Goal: Task Accomplishment & Management: Use online tool/utility

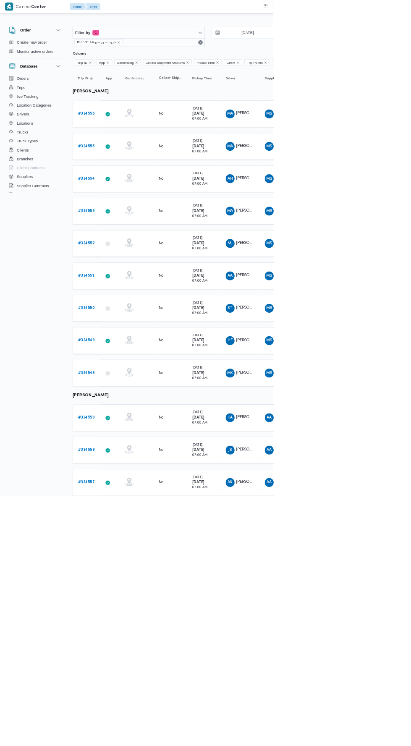
click at [377, 49] on input "31/8/2025" at bounding box center [365, 49] width 95 height 17
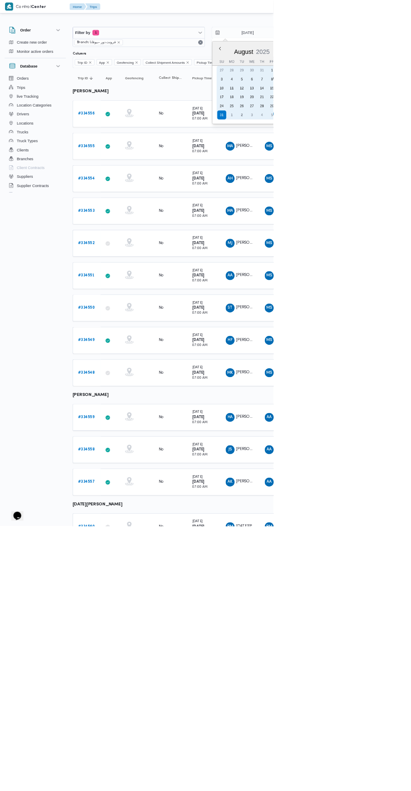
click at [367, 172] on div "2" at bounding box center [363, 172] width 13 height 13
type input "[DATE]"
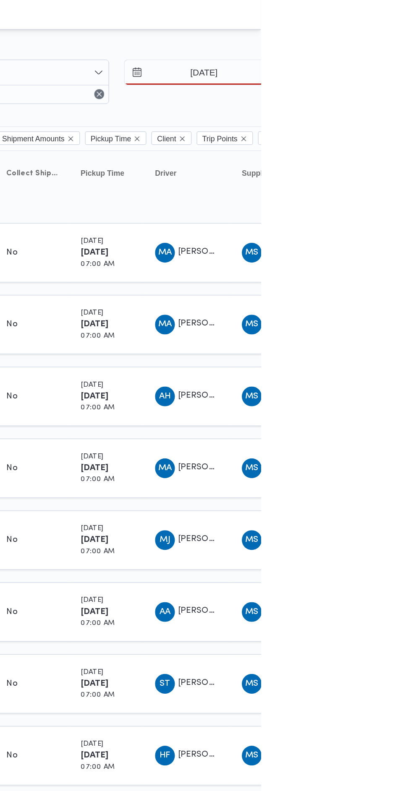
type input "[DATE]"
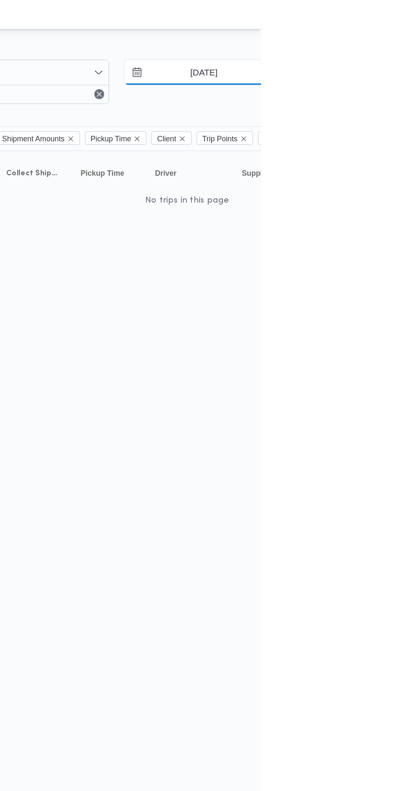
click at [371, 52] on input "[DATE]" at bounding box center [365, 49] width 95 height 17
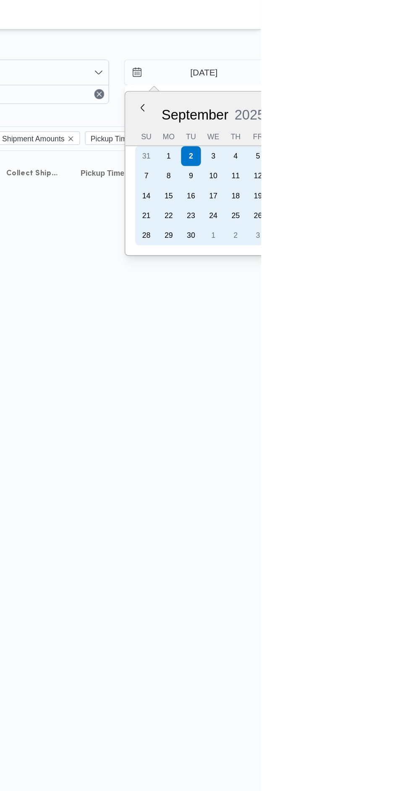
click at [347, 105] on div "1" at bounding box center [348, 105] width 13 height 13
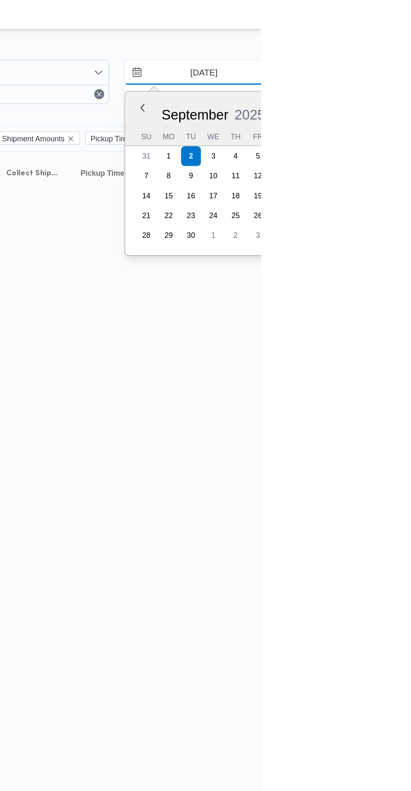
type input "[DATE]"
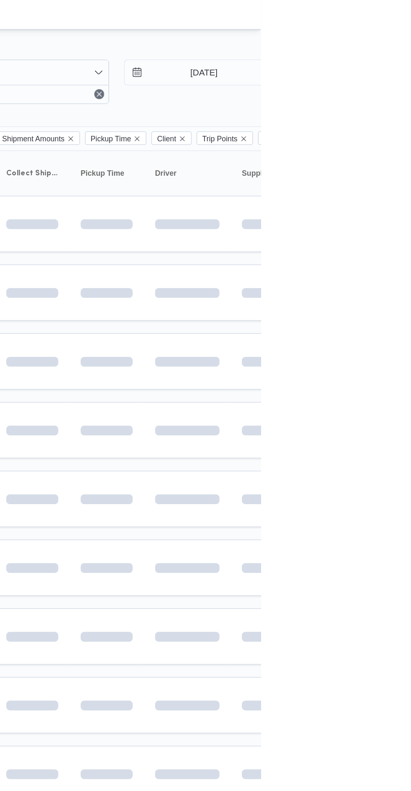
click at [386, 232] on td at bounding box center [360, 245] width 59 height 38
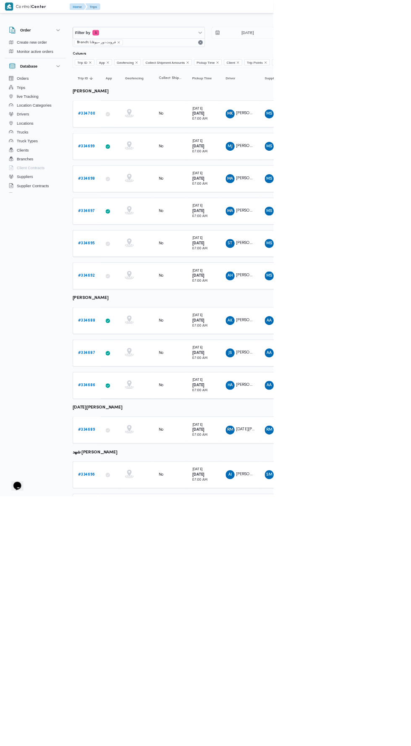
click at [119, 170] on b "# 334700" at bounding box center [130, 170] width 26 height 5
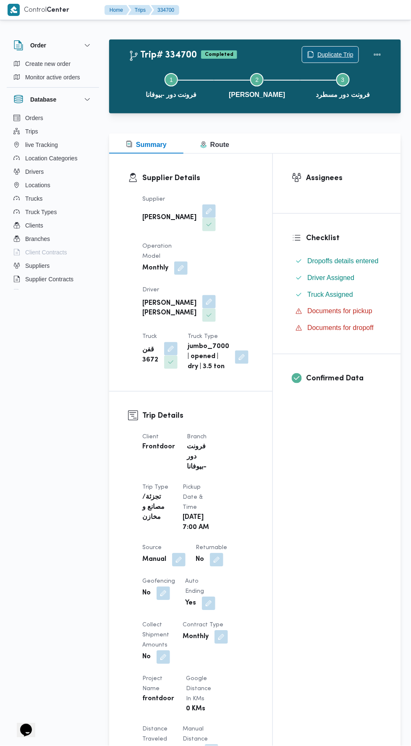
click at [330, 53] on span "Duplicate Trip" at bounding box center [335, 55] width 36 height 10
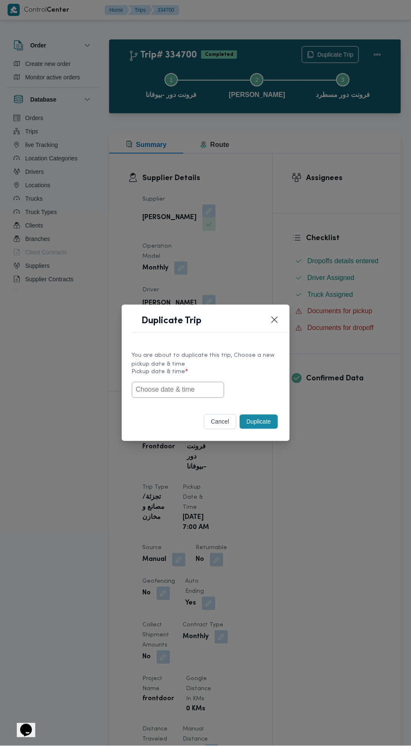
click at [198, 390] on input "text" at bounding box center [178, 390] width 92 height 16
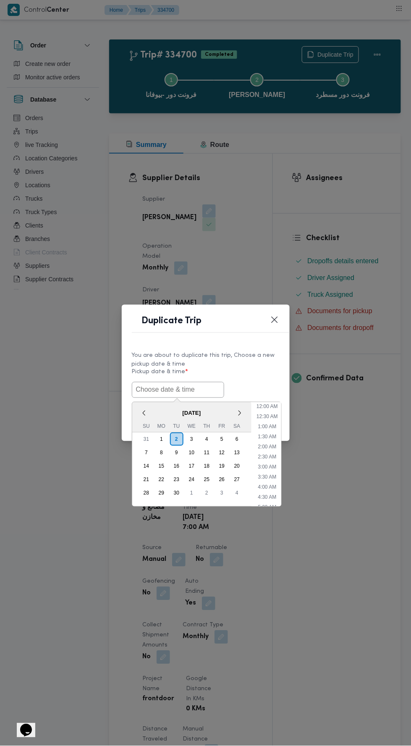
scroll to position [53, 0]
click at [176, 438] on div "2" at bounding box center [176, 439] width 13 height 13
click at [274, 513] on li "5:30 AM" at bounding box center [266, 517] width 25 height 8
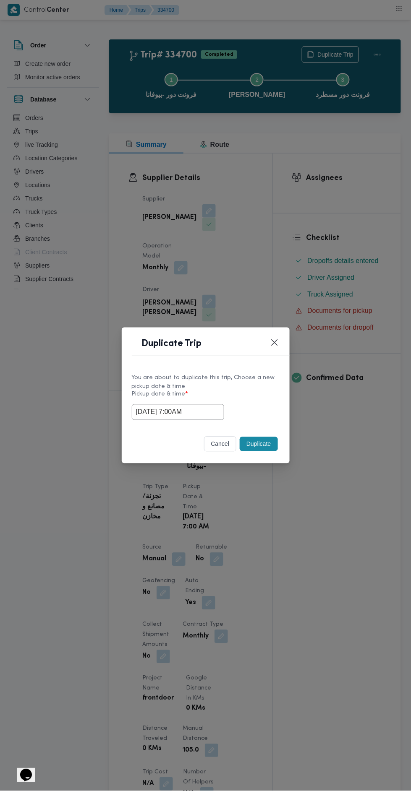
type input "02/09/2025 5:30AM"
click at [275, 346] on button "Closes this modal window" at bounding box center [274, 343] width 10 height 10
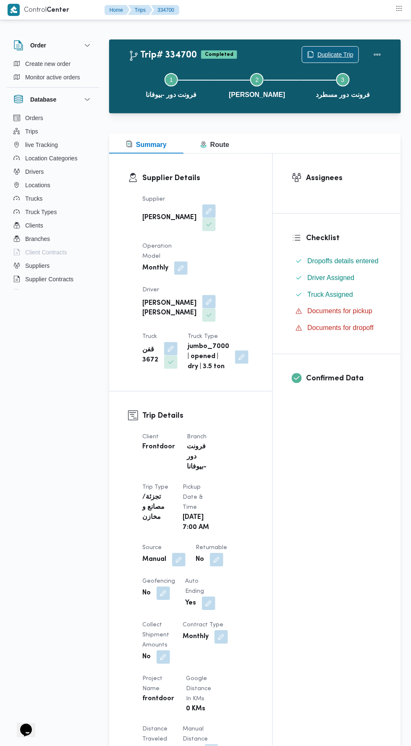
click at [346, 52] on span "Duplicate Trip" at bounding box center [335, 55] width 36 height 10
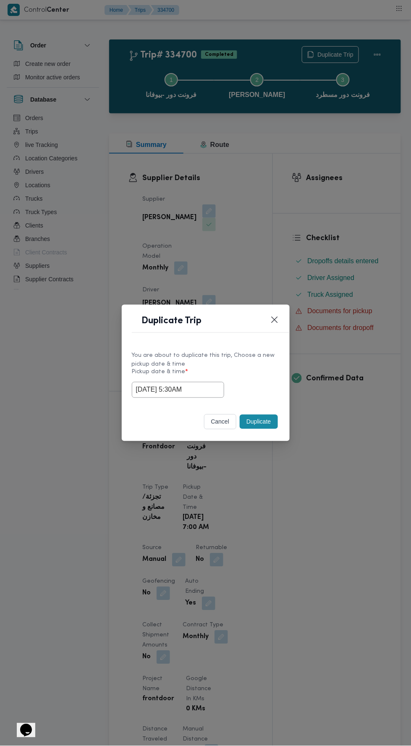
click at [218, 420] on button "cancel" at bounding box center [220, 421] width 33 height 15
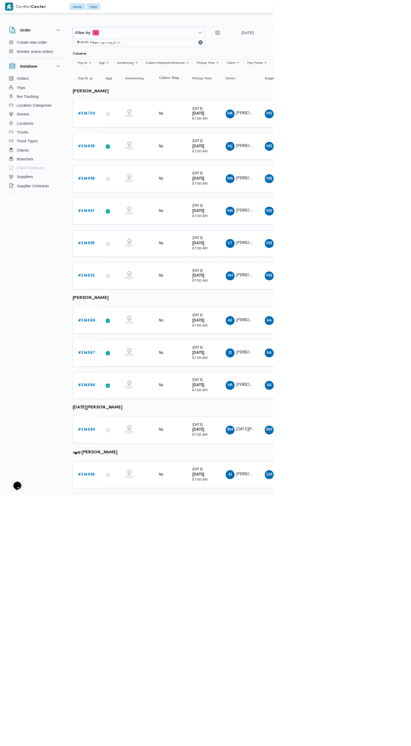
click at [134, 170] on b "# 334700" at bounding box center [130, 170] width 26 height 5
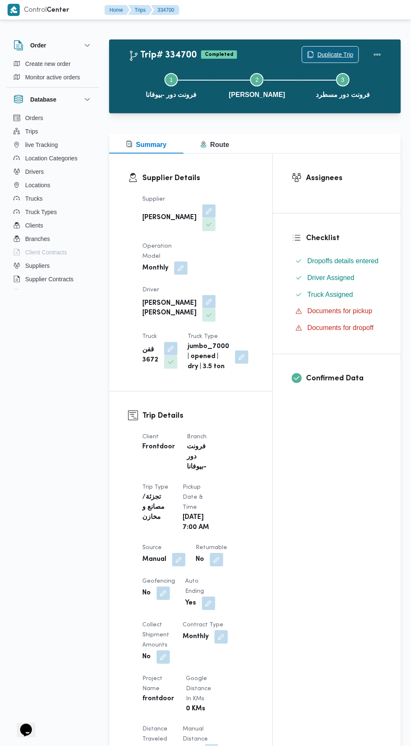
click at [329, 54] on span "Duplicate Trip" at bounding box center [335, 55] width 36 height 10
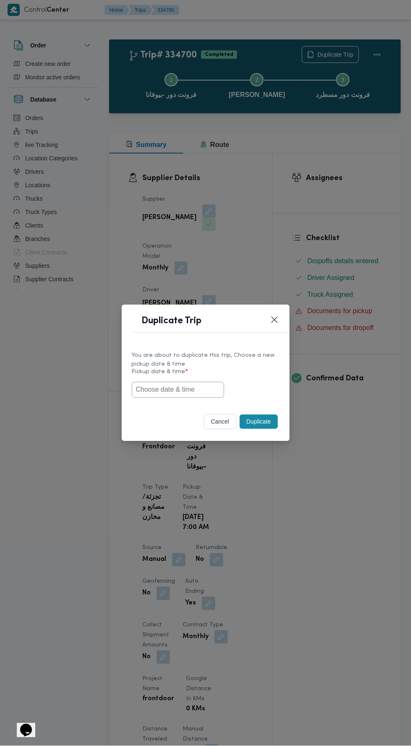
click at [198, 389] on input "text" at bounding box center [178, 390] width 92 height 16
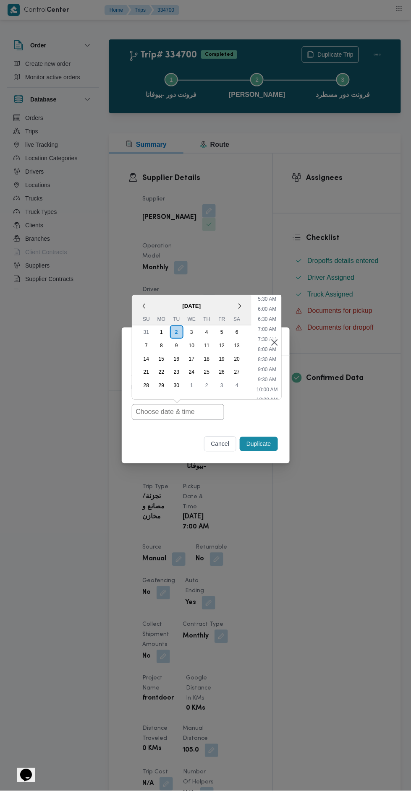
scroll to position [115, 0]
click at [268, 325] on li "7:00 AM" at bounding box center [266, 325] width 25 height 8
type input "02/09/2025 7:00AM"
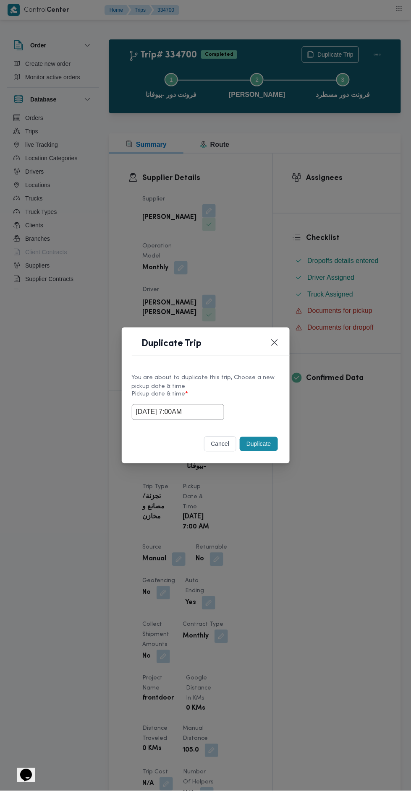
click at [313, 213] on div "Duplicate Trip You are about to duplicate this trip, Choose a new pickup date &…" at bounding box center [205, 395] width 411 height 791
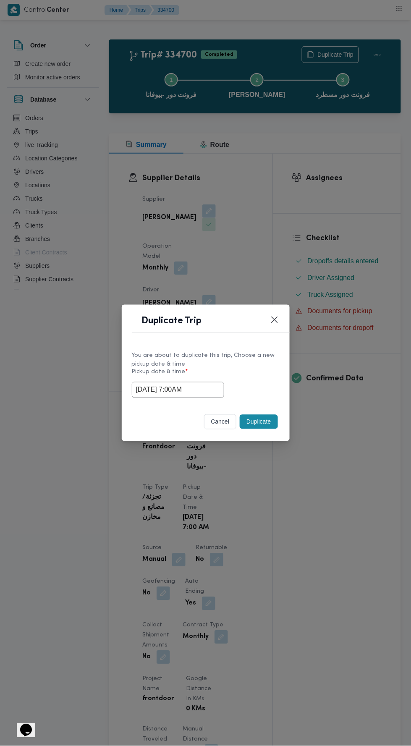
click at [255, 420] on button "Duplicate" at bounding box center [259, 422] width 38 height 14
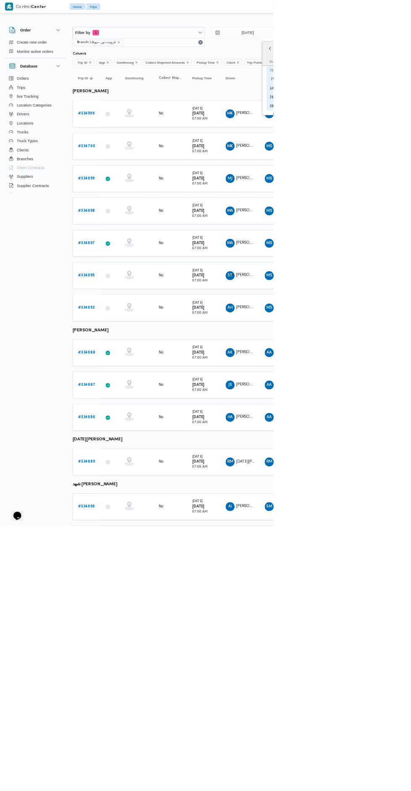
type input "[DATE]"
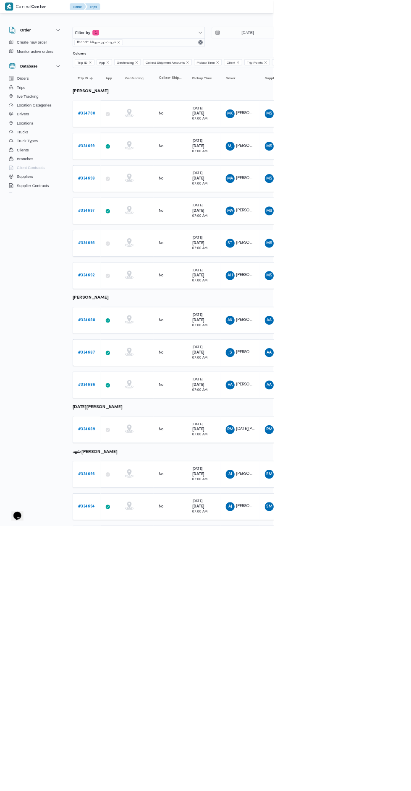
click at [356, 170] on span "محمود كمال عبدالغني محمود ابراهيم" at bounding box center [403, 170] width 97 height 5
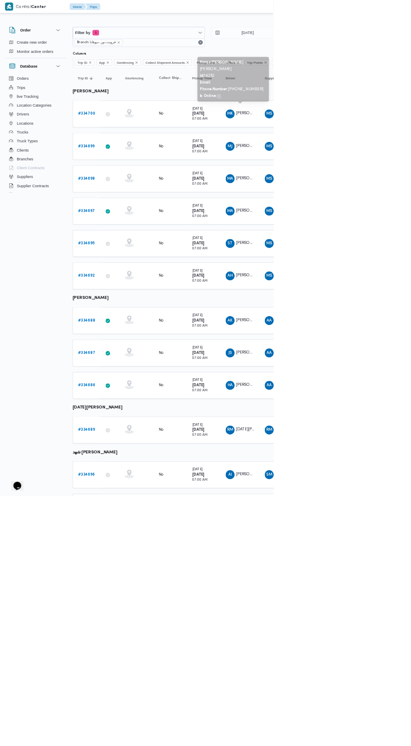
click at [140, 221] on b "# 334699" at bounding box center [129, 219] width 25 height 5
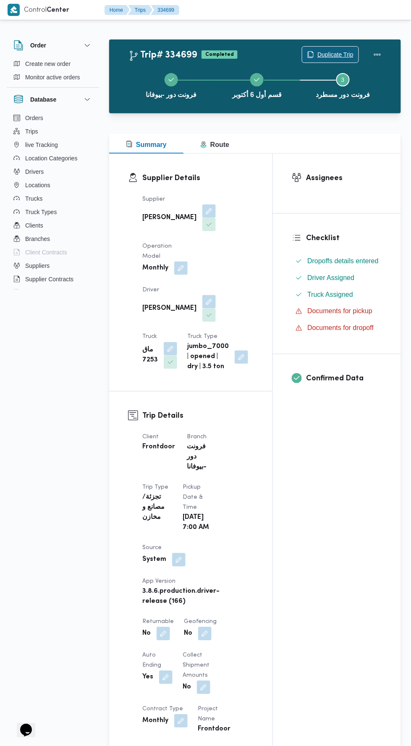
click at [325, 55] on span "Duplicate Trip" at bounding box center [335, 55] width 36 height 10
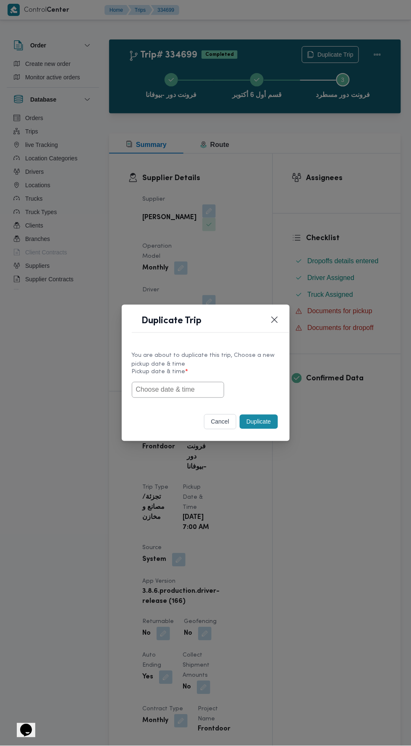
click at [185, 387] on input "text" at bounding box center [178, 390] width 92 height 16
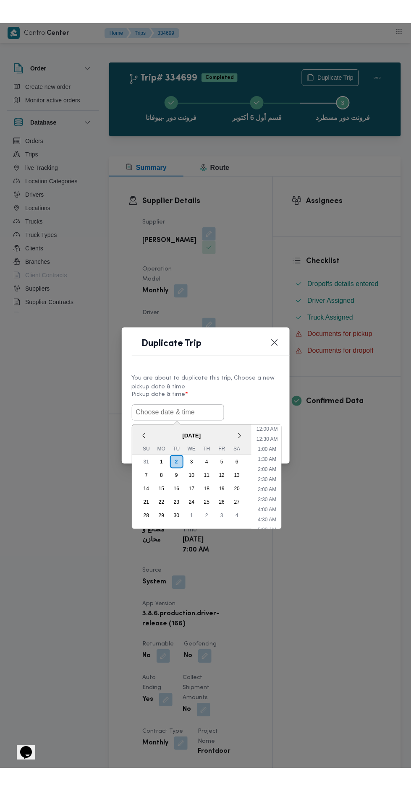
scroll to position [53, 0]
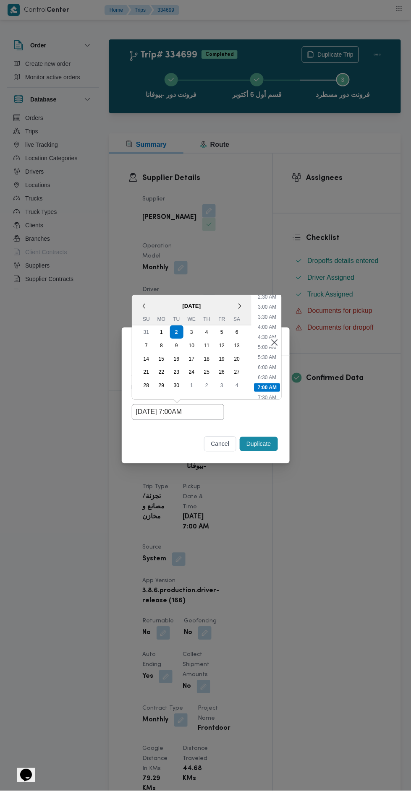
type input "02/09/2025 7:00AM"
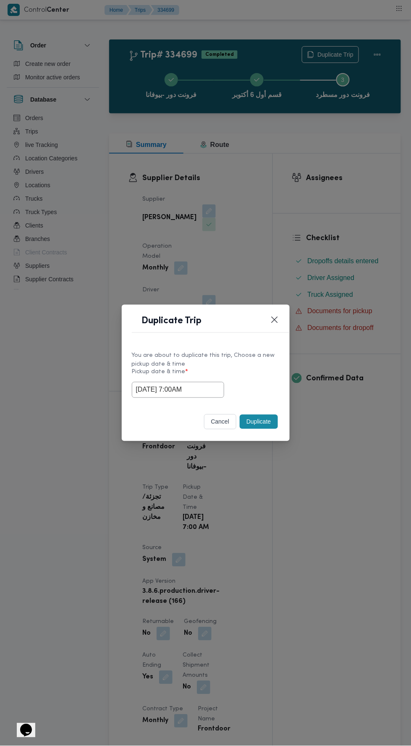
click at [326, 207] on div "Duplicate Trip You are about to duplicate this trip, Choose a new pickup date &…" at bounding box center [205, 373] width 411 height 746
click at [259, 418] on button "Duplicate" at bounding box center [259, 422] width 38 height 14
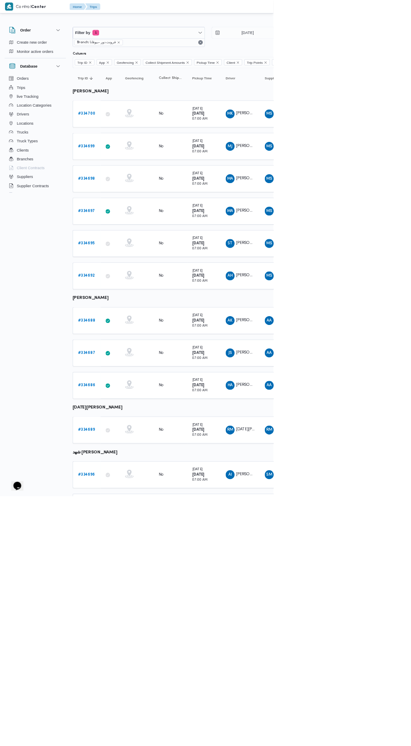
click at [131, 266] on b "# 334698" at bounding box center [130, 268] width 26 height 5
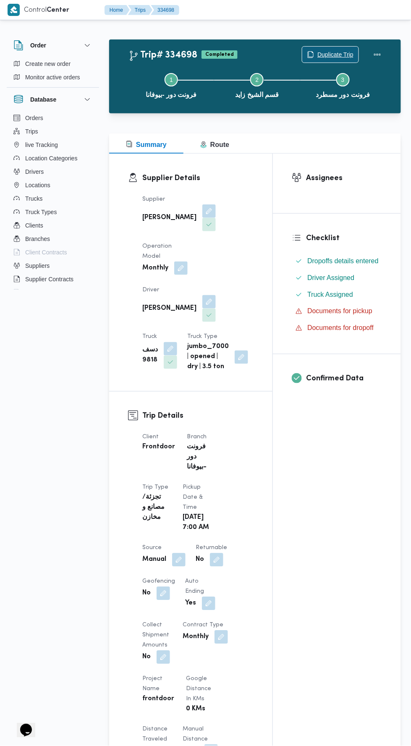
click at [339, 53] on span "Duplicate Trip" at bounding box center [335, 55] width 36 height 10
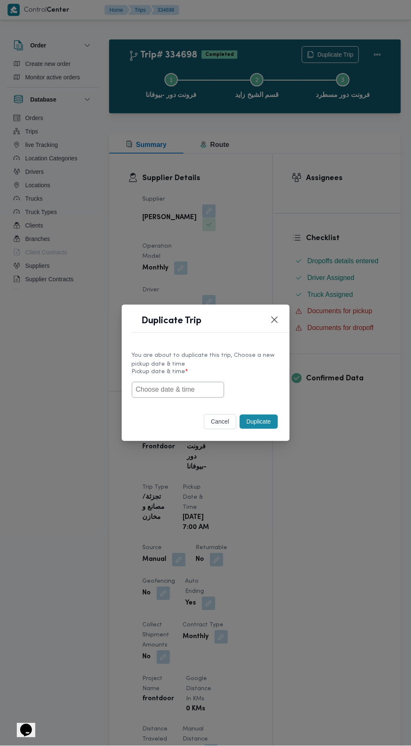
click at [185, 393] on input "text" at bounding box center [178, 390] width 92 height 16
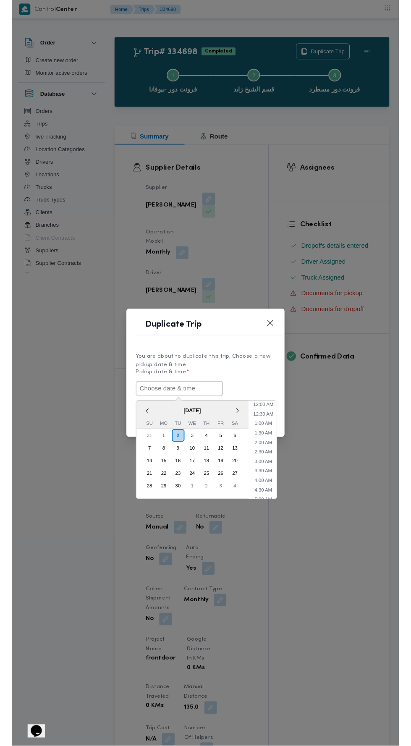
scroll to position [53, 0]
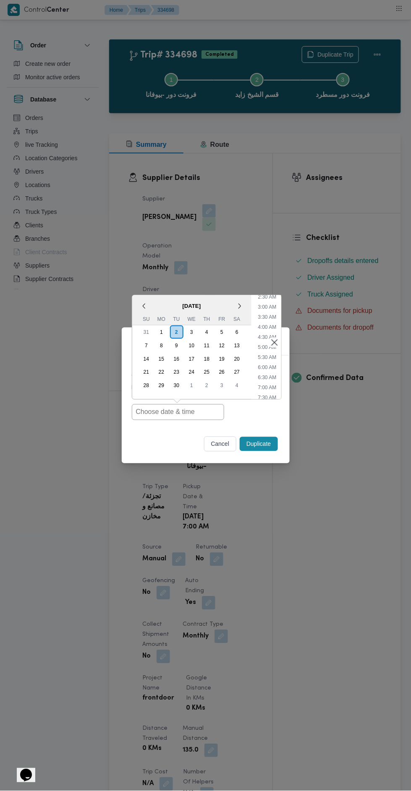
type input "02/09/2025 7:00AM"
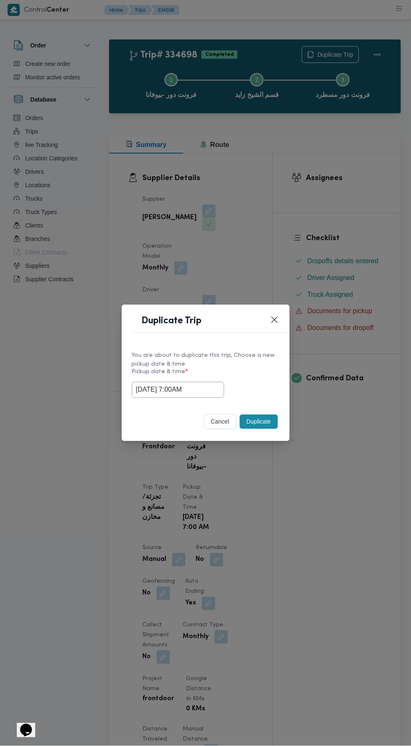
click at [354, 313] on div "Duplicate Trip You are about to duplicate this trip, Choose a new pickup date &…" at bounding box center [205, 373] width 411 height 746
click at [251, 420] on button "Duplicate" at bounding box center [259, 422] width 38 height 14
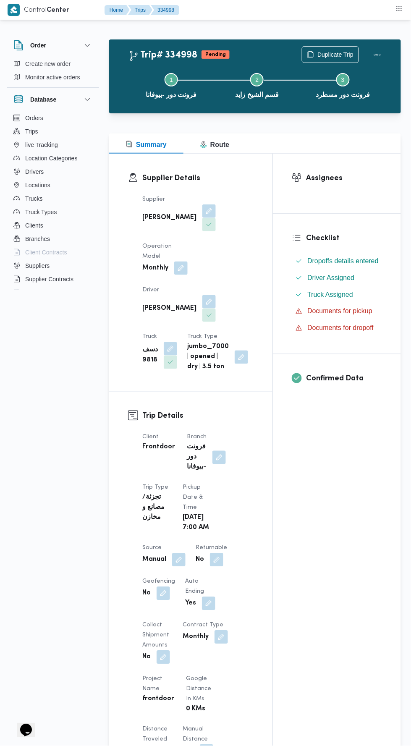
click at [183, 553] on button "button" at bounding box center [178, 559] width 13 height 13
click at [182, 581] on label "Is the trip operated through the driver app?" at bounding box center [157, 578] width 135 height 10
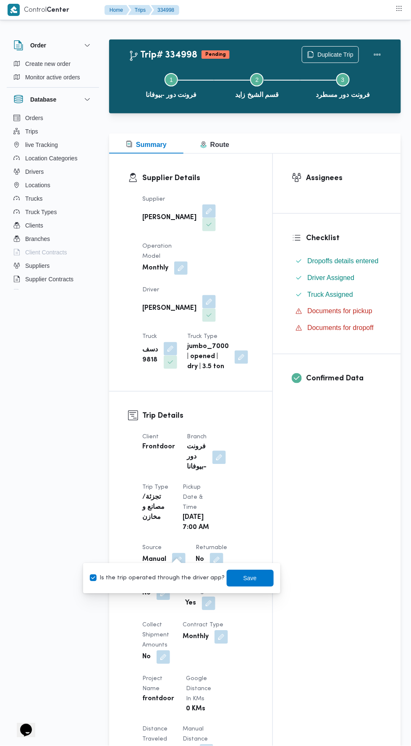
checkbox input "true"
click at [244, 575] on span "Save" at bounding box center [249, 578] width 13 height 10
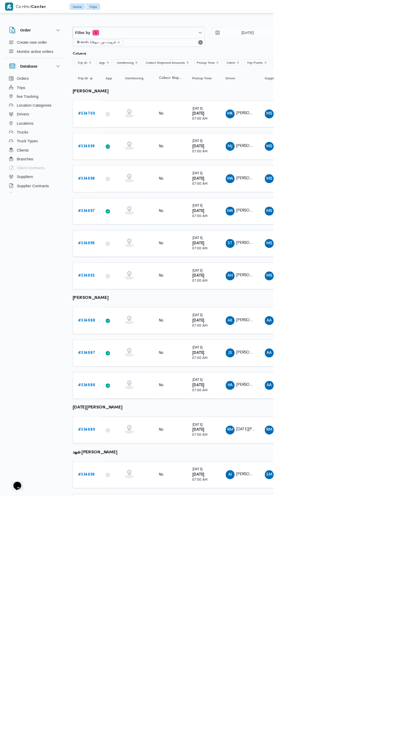
click at [135, 314] on b "# 334697" at bounding box center [130, 316] width 26 height 5
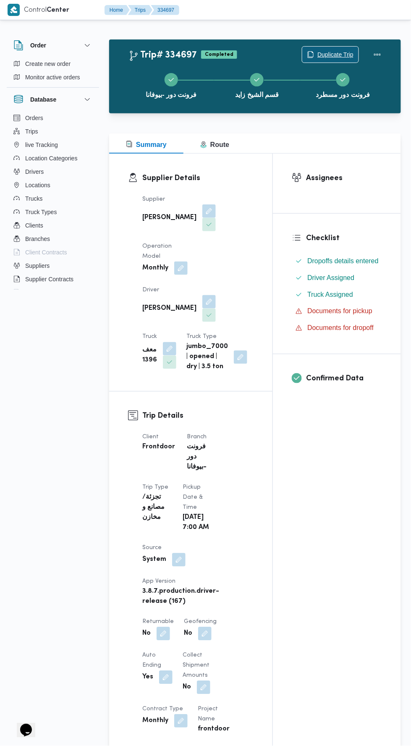
click at [337, 54] on span "Duplicate Trip" at bounding box center [335, 55] width 36 height 10
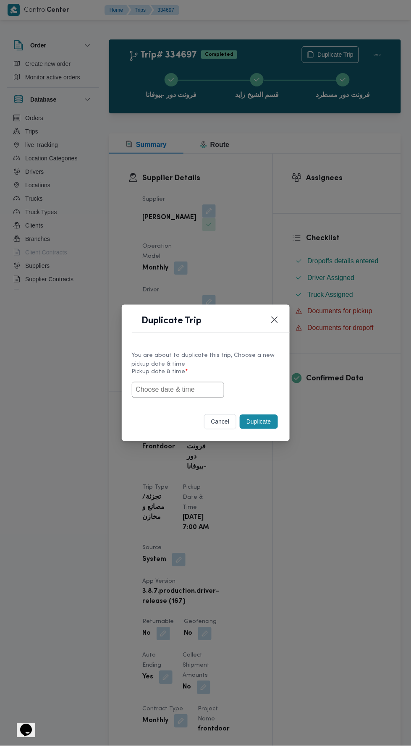
click at [190, 389] on input "text" at bounding box center [178, 390] width 92 height 16
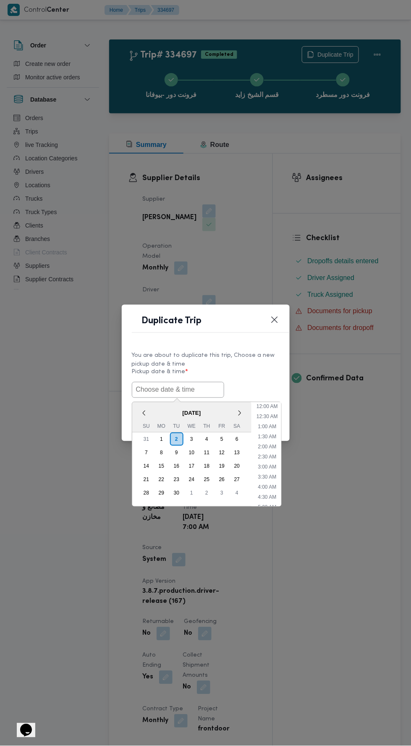
scroll to position [53, 0]
click at [194, 389] on input "text" at bounding box center [178, 390] width 92 height 16
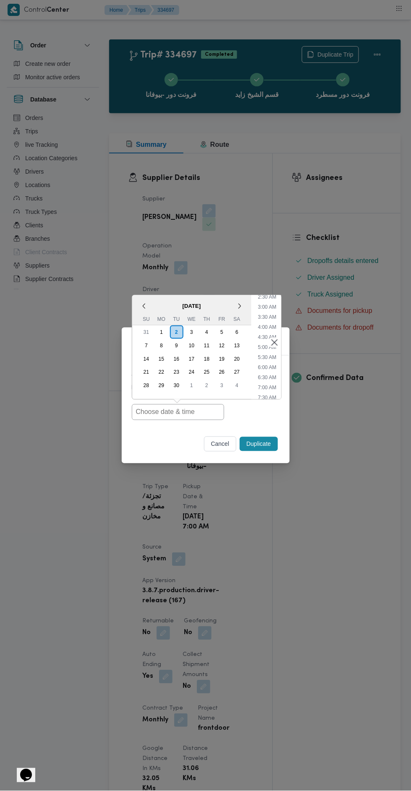
type input "02/09/2025 7:00AM"
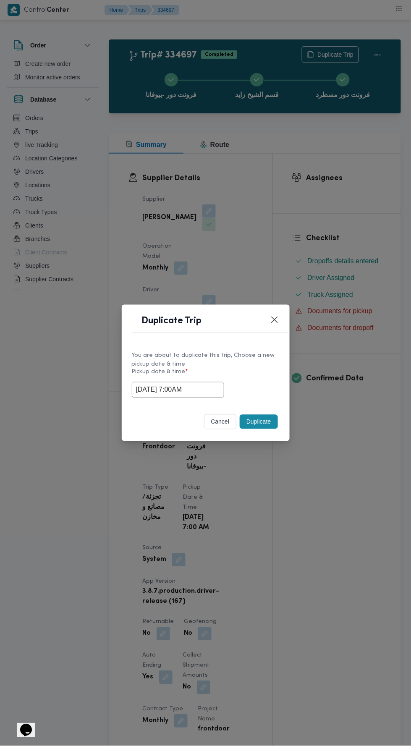
click at [344, 213] on div "Duplicate Trip You are about to duplicate this trip, Choose a new pickup date &…" at bounding box center [205, 373] width 411 height 746
click at [262, 424] on button "Duplicate" at bounding box center [259, 422] width 38 height 14
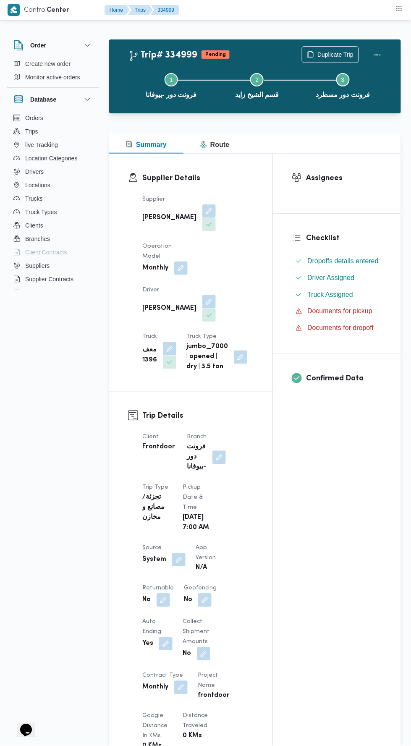
click at [175, 553] on button "button" at bounding box center [178, 559] width 13 height 13
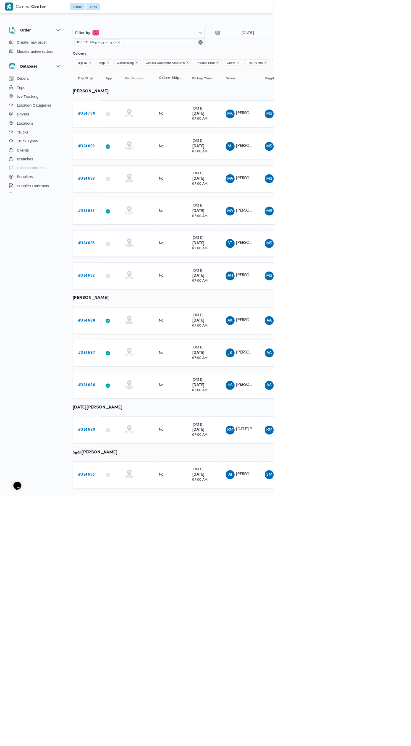
click at [132, 363] on b "# 334695" at bounding box center [129, 365] width 25 height 5
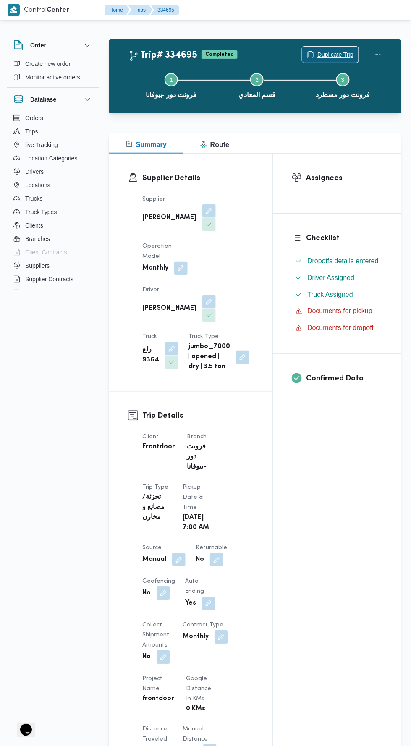
click at [328, 50] on span "Duplicate Trip" at bounding box center [335, 55] width 36 height 10
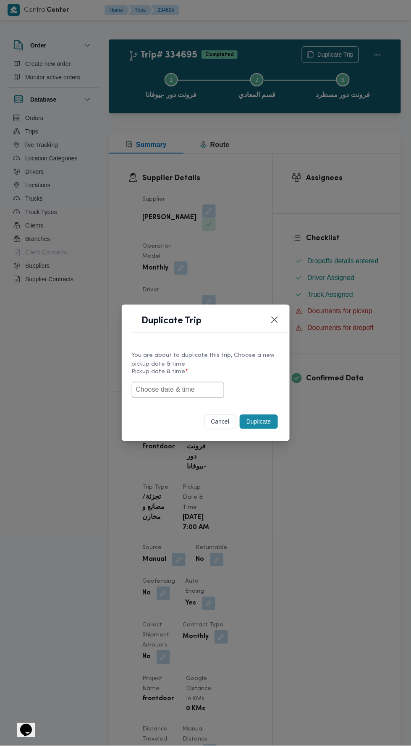
click at [196, 390] on input "text" at bounding box center [178, 390] width 92 height 16
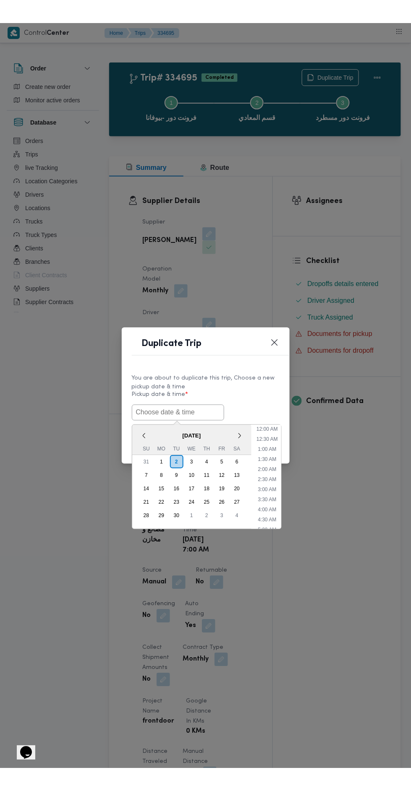
scroll to position [53, 0]
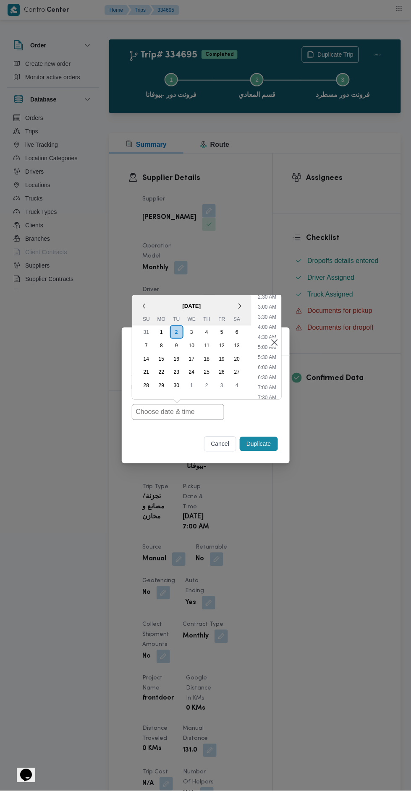
type input "02/09/2025 7:00AM"
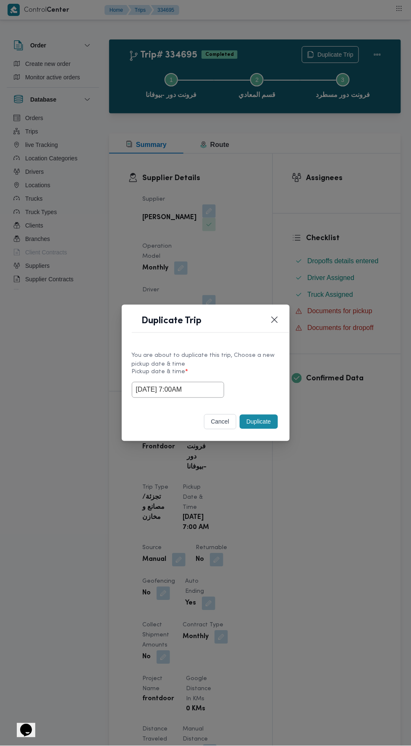
click at [341, 214] on div "Duplicate Trip You are about to duplicate this trip, Choose a new pickup date &…" at bounding box center [205, 373] width 411 height 746
click at [267, 418] on button "Duplicate" at bounding box center [259, 422] width 38 height 14
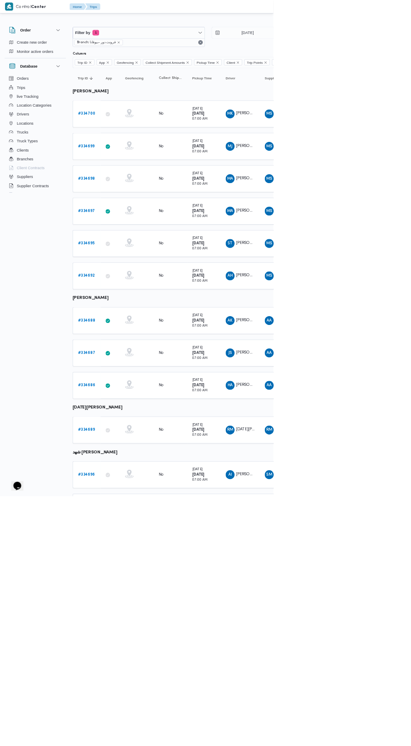
click at [132, 412] on b "# 334692" at bounding box center [129, 414] width 25 height 5
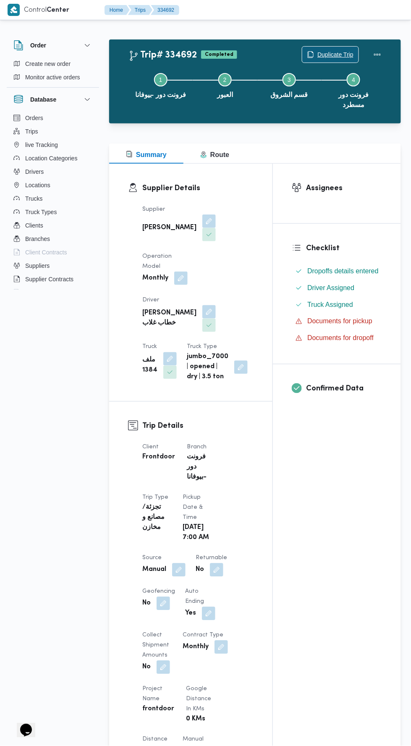
click at [331, 54] on span "Duplicate Trip" at bounding box center [335, 55] width 36 height 10
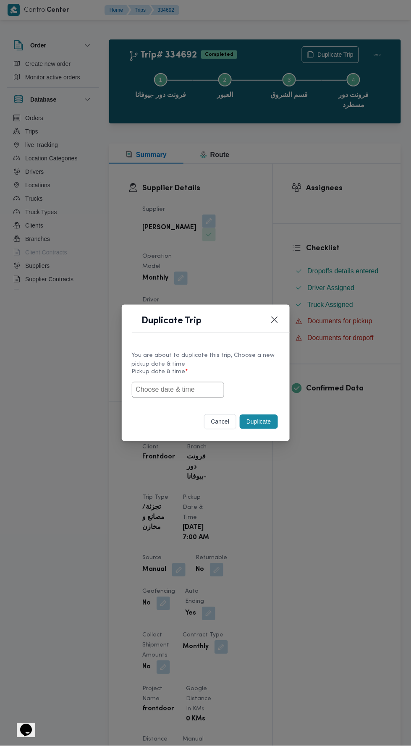
click at [213, 387] on input "text" at bounding box center [178, 390] width 92 height 16
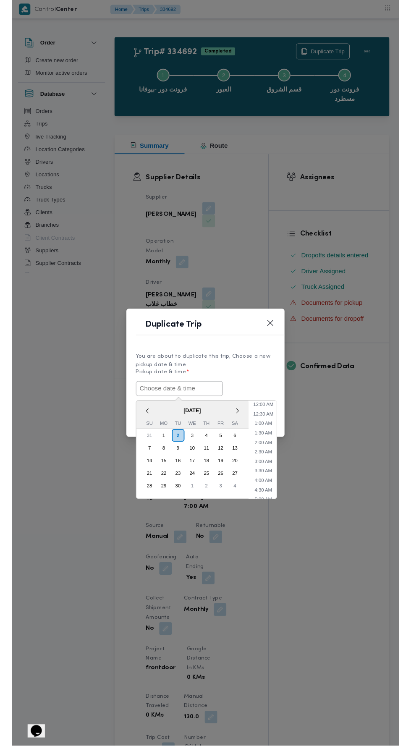
scroll to position [53, 0]
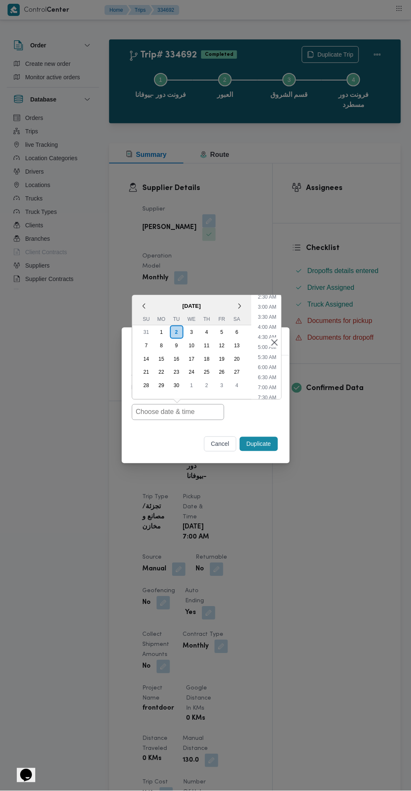
type input "02/09/2025 7:00AM"
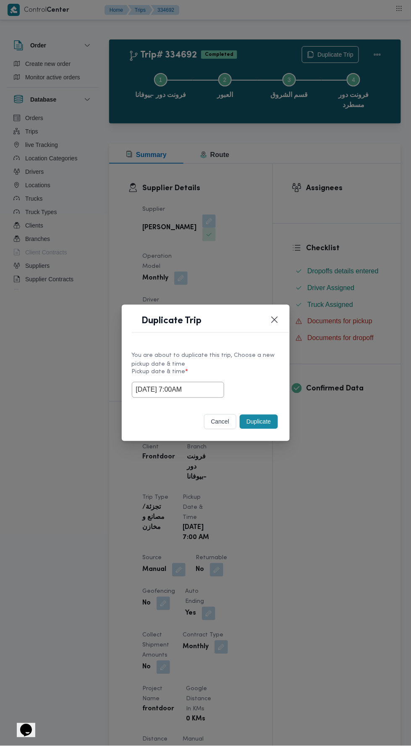
click at [338, 215] on div "Duplicate Trip You are about to duplicate this trip, Choose a new pickup date &…" at bounding box center [205, 373] width 411 height 746
click at [263, 420] on button "Duplicate" at bounding box center [259, 422] width 38 height 14
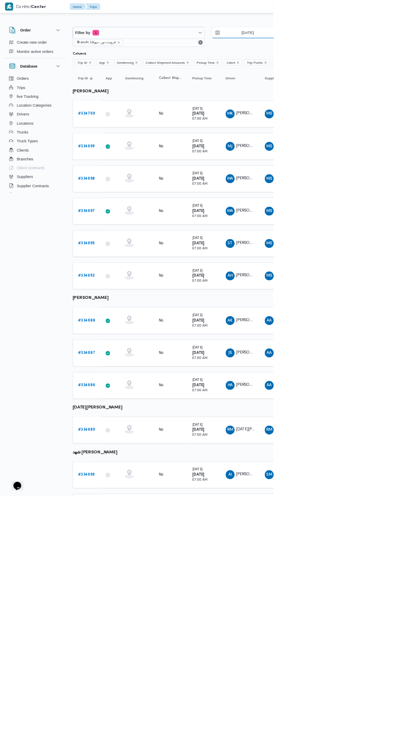
click at [382, 50] on input "[DATE]" at bounding box center [365, 49] width 95 height 17
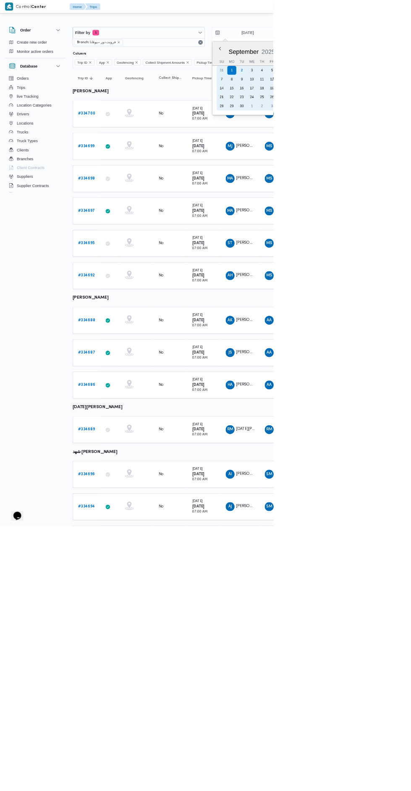
click at [357, 108] on div "2" at bounding box center [363, 105] width 13 height 13
type input "[DATE]"
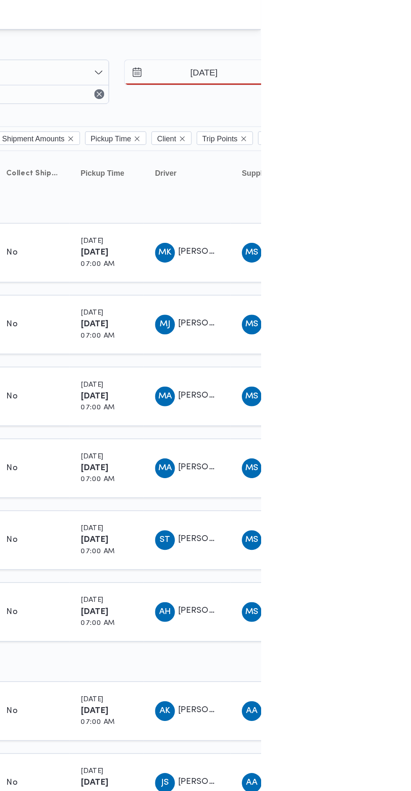
type input "[DATE]"
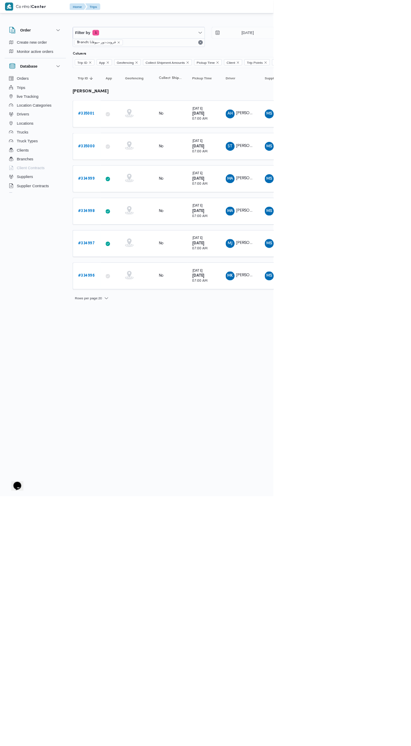
click at [370, 169] on span "عماد حمدي خطاب غلاب" at bounding box center [394, 170] width 78 height 5
click at [363, 219] on span "سعيد ثروت محمود رضوان" at bounding box center [379, 218] width 48 height 5
click at [373, 411] on span "محمود كمال عبدالغني محمود ابراهيم" at bounding box center [403, 413] width 97 height 5
click at [138, 201] on td "Trip ID # 335000" at bounding box center [130, 220] width 42 height 40
click at [131, 170] on b "# 335001" at bounding box center [129, 170] width 25 height 5
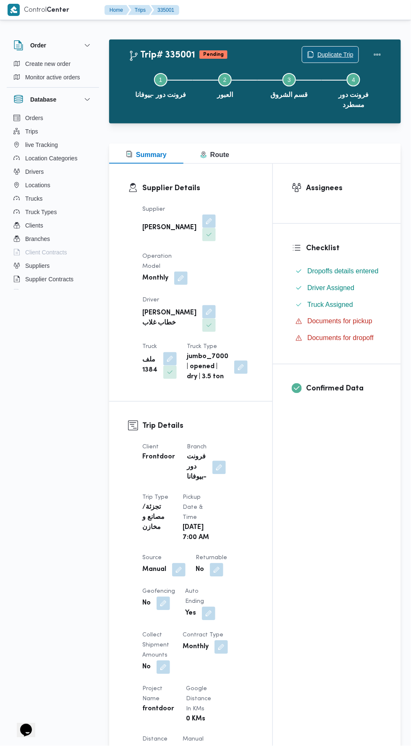
click at [341, 53] on span "Duplicate Trip" at bounding box center [335, 55] width 36 height 10
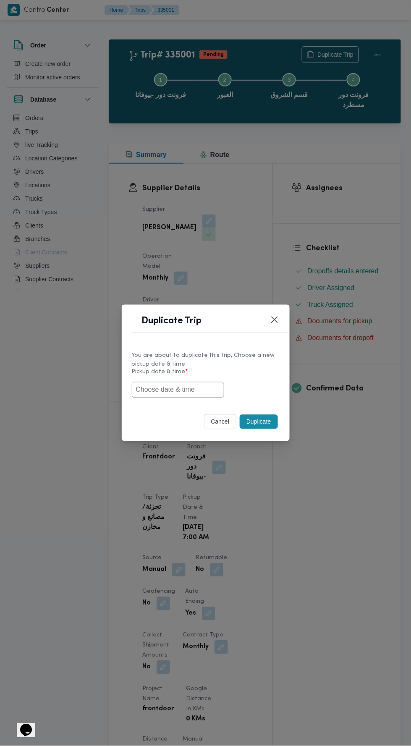
click at [191, 387] on input "text" at bounding box center [178, 390] width 92 height 16
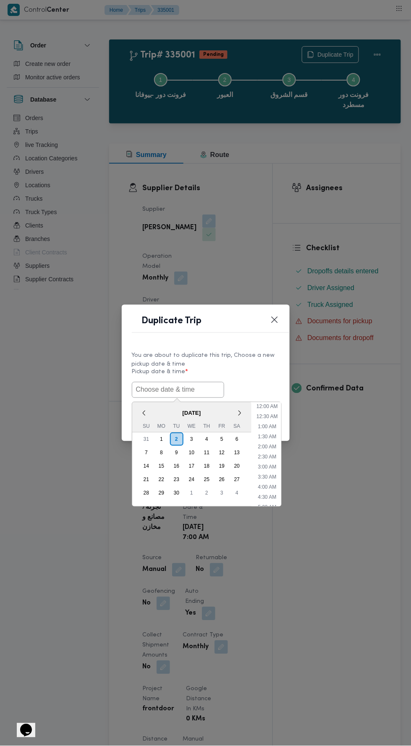
scroll to position [53, 0]
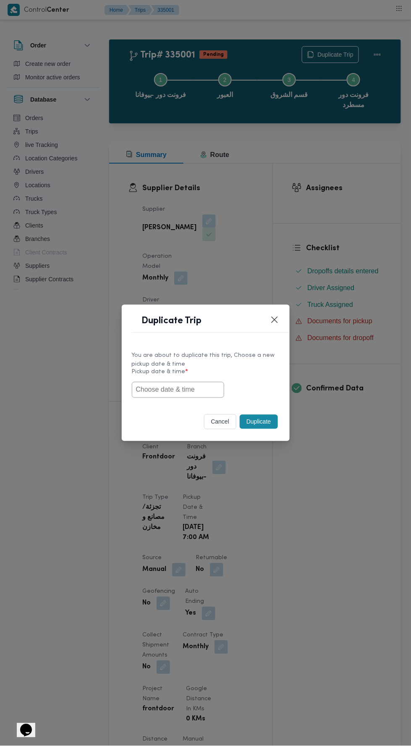
click at [326, 187] on div "Duplicate Trip You are about to duplicate this trip, Choose a new pickup date &…" at bounding box center [205, 373] width 411 height 746
click at [218, 422] on button "cancel" at bounding box center [220, 421] width 33 height 15
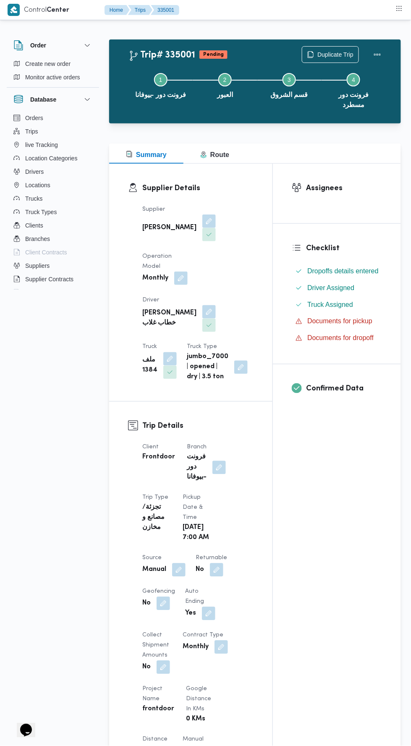
click at [179, 563] on button "button" at bounding box center [178, 569] width 13 height 13
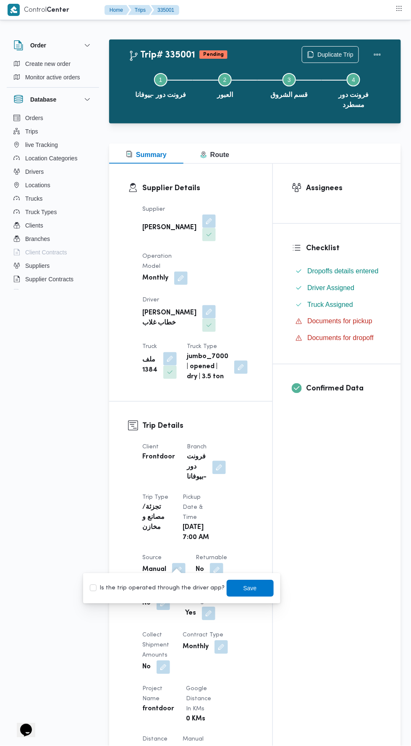
click at [172, 590] on label "Is the trip operated through the driver app?" at bounding box center [157, 588] width 135 height 10
checkbox input "true"
click at [243, 589] on span "Save" at bounding box center [249, 588] width 13 height 10
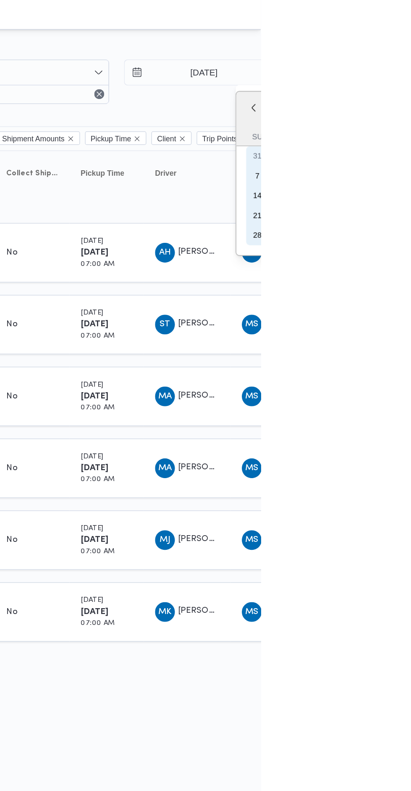
type input "[DATE]"
click at [369, 55] on input "[DATE]" at bounding box center [365, 49] width 95 height 17
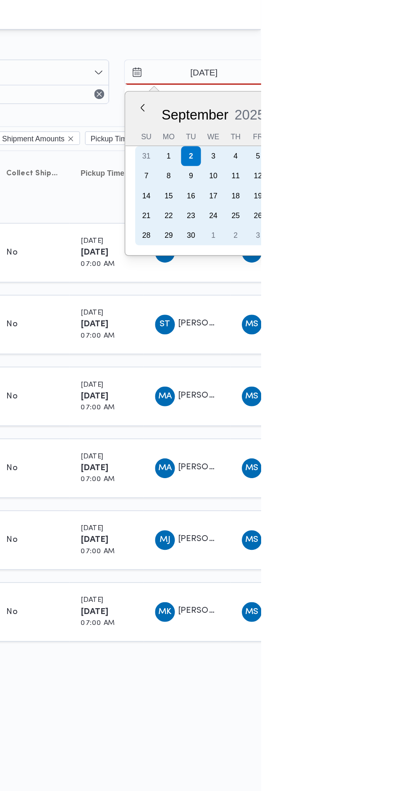
click at [347, 107] on div "1" at bounding box center [348, 105] width 13 height 13
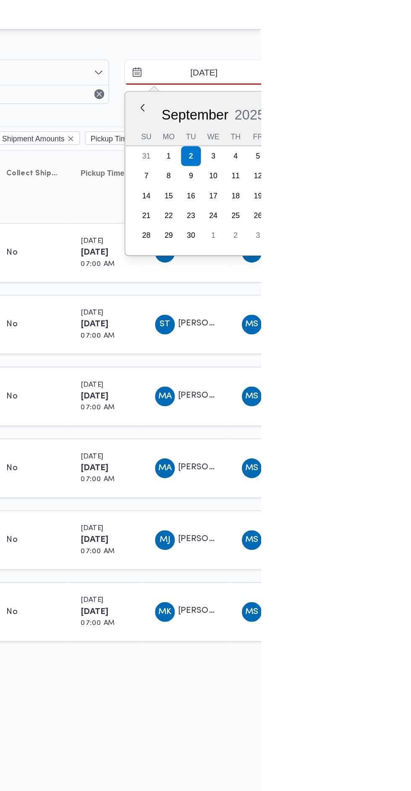
type input "[DATE]"
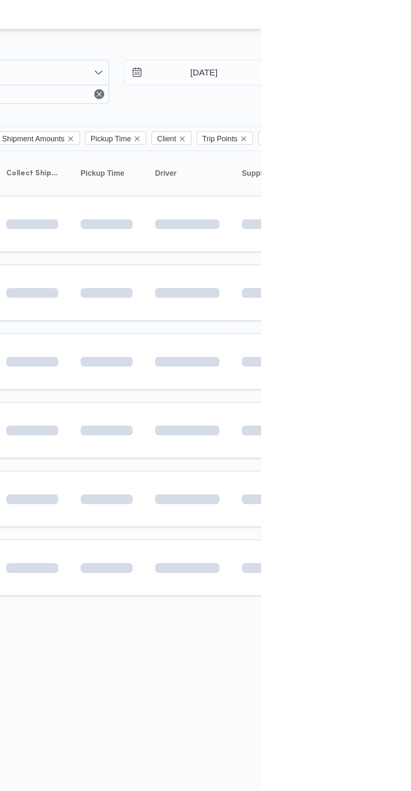
click at [373, 253] on td at bounding box center [360, 245] width 59 height 38
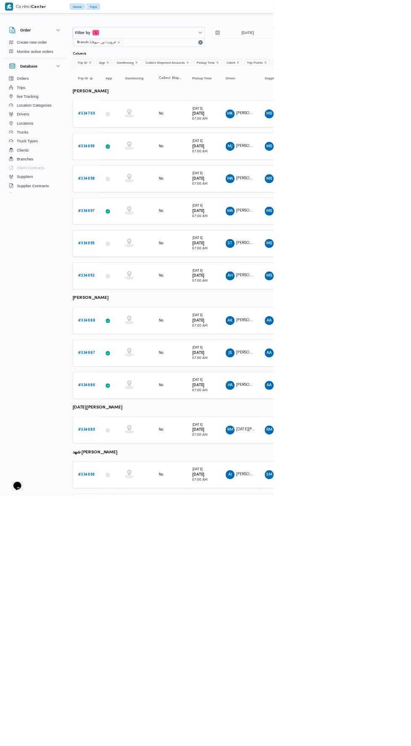
click at [133, 479] on b "# 334688" at bounding box center [130, 481] width 26 height 5
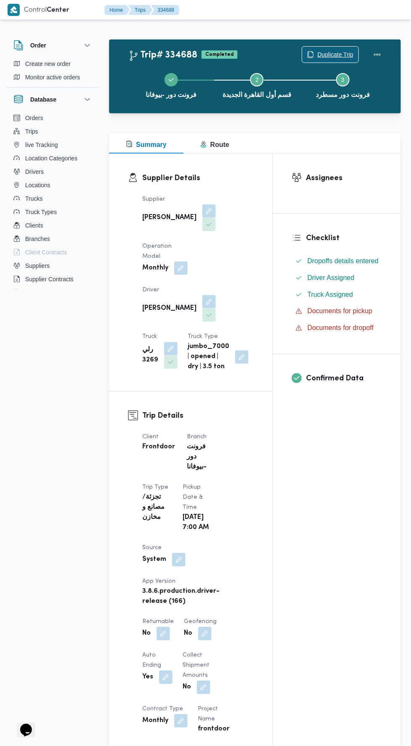
click at [324, 55] on span "Duplicate Trip" at bounding box center [335, 55] width 36 height 10
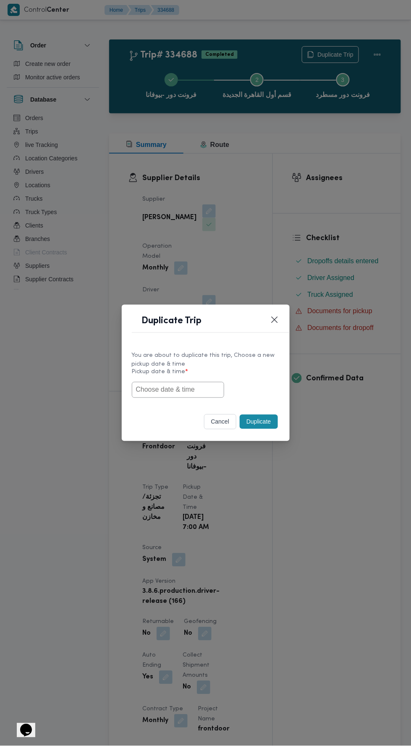
click at [207, 387] on input "text" at bounding box center [178, 390] width 92 height 16
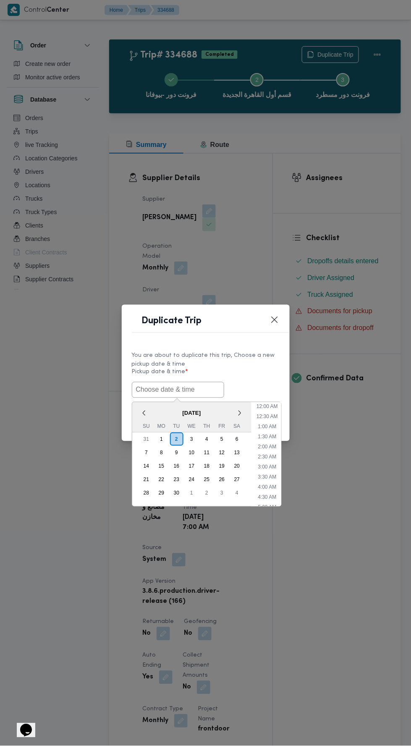
scroll to position [53, 0]
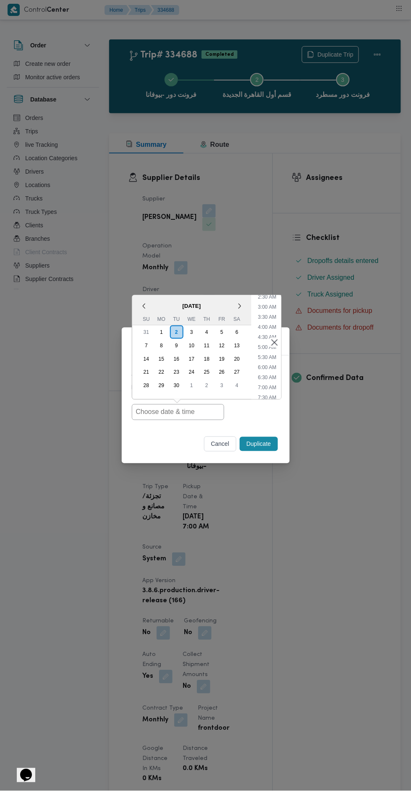
type input "02/09/2025 7:00AM"
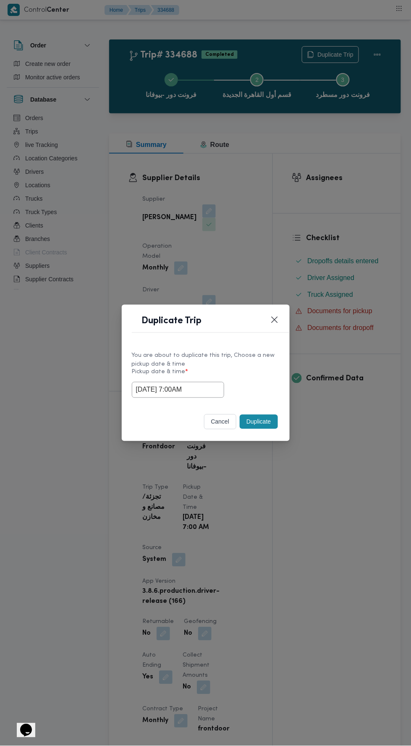
click at [313, 214] on div "Duplicate Trip You are about to duplicate this trip, Choose a new pickup date &…" at bounding box center [205, 373] width 411 height 746
click at [254, 421] on button "Duplicate" at bounding box center [259, 422] width 38 height 14
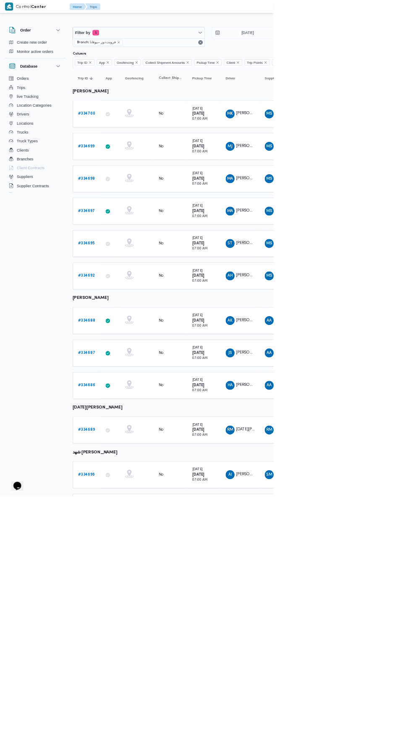
click at [133, 525] on link "# 334687" at bounding box center [130, 530] width 26 height 10
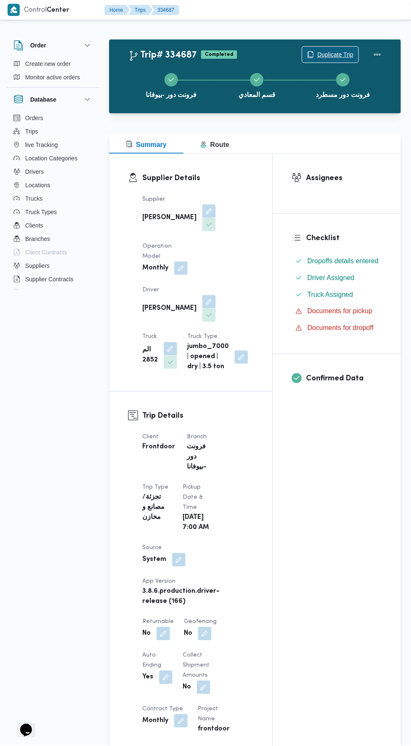
click at [354, 51] on span "Duplicate Trip" at bounding box center [330, 55] width 56 height 16
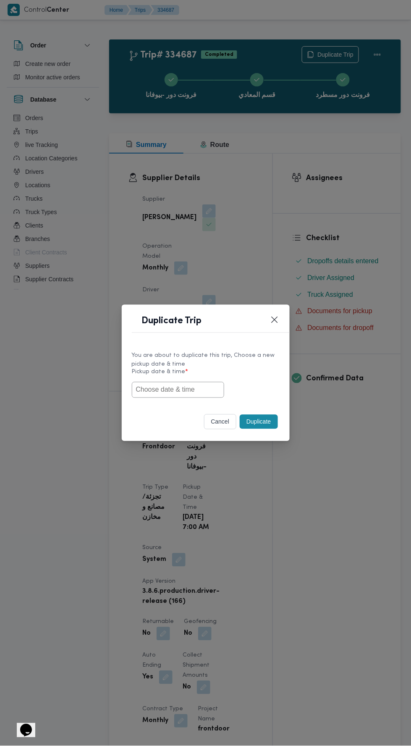
click at [192, 389] on input "text" at bounding box center [178, 390] width 92 height 16
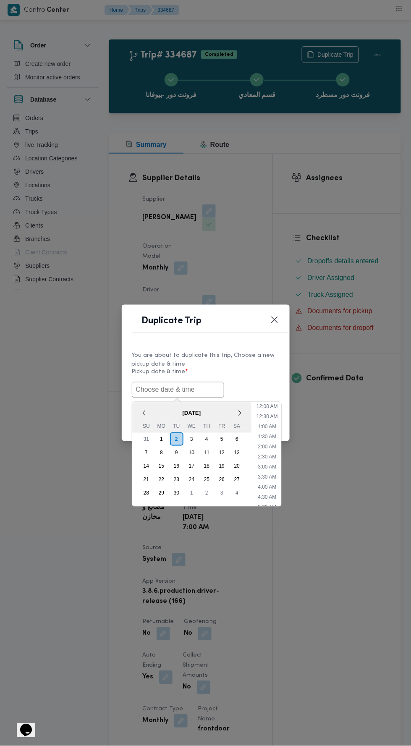
scroll to position [53, 0]
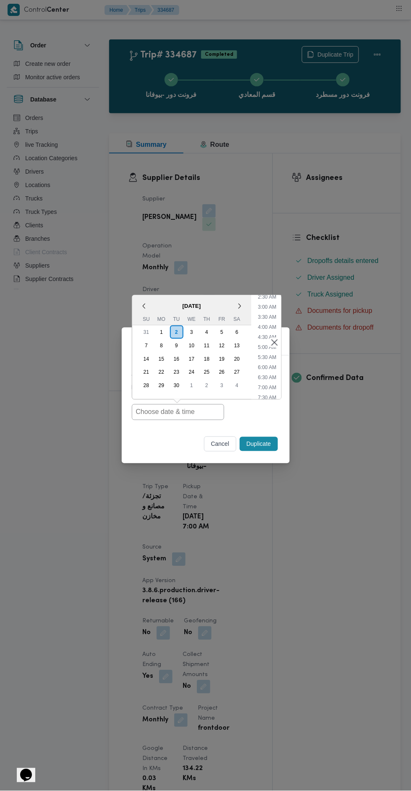
type input "02/09/2025 7:00AM"
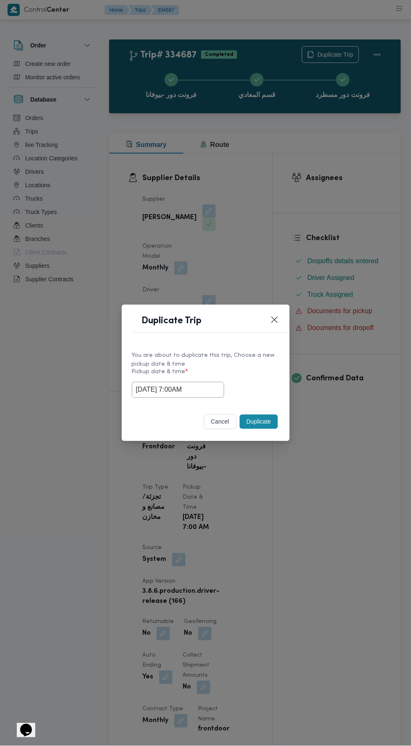
click at [336, 210] on div "Duplicate Trip You are about to duplicate this trip, Choose a new pickup date &…" at bounding box center [205, 373] width 411 height 746
click at [262, 421] on button "Duplicate" at bounding box center [259, 422] width 38 height 14
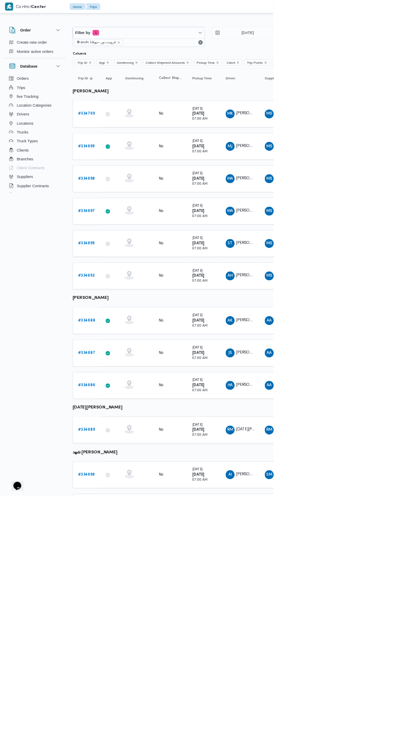
click at [138, 576] on b "# 334686" at bounding box center [130, 578] width 26 height 5
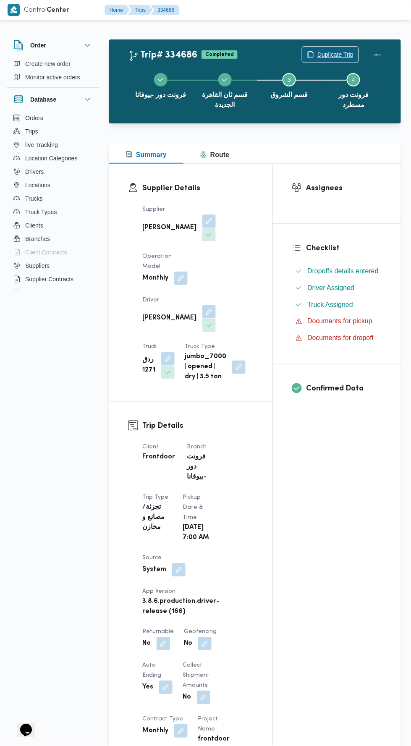
click at [332, 52] on span "Duplicate Trip" at bounding box center [335, 55] width 36 height 10
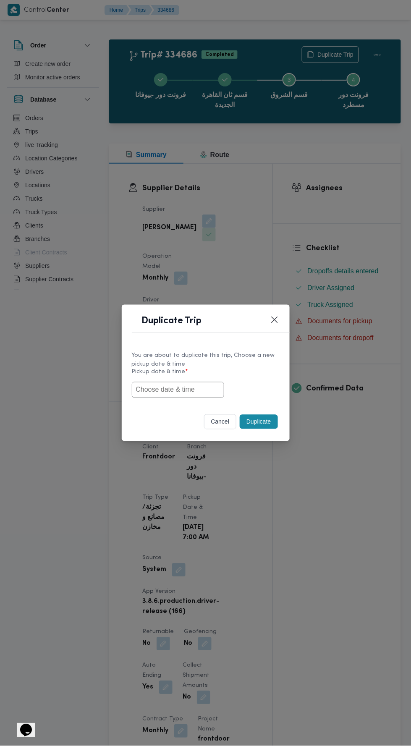
click at [193, 386] on input "text" at bounding box center [178, 390] width 92 height 16
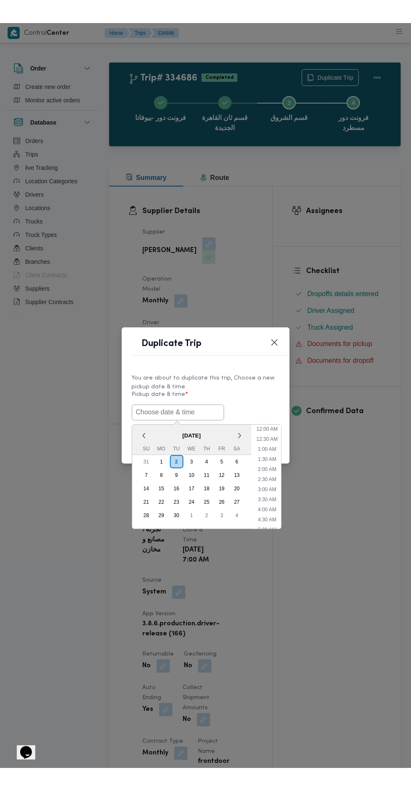
scroll to position [53, 0]
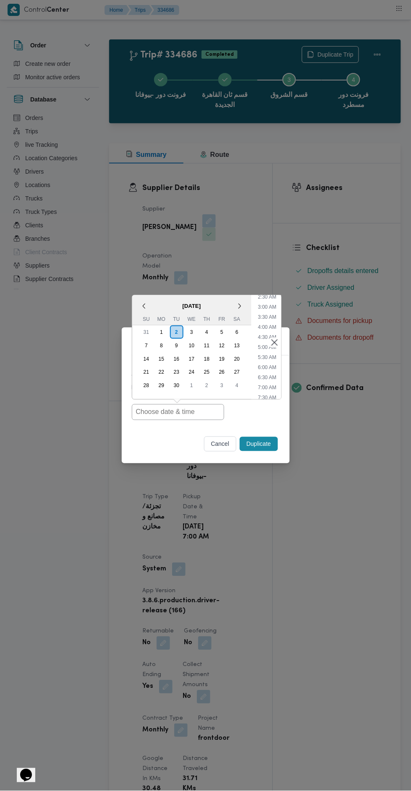
type input "02/09/2025 7:00AM"
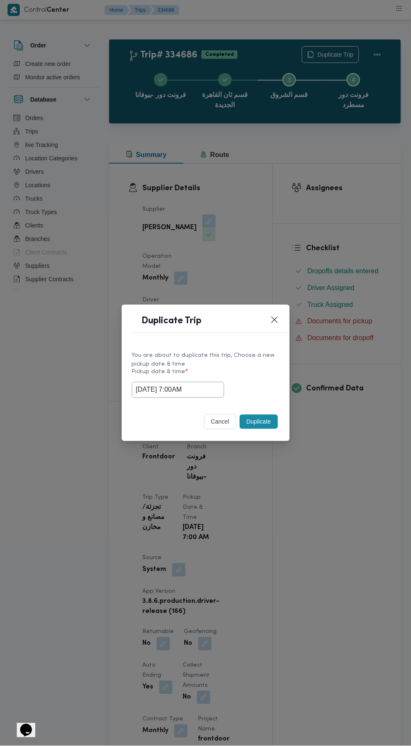
click at [306, 202] on div "Duplicate Trip You are about to duplicate this trip, Choose a new pickup date &…" at bounding box center [205, 373] width 411 height 746
click at [263, 422] on button "Duplicate" at bounding box center [259, 422] width 38 height 14
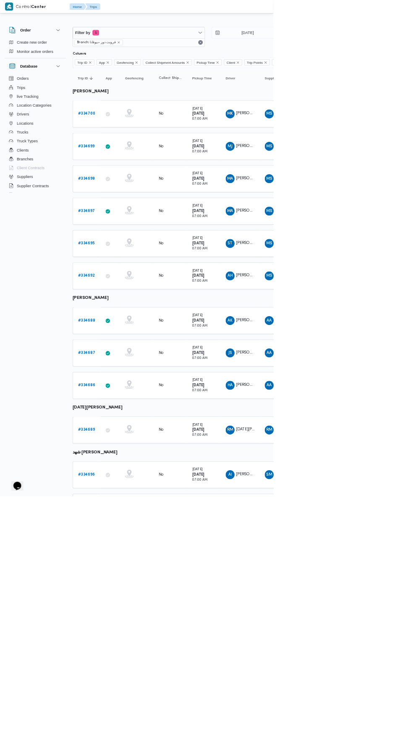
click at [133, 643] on b "# 334689" at bounding box center [130, 645] width 26 height 5
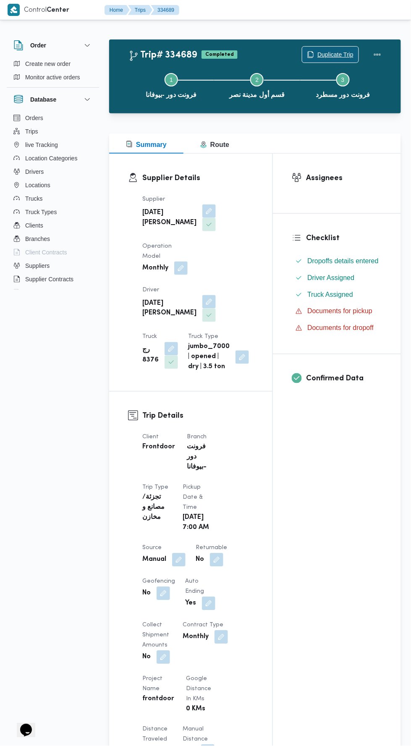
click at [337, 49] on span "Duplicate Trip" at bounding box center [330, 55] width 56 height 16
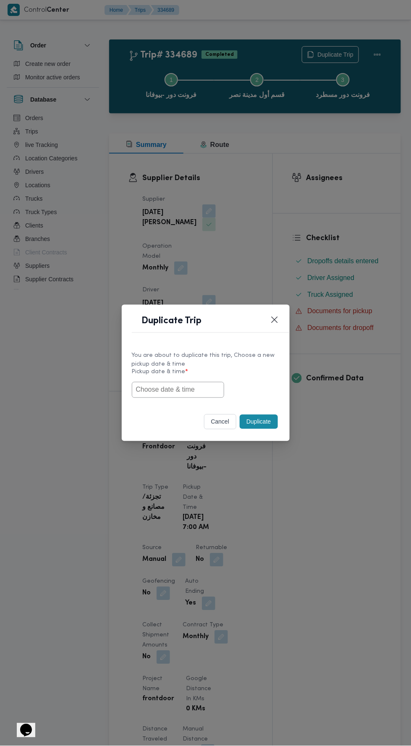
click at [197, 386] on input "text" at bounding box center [178, 390] width 92 height 16
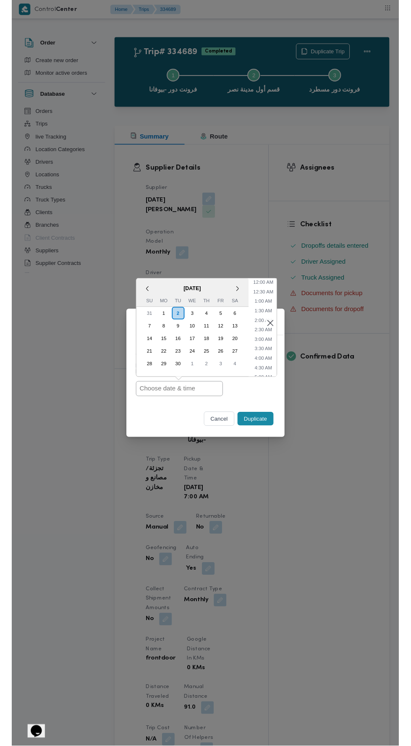
scroll to position [53, 0]
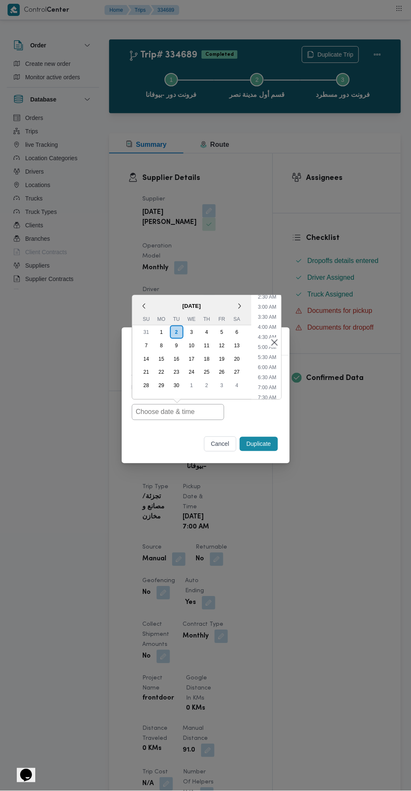
type input "02/09/2025 7:00AM"
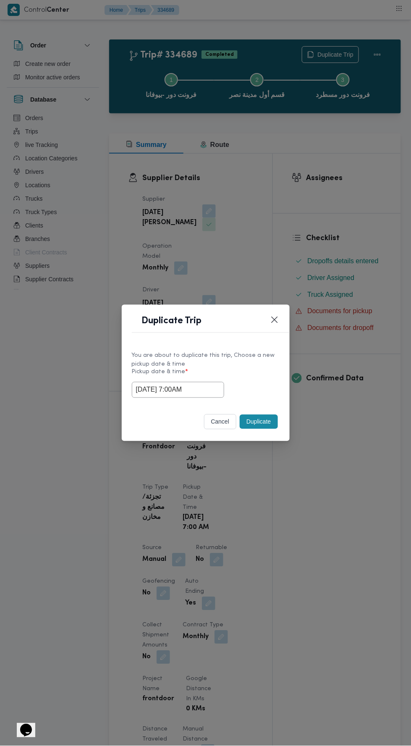
click at [316, 209] on div "Duplicate Trip You are about to duplicate this trip, Choose a new pickup date &…" at bounding box center [205, 373] width 411 height 746
click at [269, 416] on button "Duplicate" at bounding box center [259, 422] width 38 height 14
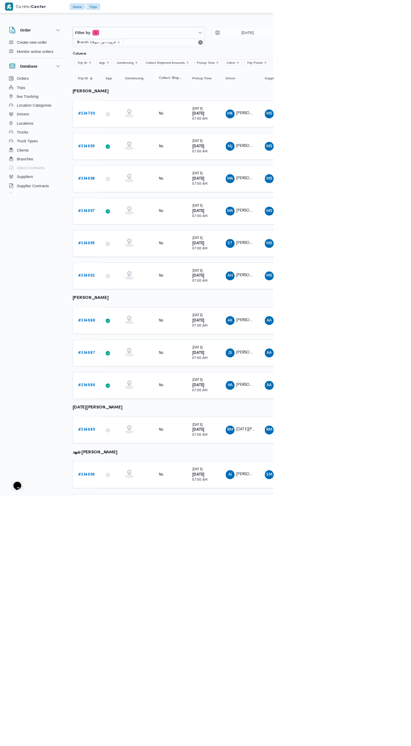
click at [137, 710] on b "# 334696" at bounding box center [130, 712] width 26 height 5
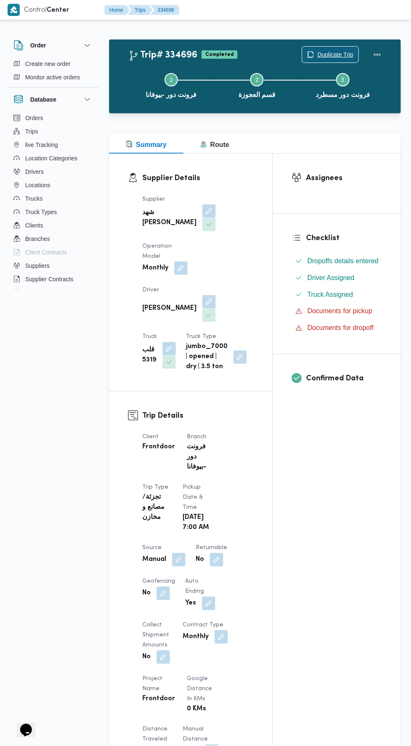
click at [327, 54] on span "Duplicate Trip" at bounding box center [335, 55] width 36 height 10
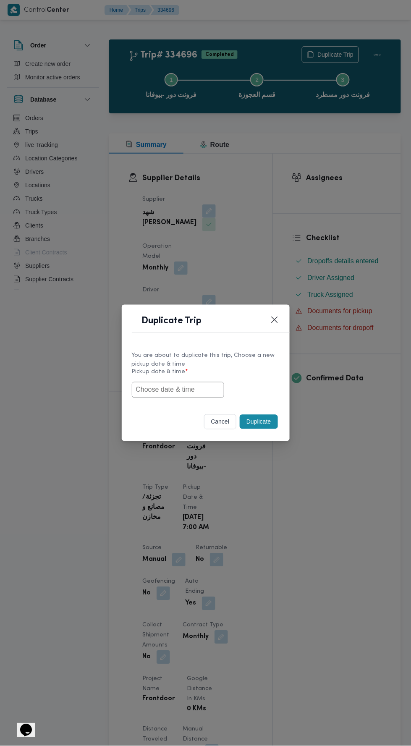
click at [190, 390] on input "text" at bounding box center [178, 390] width 92 height 16
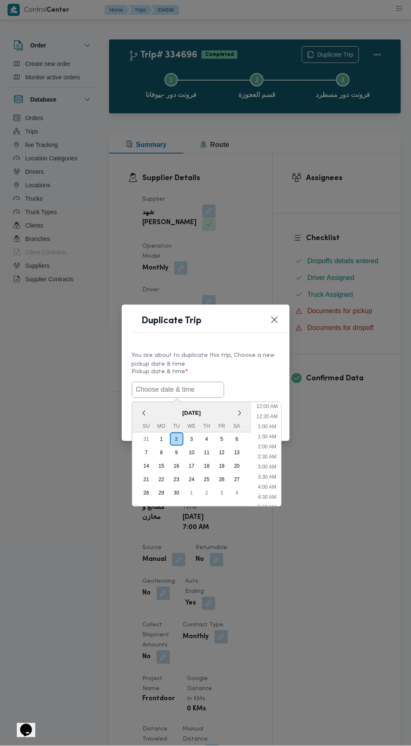
scroll to position [53, 0]
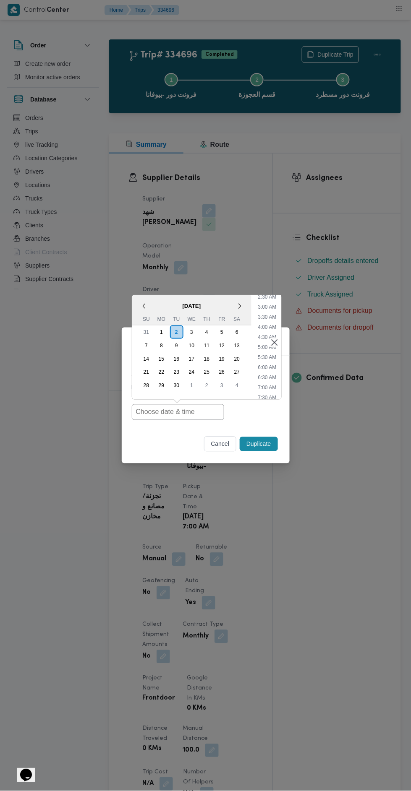
type input "02/09/2025 7:00AM"
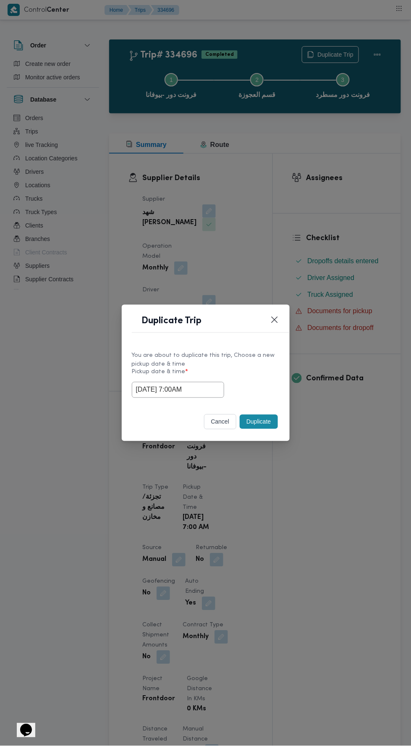
click at [292, 218] on div "Duplicate Trip You are about to duplicate this trip, Choose a new pickup date &…" at bounding box center [205, 373] width 411 height 746
click at [269, 424] on button "Duplicate" at bounding box center [259, 422] width 38 height 14
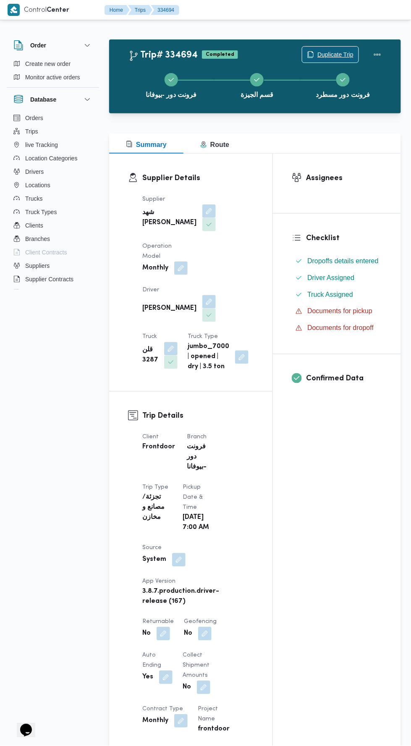
click at [334, 55] on span "Duplicate Trip" at bounding box center [335, 55] width 36 height 10
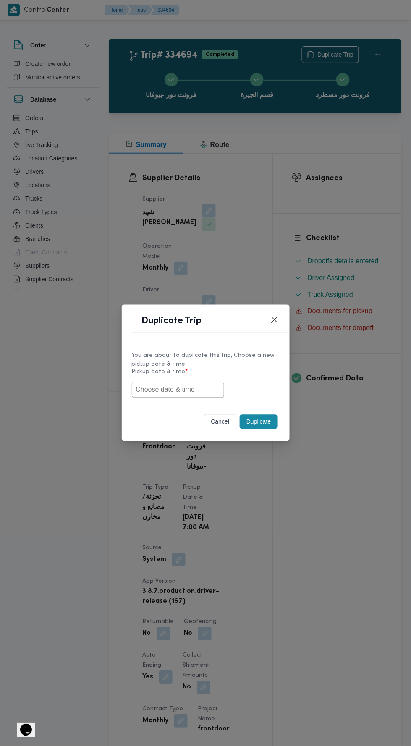
click at [186, 387] on input "text" at bounding box center [178, 390] width 92 height 16
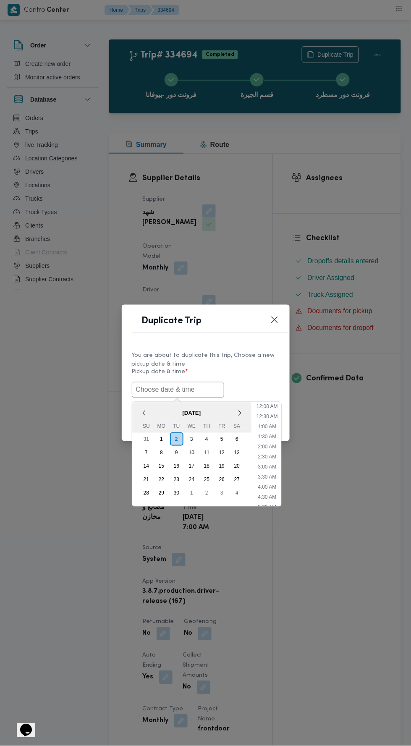
scroll to position [53, 0]
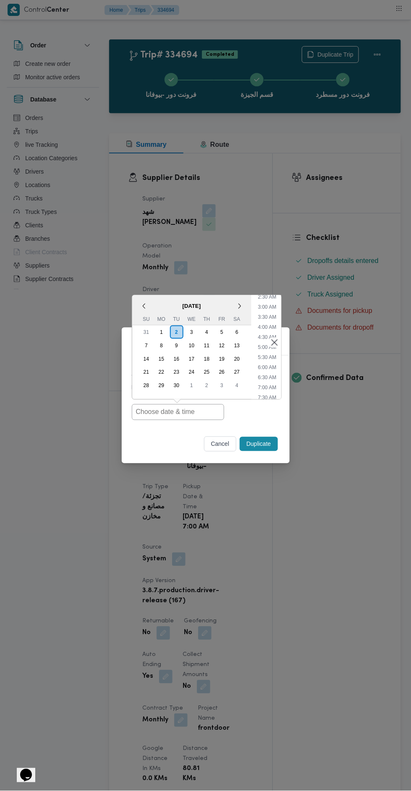
type input "02/09/2025 7:00AM"
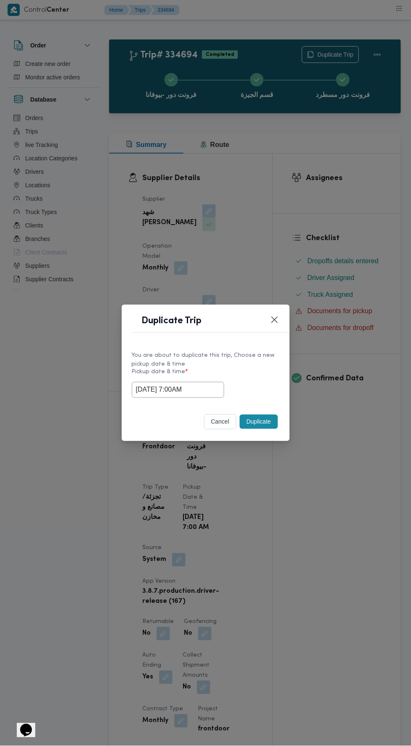
click at [321, 216] on div "Duplicate Trip You are about to duplicate this trip, Choose a new pickup date &…" at bounding box center [205, 373] width 411 height 746
click at [263, 424] on button "Duplicate" at bounding box center [259, 422] width 38 height 14
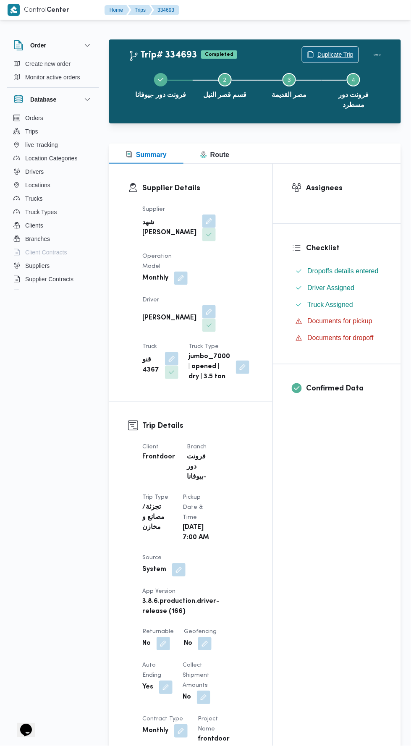
click at [331, 50] on span "Duplicate Trip" at bounding box center [335, 55] width 36 height 10
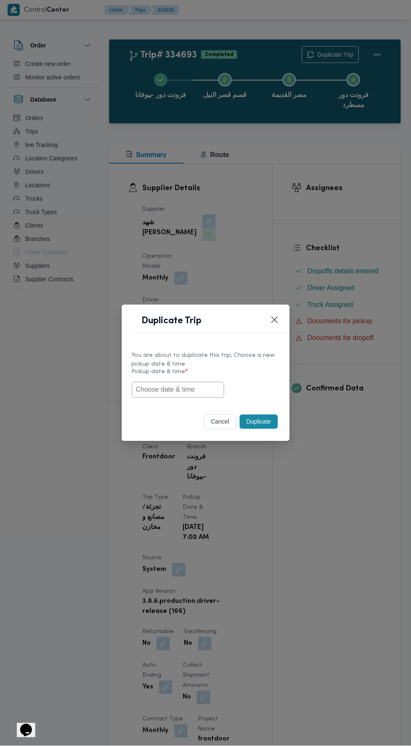
click at [187, 389] on input "text" at bounding box center [178, 390] width 92 height 16
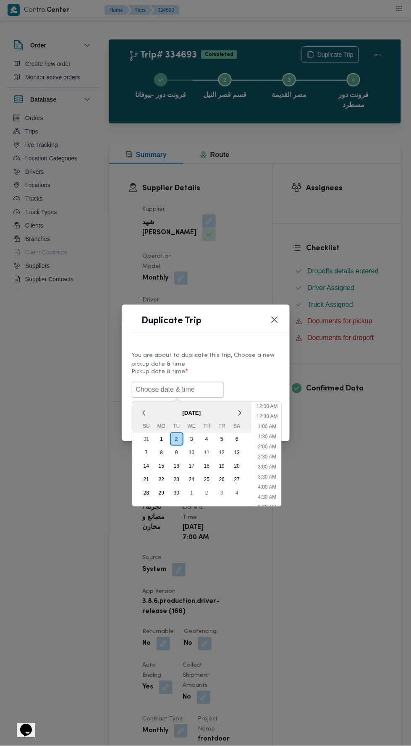
scroll to position [53, 0]
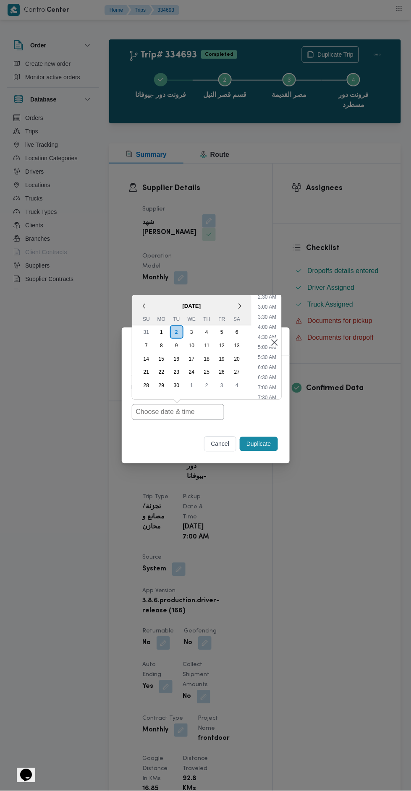
type input "02/09/2025 7:00AM"
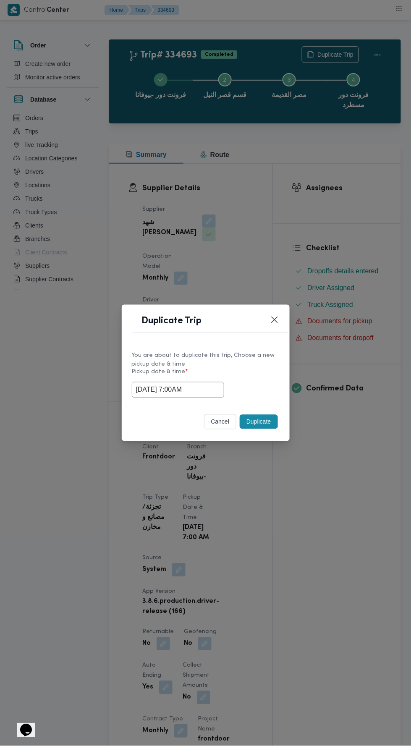
click at [305, 198] on div "Duplicate Trip You are about to duplicate this trip, Choose a new pickup date &…" at bounding box center [205, 373] width 411 height 746
click at [262, 422] on button "Duplicate" at bounding box center [259, 422] width 38 height 14
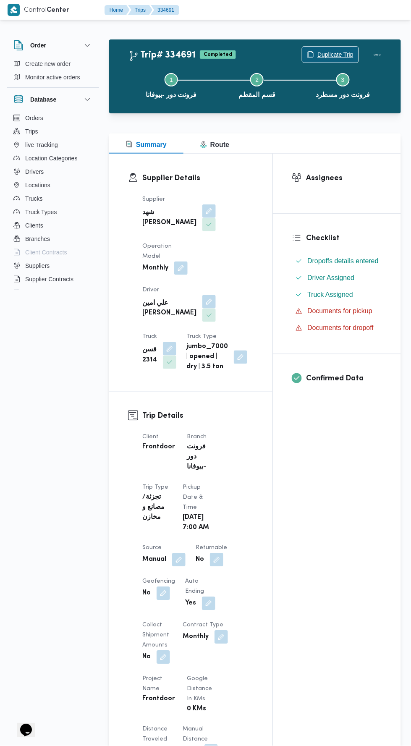
click at [329, 47] on span "Duplicate Trip" at bounding box center [330, 55] width 56 height 16
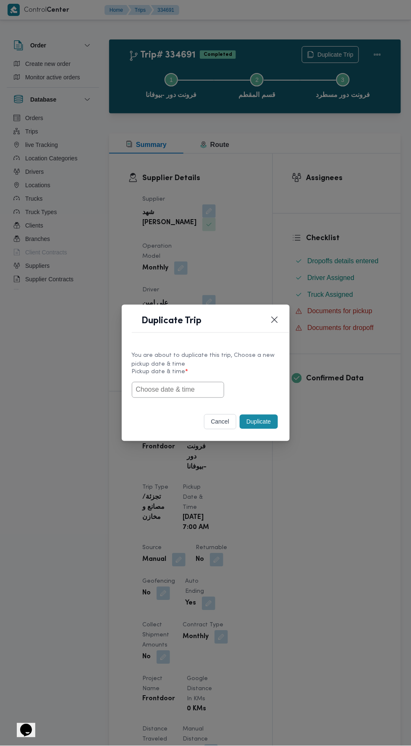
click at [181, 392] on input "text" at bounding box center [178, 390] width 92 height 16
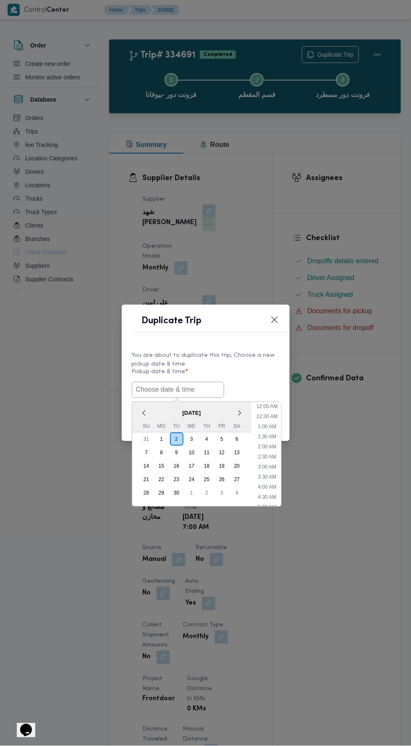
scroll to position [53, 0]
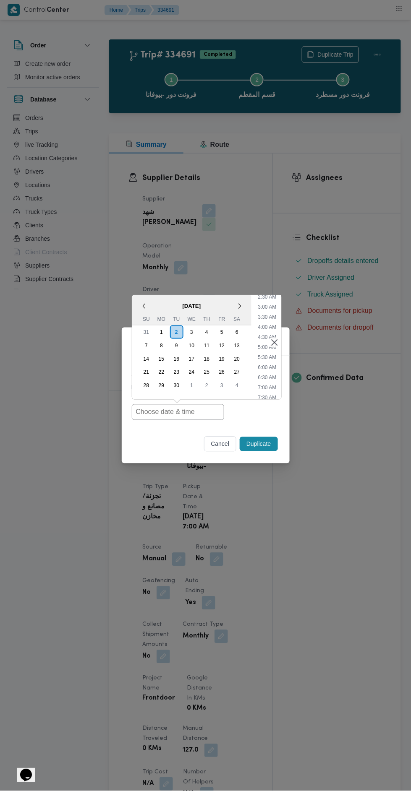
type input "02/09/2025 7:00AM"
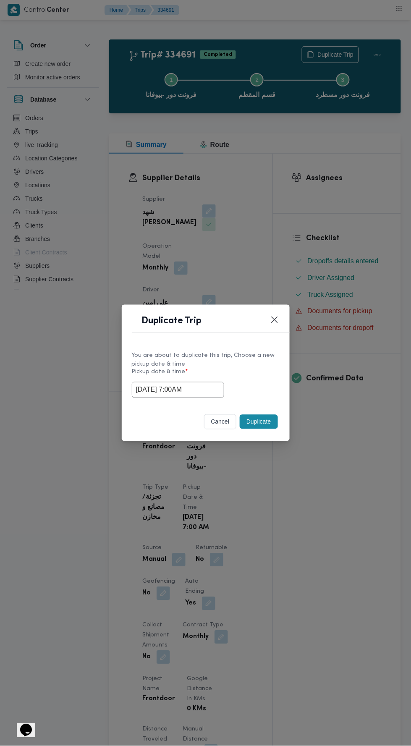
click at [292, 188] on div "Duplicate Trip You are about to duplicate this trip, Choose a new pickup date &…" at bounding box center [205, 373] width 411 height 746
click at [262, 421] on button "Duplicate" at bounding box center [259, 422] width 38 height 14
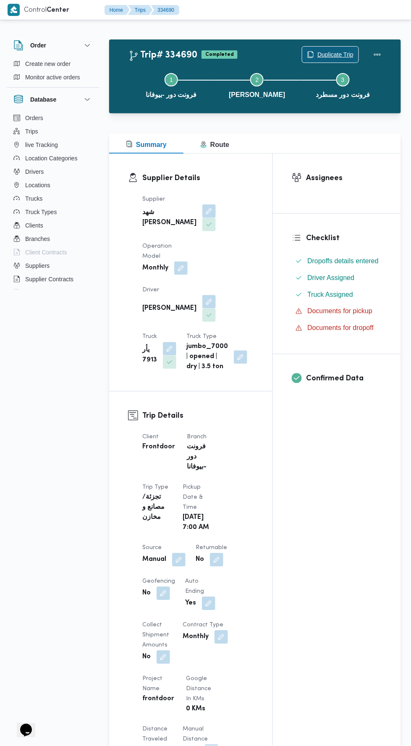
click at [326, 57] on span "Duplicate Trip" at bounding box center [335, 55] width 36 height 10
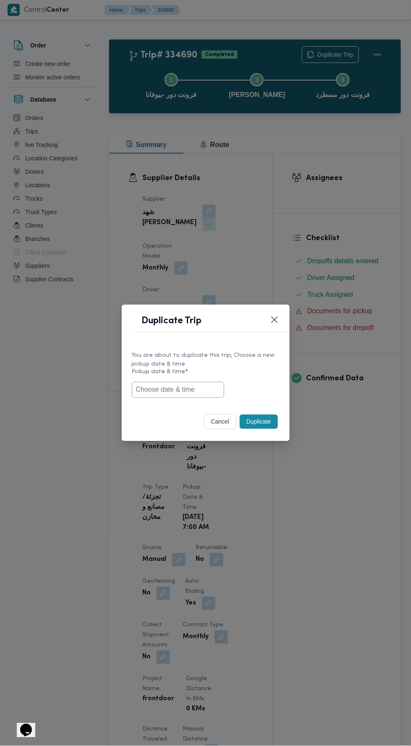
click at [183, 389] on input "text" at bounding box center [178, 390] width 92 height 16
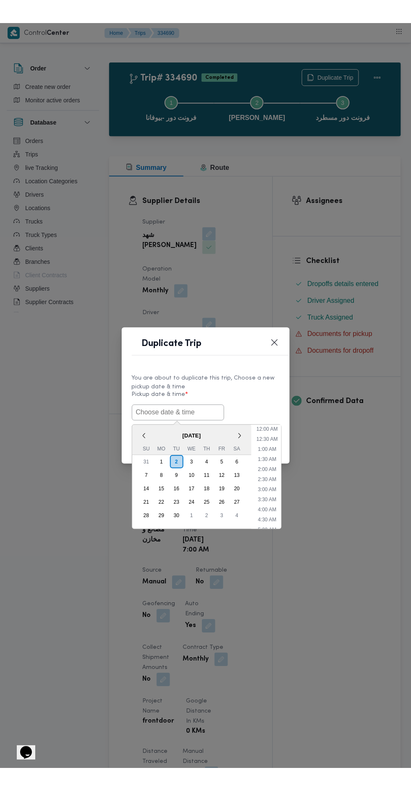
scroll to position [53, 0]
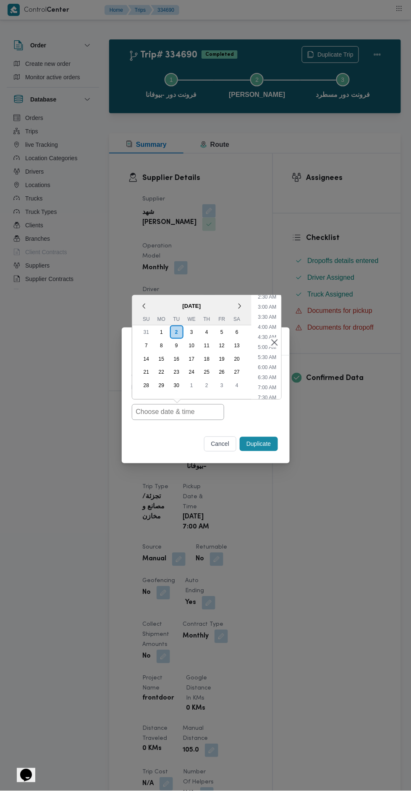
type input "02/09/2025 7:00AM"
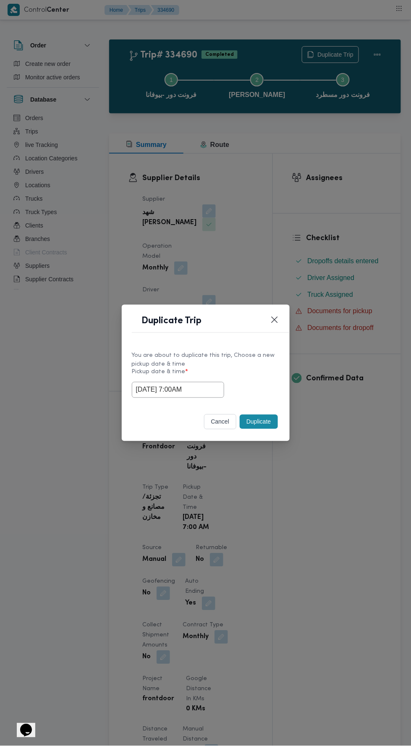
click at [305, 191] on div "Duplicate Trip You are about to duplicate this trip, Choose a new pickup date &…" at bounding box center [205, 373] width 411 height 746
click at [272, 398] on div "You are about to duplicate this trip, Choose a new pickup date & time Pickup da…" at bounding box center [206, 374] width 168 height 63
click at [260, 424] on button "Duplicate" at bounding box center [259, 422] width 38 height 14
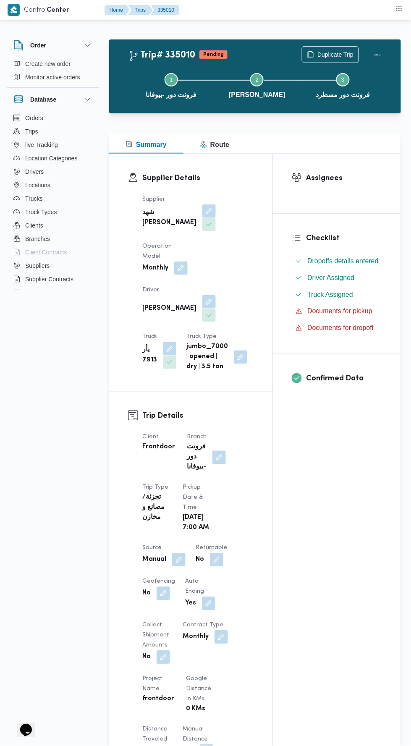
click at [185, 566] on button "button" at bounding box center [178, 559] width 13 height 13
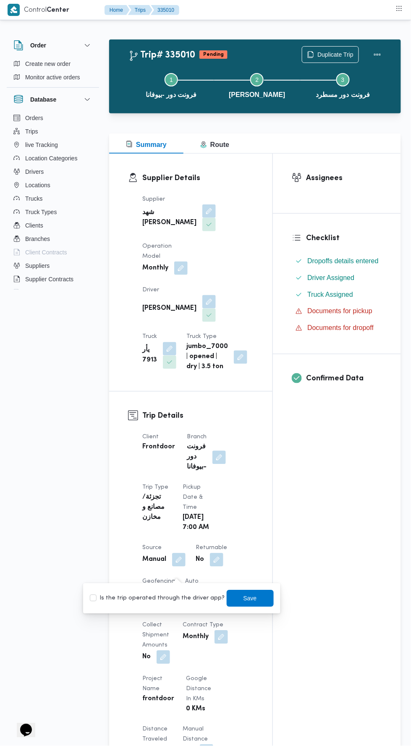
click at [172, 595] on label "Is the trip operated through the driver app?" at bounding box center [157, 598] width 135 height 10
checkbox input "true"
click at [243, 597] on span "Save" at bounding box center [249, 598] width 13 height 10
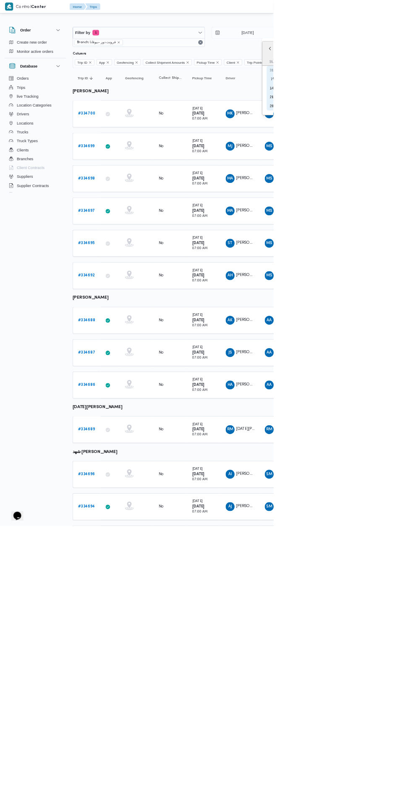
type input "3/9/2025"
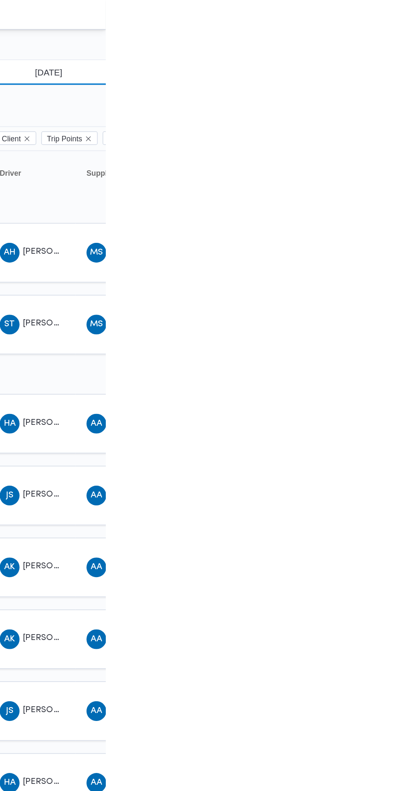
click at [393, 48] on input "[DATE]" at bounding box center [365, 49] width 95 height 17
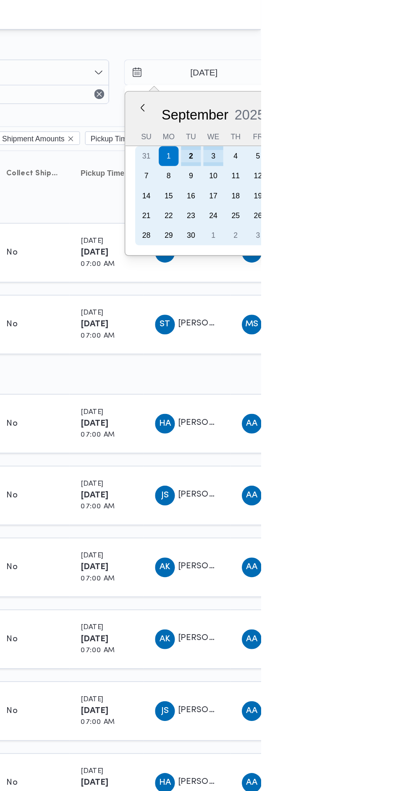
click at [362, 106] on div "2" at bounding box center [363, 105] width 13 height 13
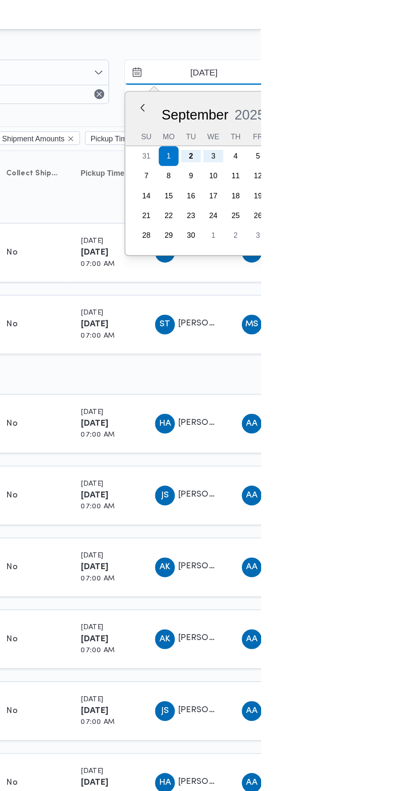
type input "[DATE]"
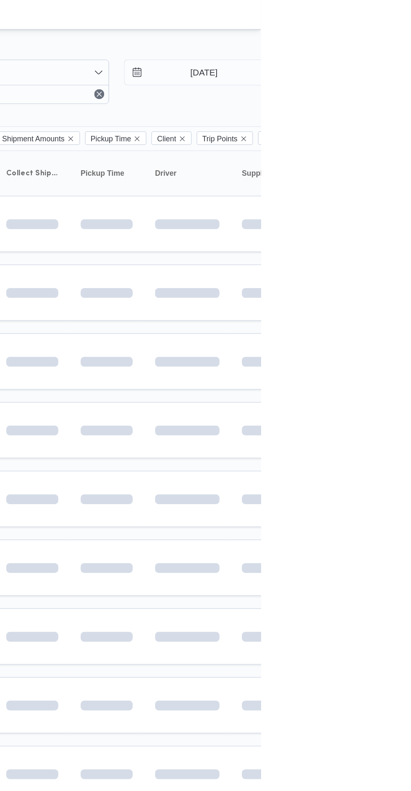
click at [362, 238] on div at bounding box center [361, 244] width 50 height 13
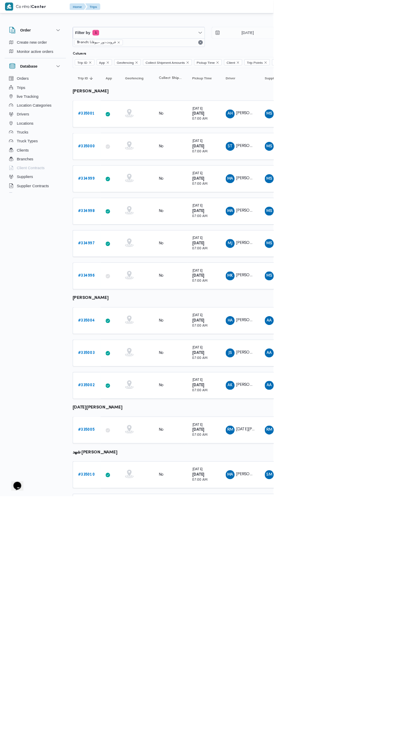
click at [405, 175] on span "MS" at bounding box center [404, 170] width 9 height 13
click at [408, 218] on span "MS" at bounding box center [404, 219] width 9 height 13
click at [404, 266] on span "MS" at bounding box center [404, 268] width 9 height 13
click at [383, 313] on div "MA محمد احمد عبدالفتاح محمد" at bounding box center [361, 317] width 50 height 20
click at [373, 349] on td "Driver MJ محمود جمال حسيني محمد" at bounding box center [360, 366] width 59 height 40
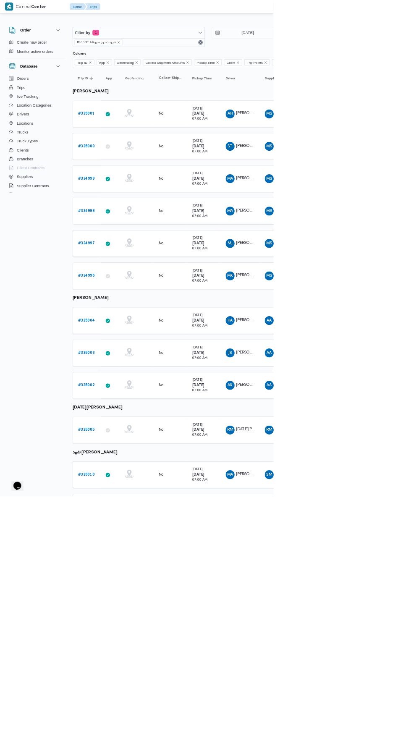
click at [365, 396] on td "Driver MK محمود كمال عبدالغني محمود ابراهيم" at bounding box center [360, 414] width 59 height 40
click at [359, 478] on span "هاني احمد حسنين ابراهيم الزغبي" at bounding box center [379, 480] width 48 height 5
click at [349, 524] on div "JS" at bounding box center [345, 530] width 13 height 13
click at [339, 572] on div "AK" at bounding box center [345, 578] width 13 height 13
click at [331, 638] on td "Driver RM رمضان محمد محمد عبدالمنعم" at bounding box center [360, 646] width 59 height 40
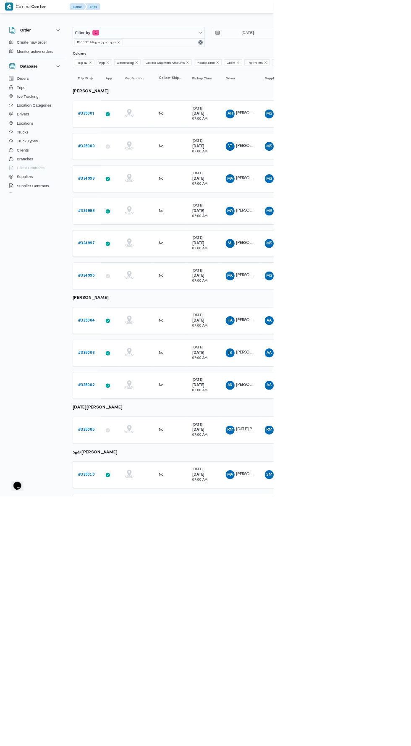
click at [302, 703] on small "[DATE]" at bounding box center [297, 705] width 16 height 5
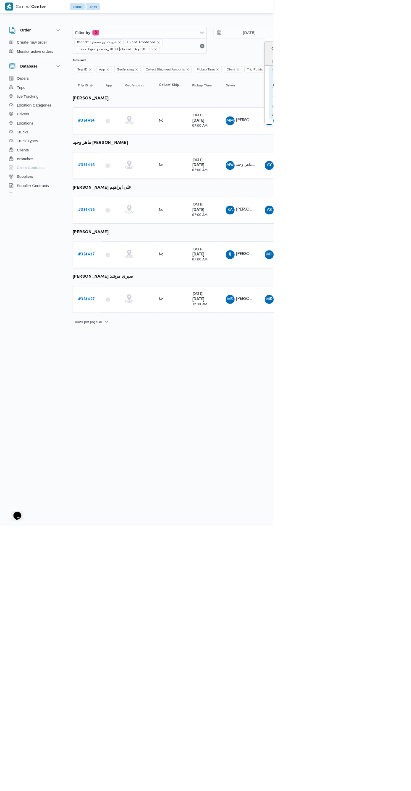
type input "[DATE]"
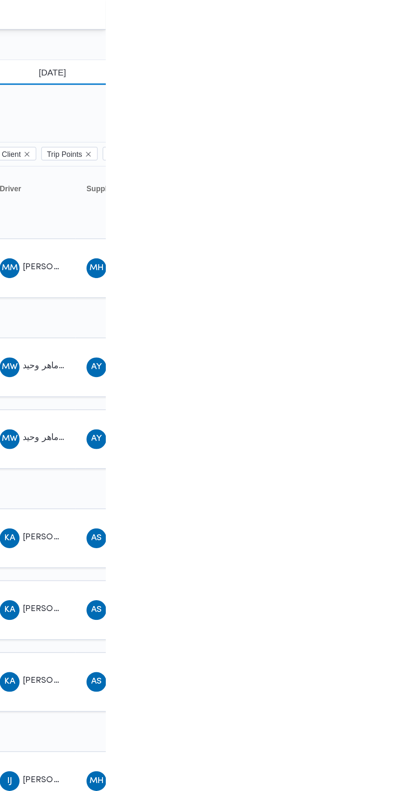
click at [391, 55] on input "30/8/2025" at bounding box center [368, 49] width 95 height 17
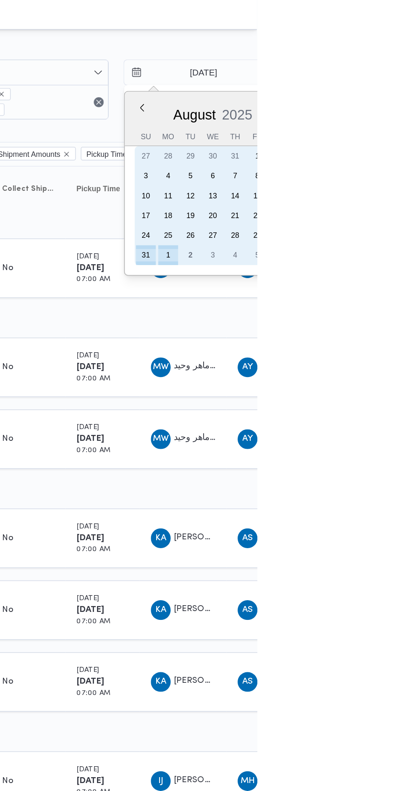
click at [349, 172] on div "1" at bounding box center [350, 172] width 13 height 13
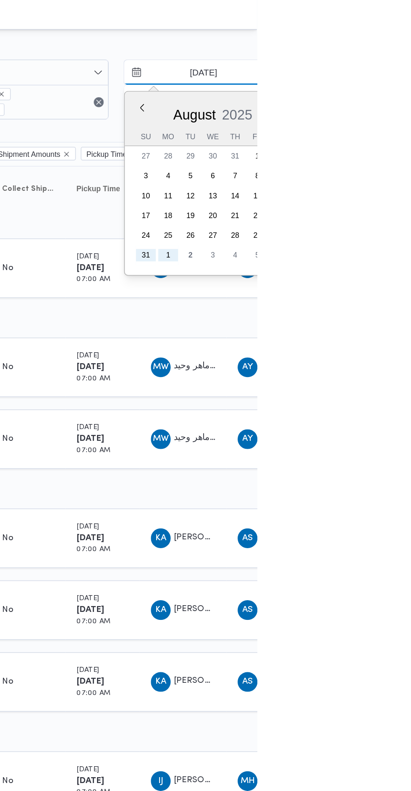
type input "[DATE]"
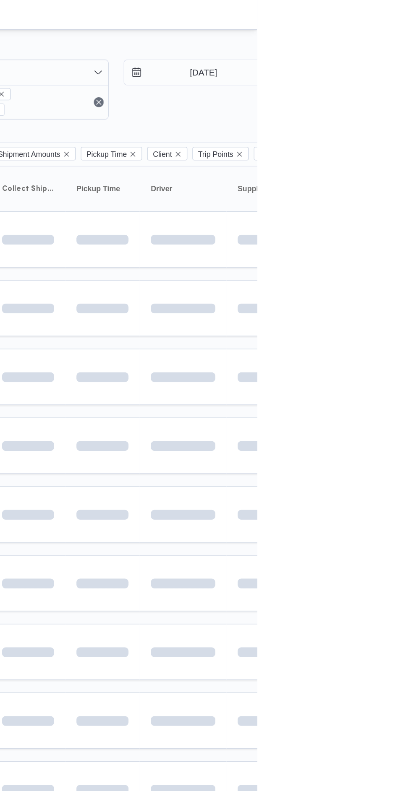
click at [381, 237] on td at bounding box center [360, 255] width 59 height 38
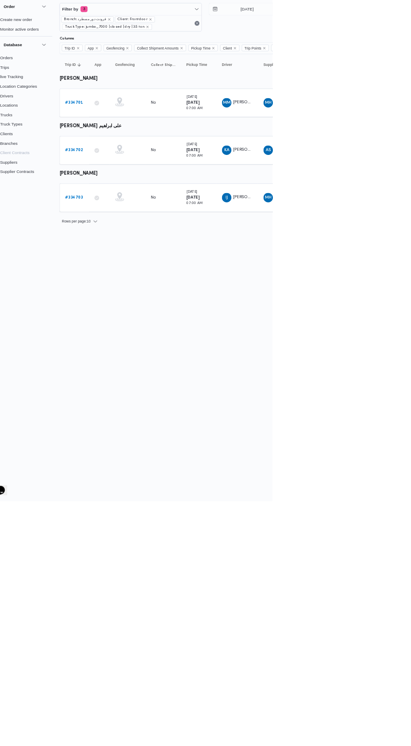
click at [132, 180] on b "# 334701" at bounding box center [130, 181] width 26 height 5
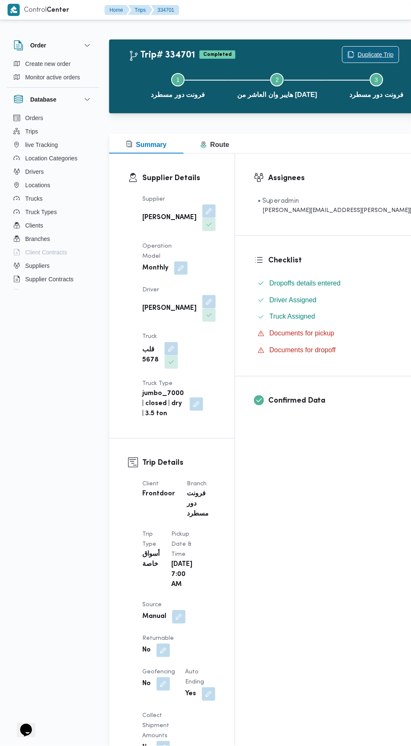
click at [357, 57] on span "Duplicate Trip" at bounding box center [375, 55] width 36 height 10
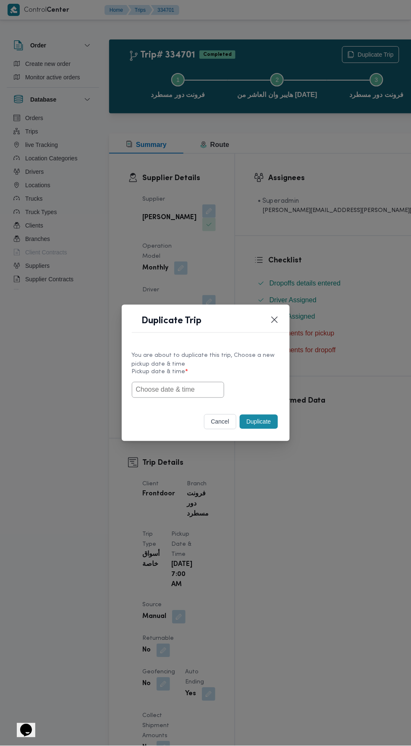
click at [200, 387] on input "text" at bounding box center [178, 390] width 92 height 16
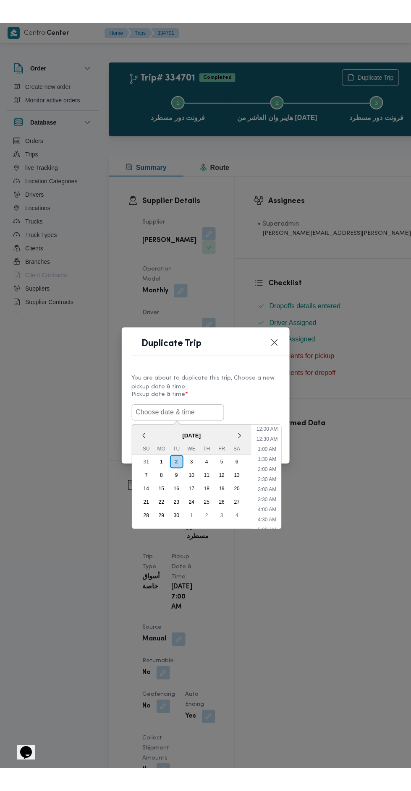
scroll to position [53, 0]
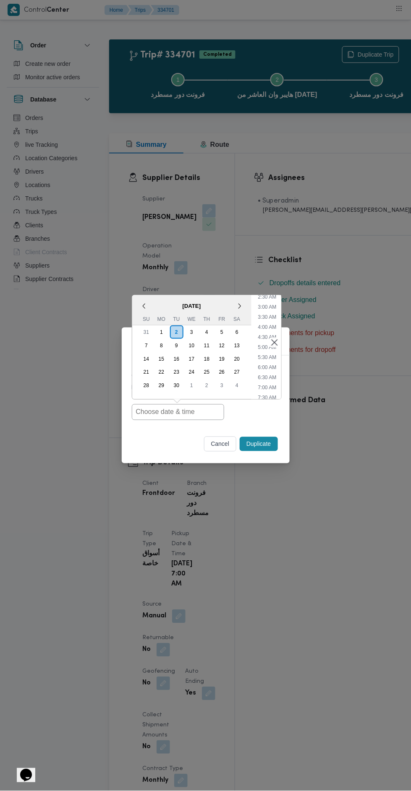
type input "[DATE] 7:00AM"
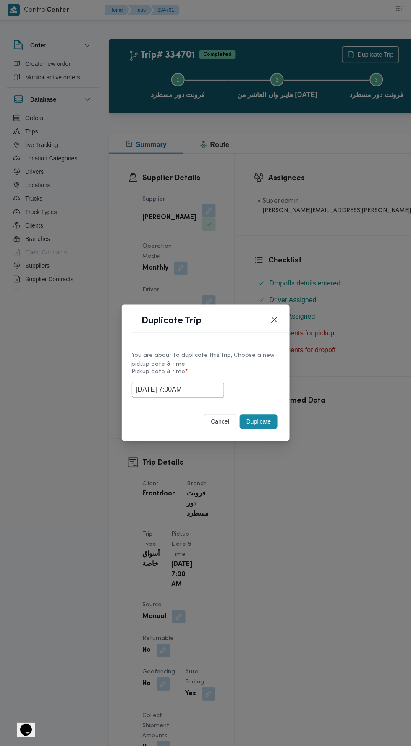
click at [337, 206] on div "Duplicate Trip You are about to duplicate this trip, Choose a new pickup date &…" at bounding box center [205, 373] width 411 height 746
click at [261, 421] on button "Duplicate" at bounding box center [259, 422] width 38 height 14
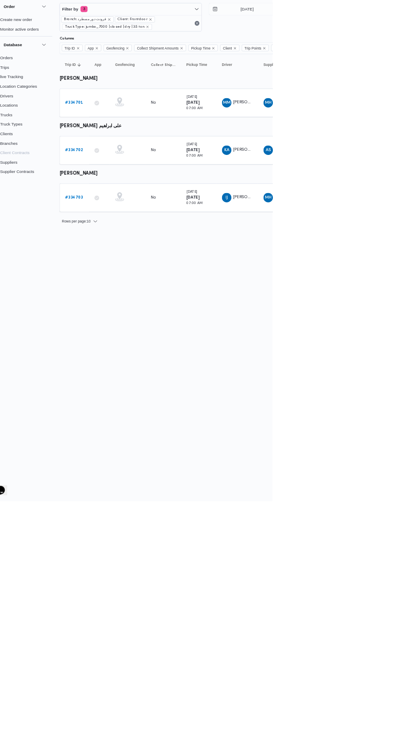
click at [140, 248] on b "# 334702" at bounding box center [130, 248] width 26 height 5
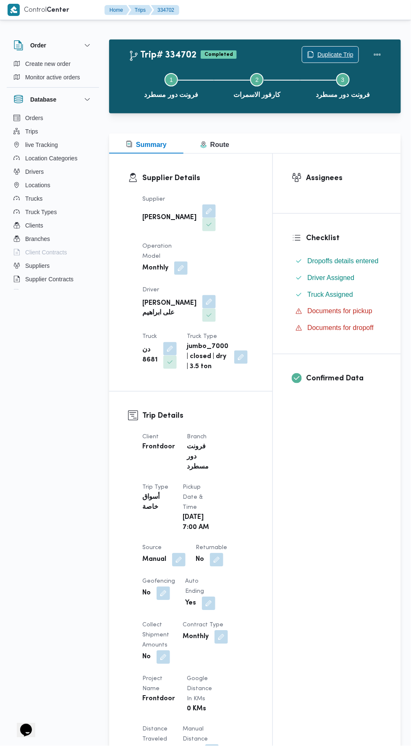
click at [326, 52] on span "Duplicate Trip" at bounding box center [335, 55] width 36 height 10
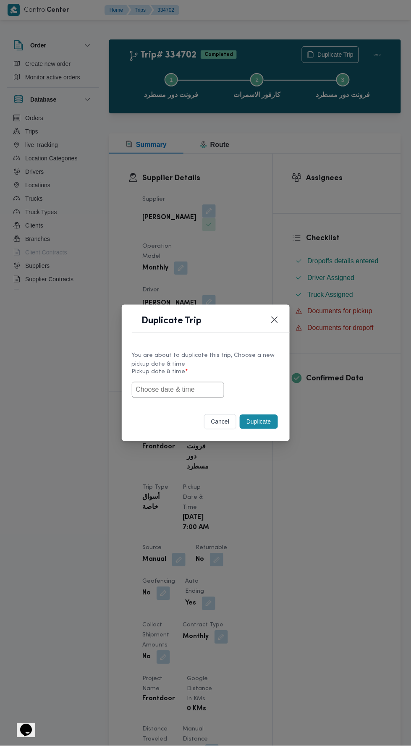
click at [195, 390] on input "text" at bounding box center [178, 390] width 92 height 16
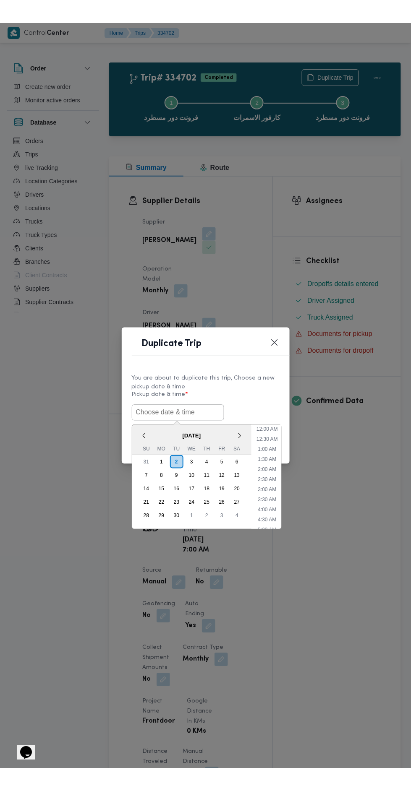
scroll to position [53, 0]
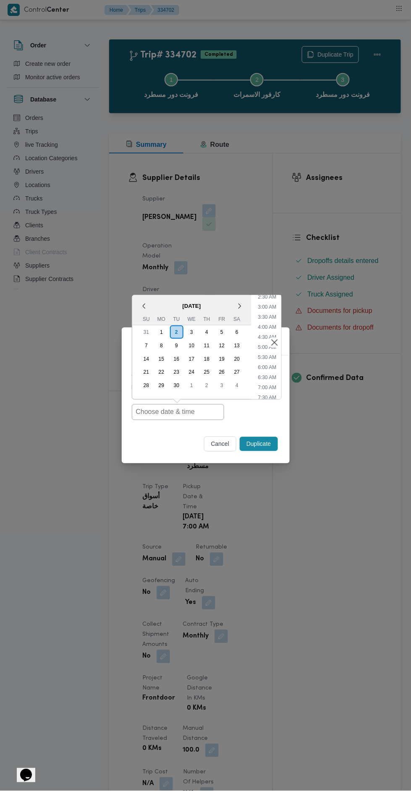
type input "02/09/2025 7:00AM"
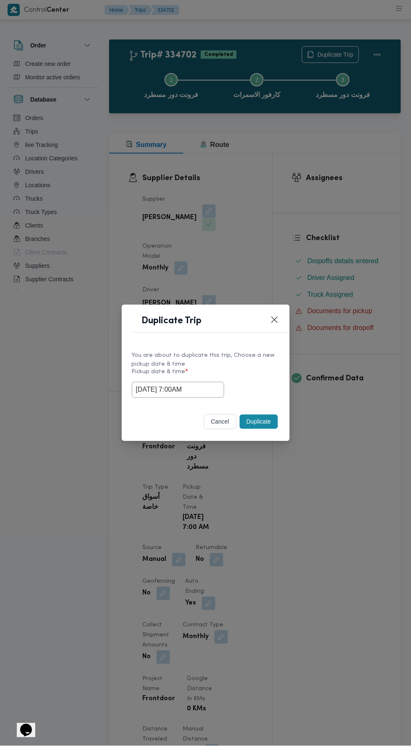
click at [333, 213] on div "Duplicate Trip You are about to duplicate this trip, Choose a new pickup date &…" at bounding box center [205, 373] width 411 height 746
click at [265, 426] on button "Duplicate" at bounding box center [259, 422] width 38 height 14
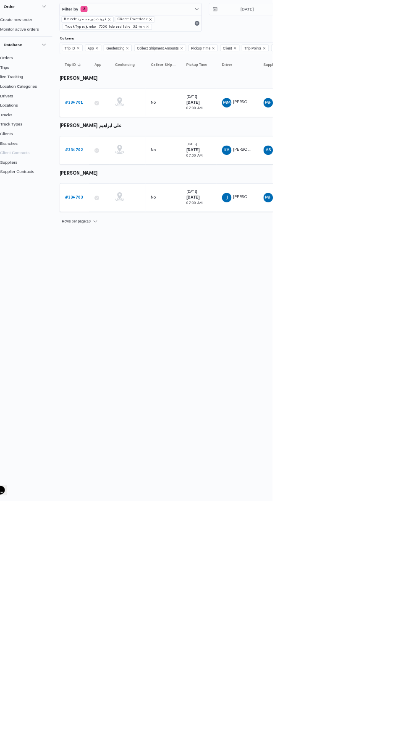
click at [162, 314] on icon at bounding box center [162, 316] width 7 height 7
click at [131, 313] on b "# 334703" at bounding box center [130, 315] width 26 height 5
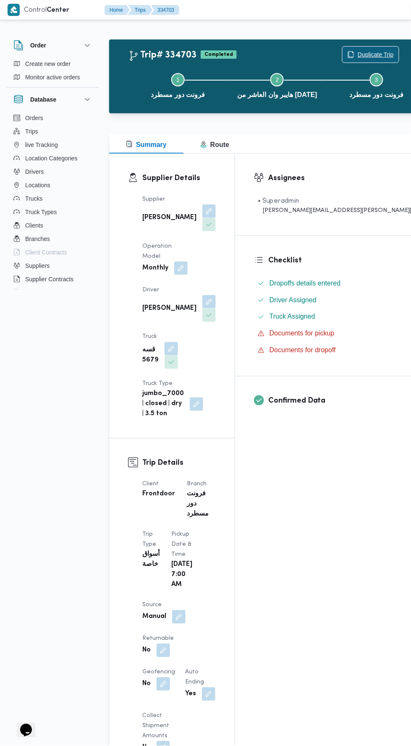
click at [357, 50] on span "Duplicate Trip" at bounding box center [375, 55] width 36 height 10
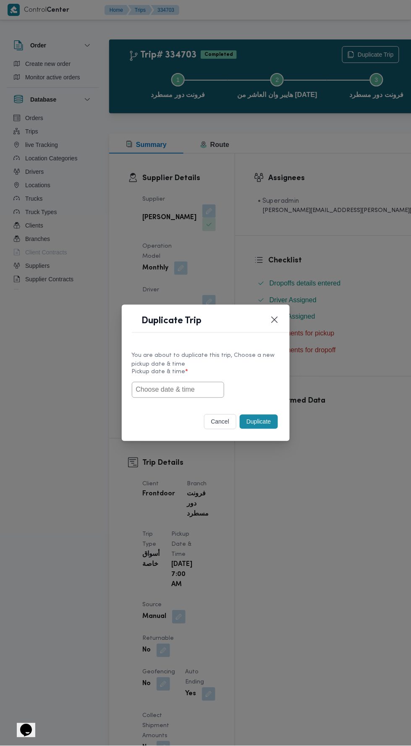
click at [184, 388] on input "text" at bounding box center [178, 390] width 92 height 16
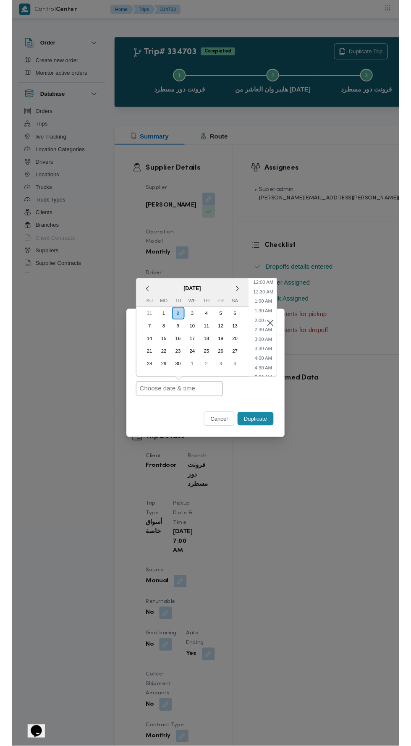
scroll to position [53, 0]
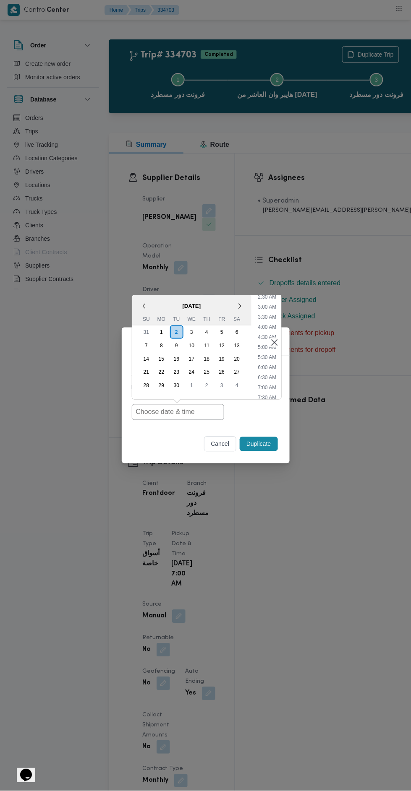
type input "02/09/2025 7:00AM"
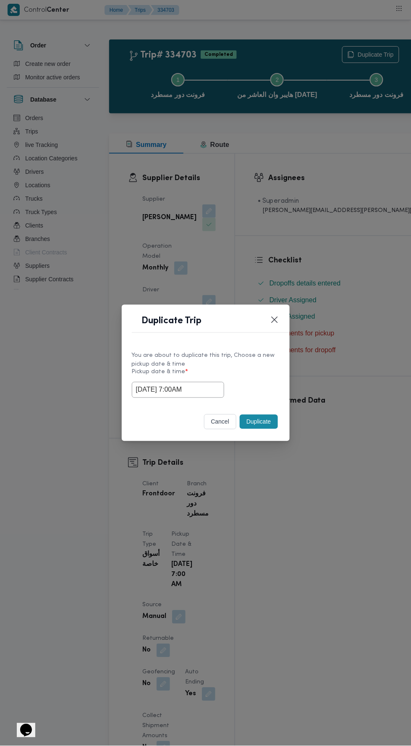
click at [338, 211] on div "Duplicate Trip You are about to duplicate this trip, Choose a new pickup date &…" at bounding box center [205, 373] width 411 height 746
click at [266, 415] on button "Duplicate" at bounding box center [259, 422] width 38 height 14
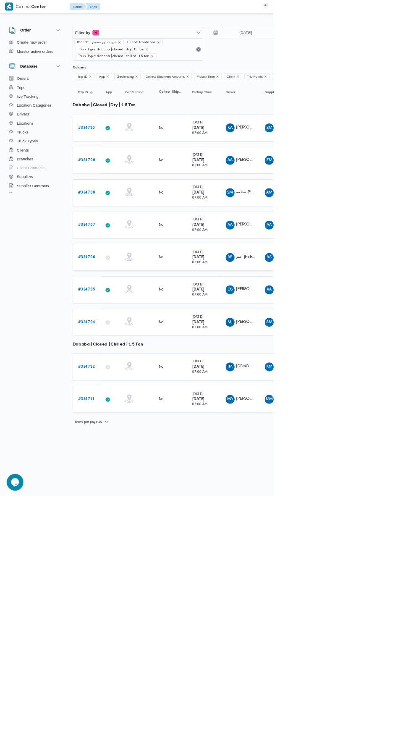
click at [131, 190] on b "# 334710" at bounding box center [130, 191] width 26 height 5
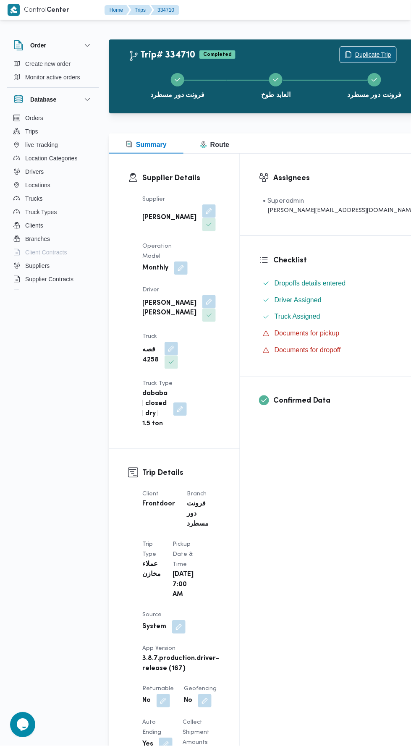
click at [339, 46] on button "Duplicate Trip" at bounding box center [367, 54] width 57 height 17
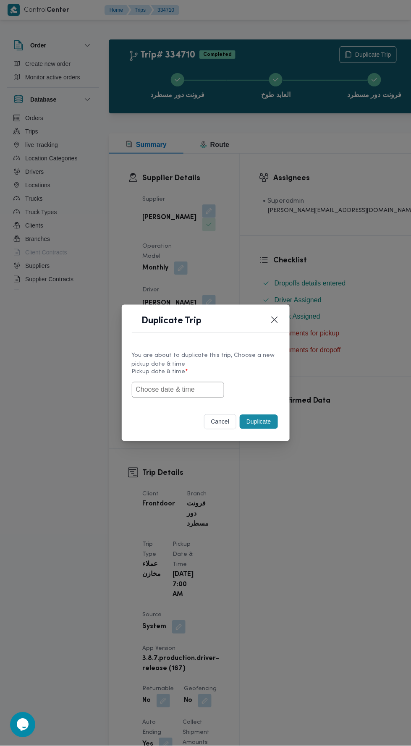
click at [185, 391] on input "text" at bounding box center [178, 390] width 92 height 16
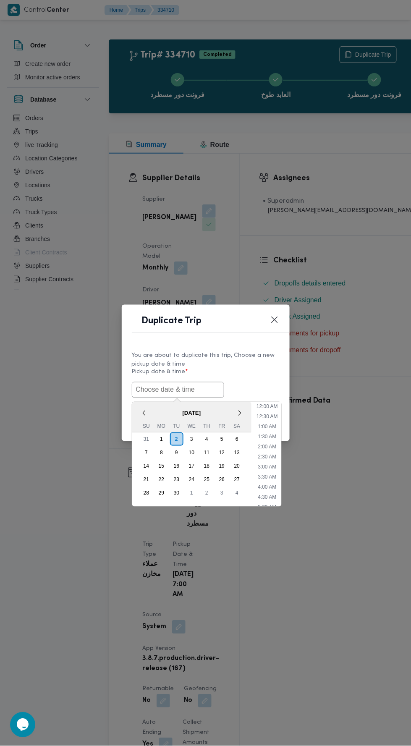
scroll to position [53, 0]
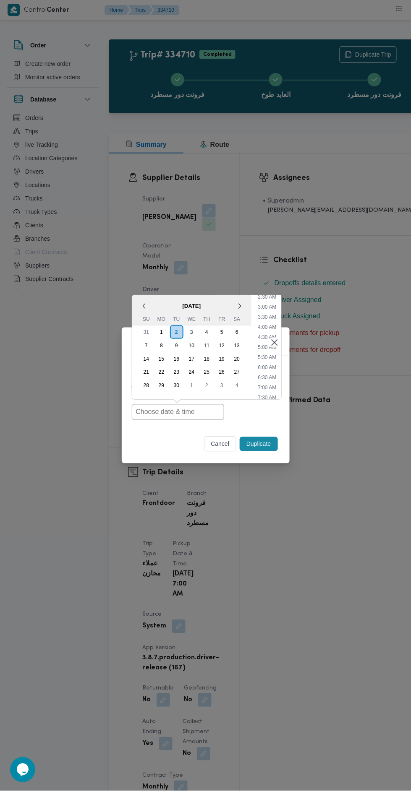
type input "[DATE] 7:00AM"
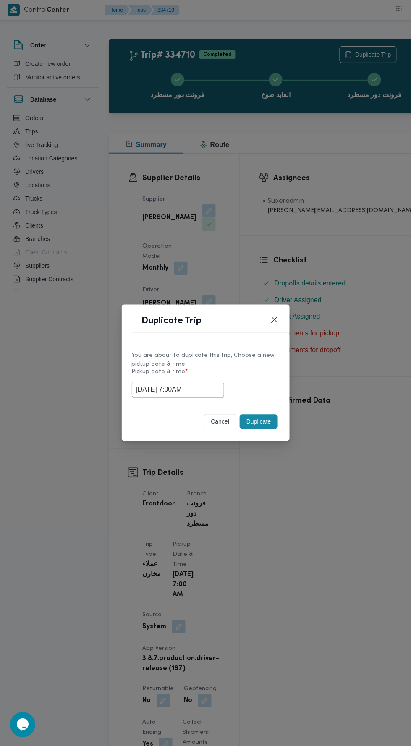
click at [326, 190] on div "Duplicate Trip You are about to duplicate this trip, Choose a new pickup date &…" at bounding box center [205, 373] width 411 height 746
click at [268, 416] on button "Duplicate" at bounding box center [259, 422] width 38 height 14
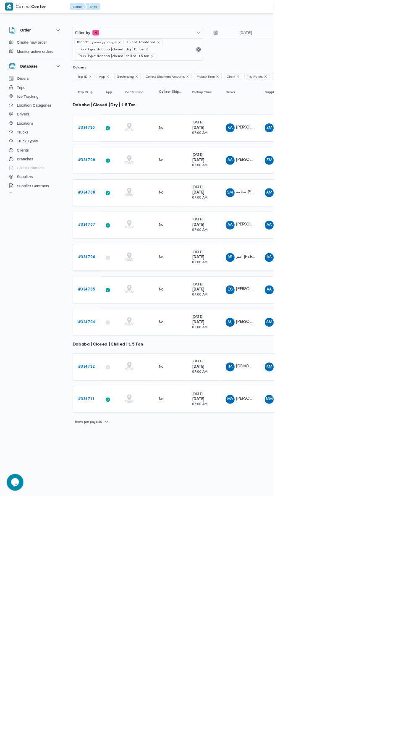
click at [131, 239] on b "# 334709" at bounding box center [130, 240] width 26 height 5
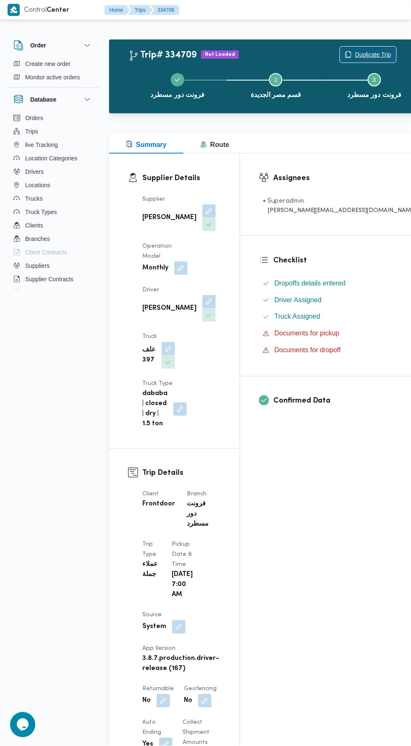
click at [355, 51] on span "Duplicate Trip" at bounding box center [373, 55] width 36 height 10
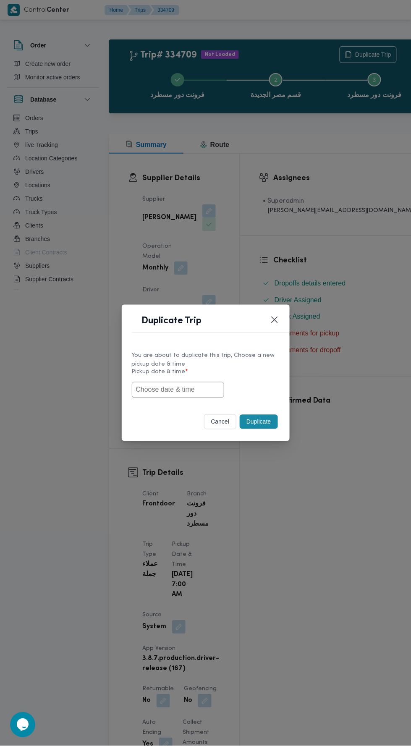
click at [179, 386] on input "text" at bounding box center [178, 390] width 92 height 16
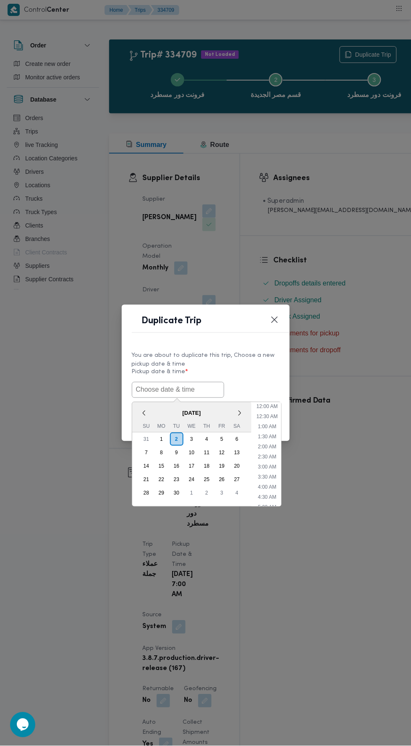
scroll to position [53, 0]
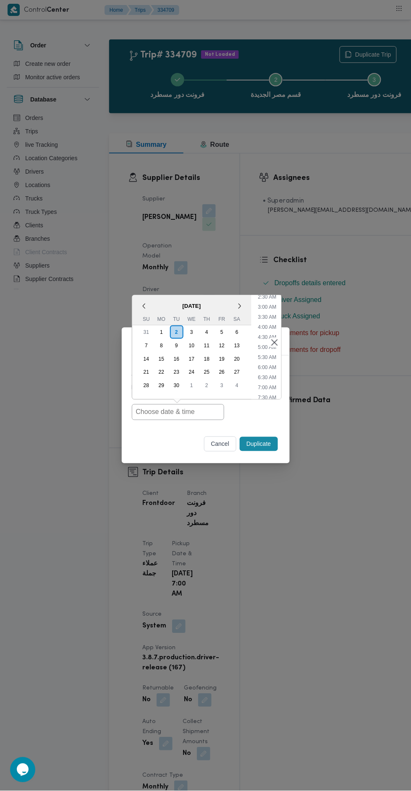
type input "02/09/2025 7:00AM"
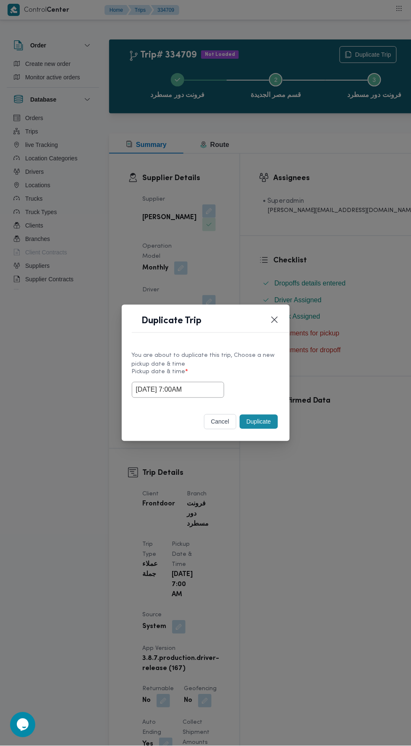
click at [334, 186] on div "Duplicate Trip You are about to duplicate this trip, Choose a new pickup date &…" at bounding box center [205, 373] width 411 height 746
click at [267, 426] on button "Duplicate" at bounding box center [259, 422] width 38 height 14
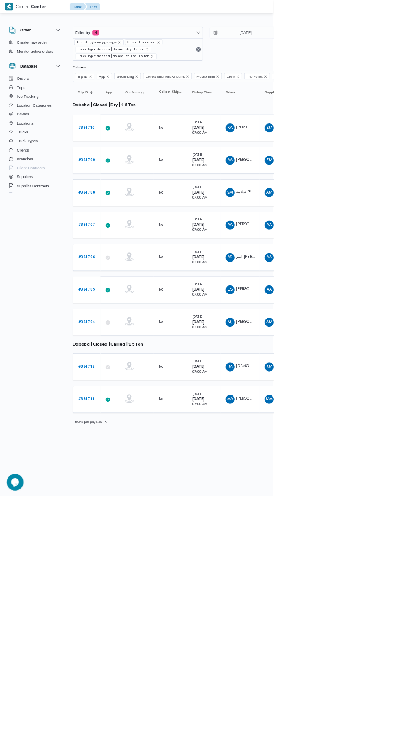
click at [136, 287] on b "# 334708" at bounding box center [130, 289] width 26 height 5
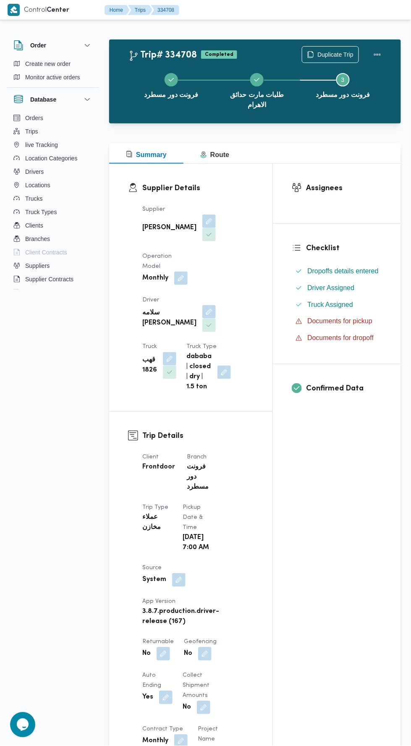
click at [336, 58] on div "فرونت دور مسطرد طلبات مارت حدائق الاهرام Step 3 is incomplete 3 فرونت دور مسطرد" at bounding box center [256, 90] width 267 height 64
click at [340, 54] on span "Duplicate Trip" at bounding box center [335, 55] width 36 height 10
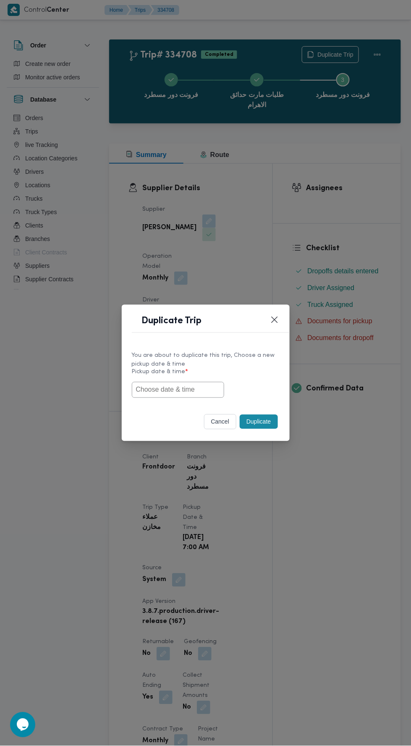
click at [182, 392] on input "text" at bounding box center [178, 390] width 92 height 16
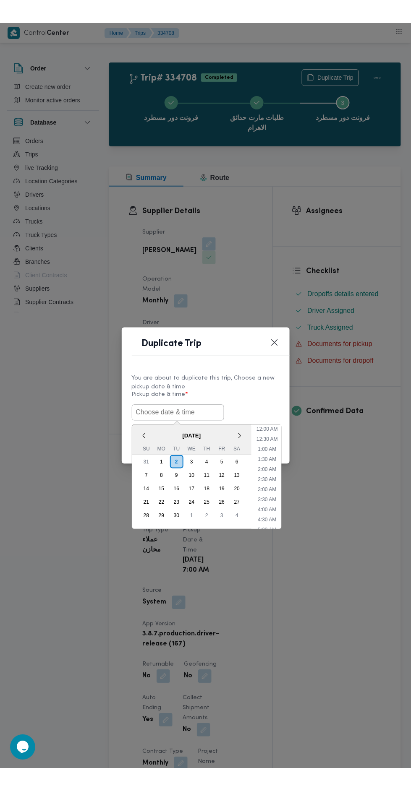
scroll to position [53, 0]
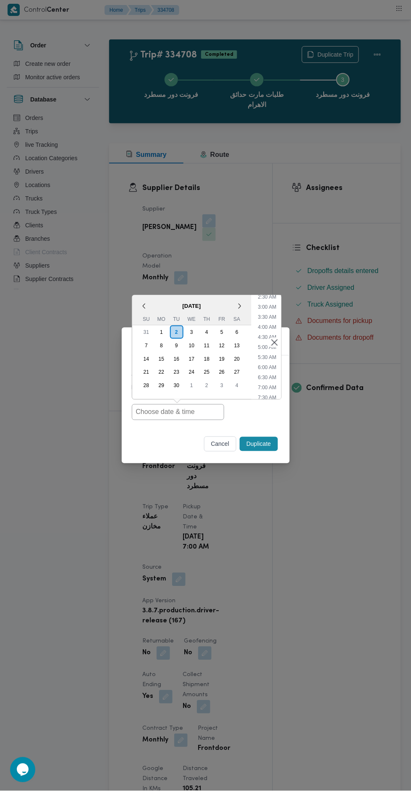
type input "02/09/2025 7:00AM"
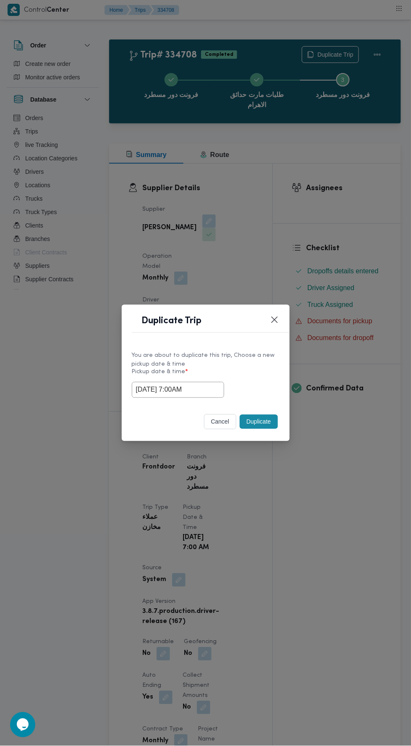
click at [333, 196] on div "Duplicate Trip You are about to duplicate this trip, Choose a new pickup date &…" at bounding box center [205, 373] width 411 height 746
click at [267, 416] on button "Duplicate" at bounding box center [259, 422] width 38 height 14
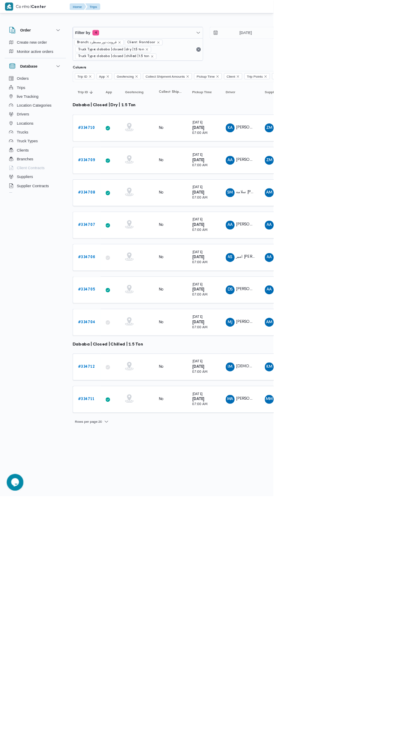
click at [132, 335] on b "# 334707" at bounding box center [130, 337] width 26 height 5
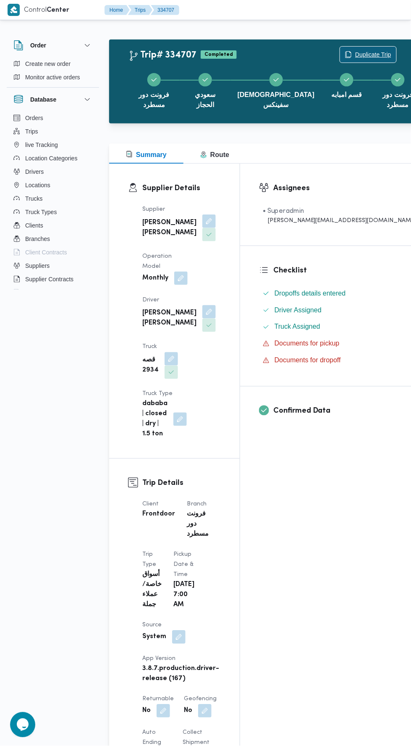
click at [355, 50] on span "Duplicate Trip" at bounding box center [373, 55] width 36 height 10
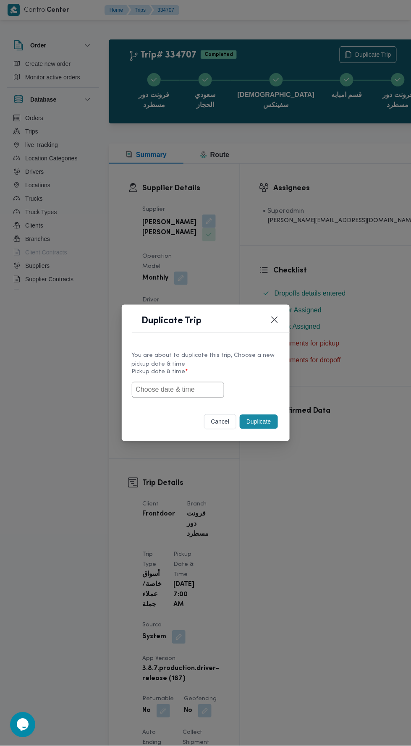
click at [194, 389] on input "text" at bounding box center [178, 390] width 92 height 16
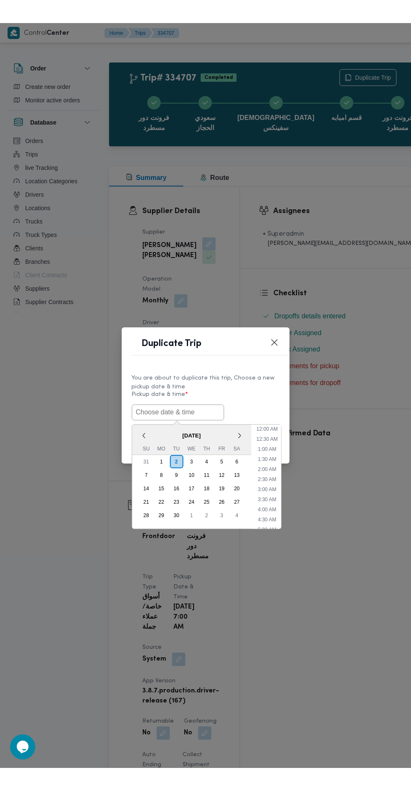
scroll to position [53, 0]
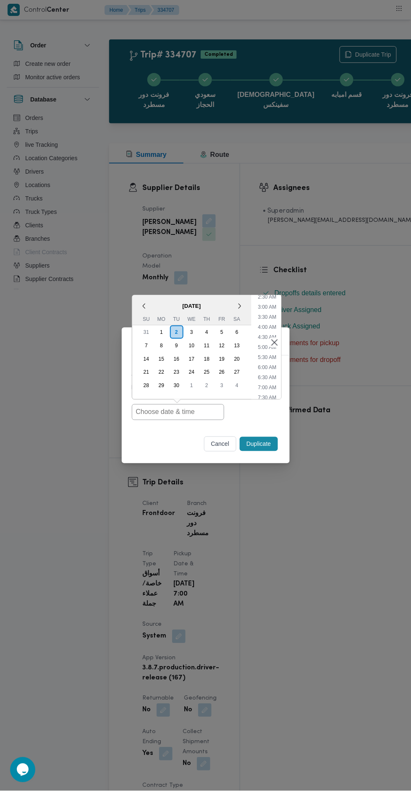
type input "02/09/2025 7:00AM"
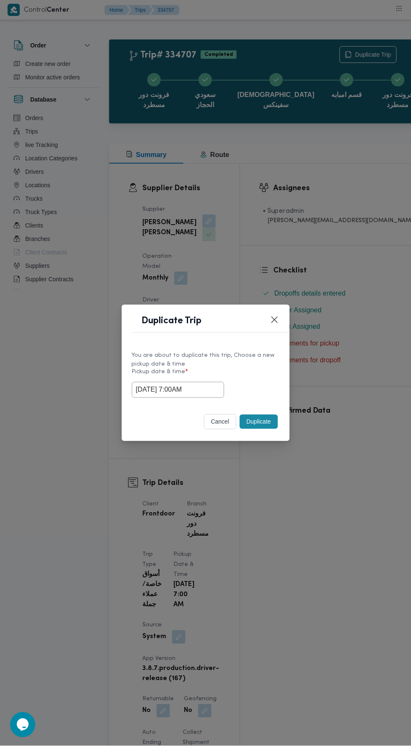
click at [305, 215] on div "Duplicate Trip You are about to duplicate this trip, Choose a new pickup date &…" at bounding box center [205, 373] width 411 height 746
click at [266, 418] on button "Duplicate" at bounding box center [259, 422] width 38 height 14
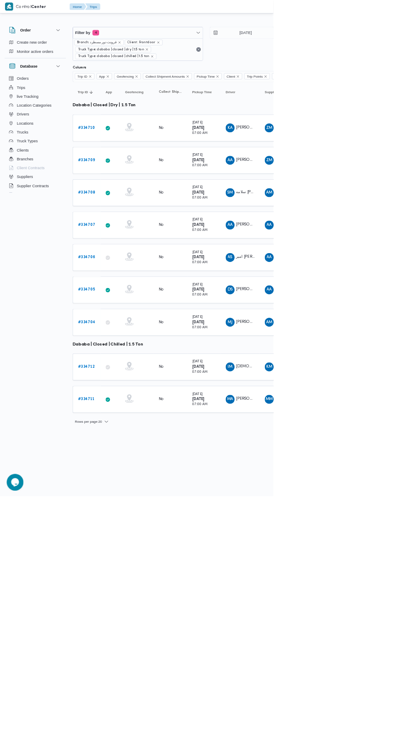
click at [367, 335] on span "عبدالله عيد عبدالسلام عبدالحافظ" at bounding box center [403, 337] width 97 height 5
click at [134, 384] on b "# 334706" at bounding box center [130, 386] width 26 height 5
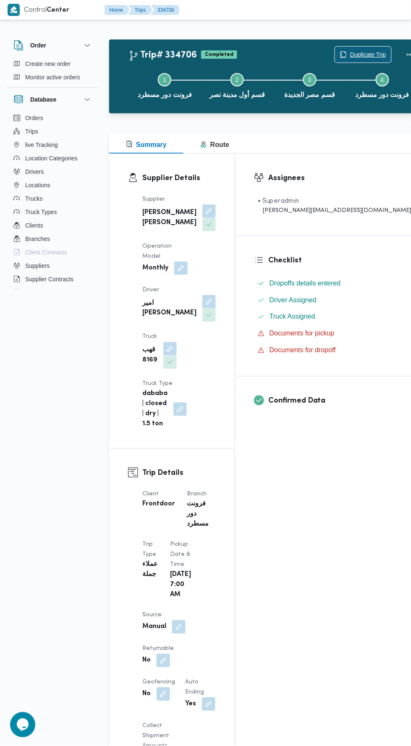
click at [350, 57] on span "Duplicate Trip" at bounding box center [368, 55] width 36 height 10
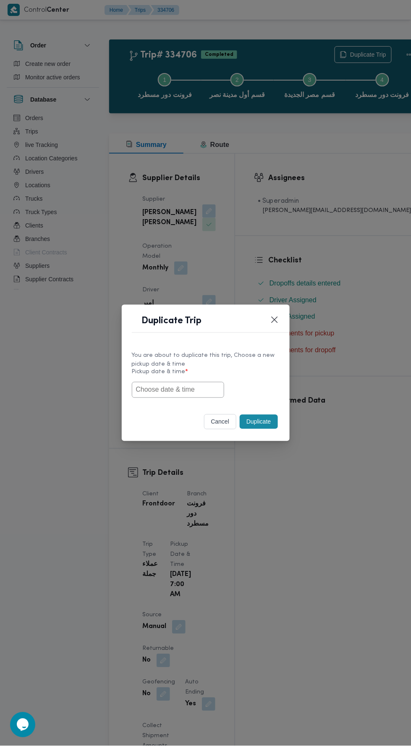
click at [175, 393] on input "text" at bounding box center [178, 390] width 92 height 16
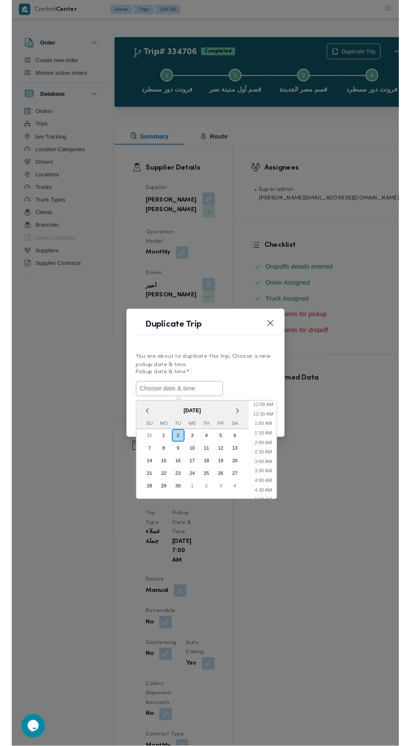
scroll to position [53, 0]
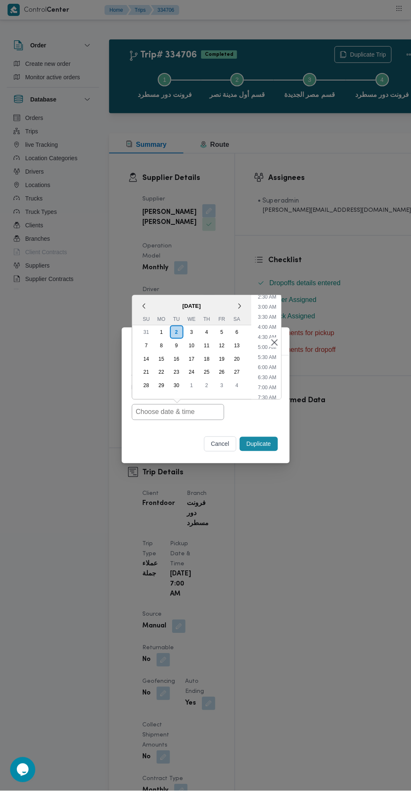
type input "02/09/2025 7:00AM"
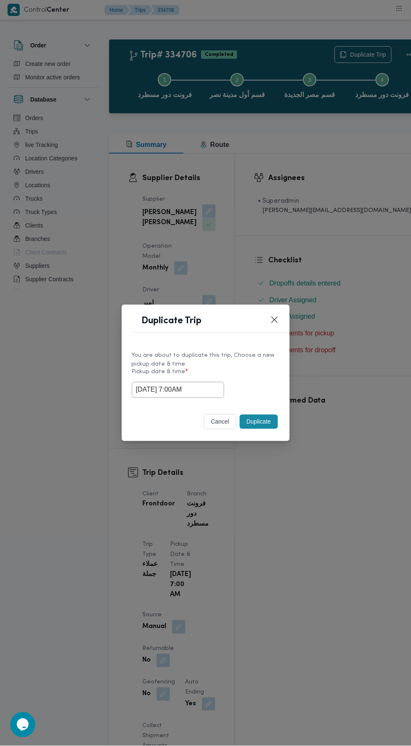
click at [308, 205] on div "Duplicate Trip You are about to duplicate this trip, Choose a new pickup date &…" at bounding box center [205, 373] width 411 height 746
click at [269, 428] on button "Duplicate" at bounding box center [259, 422] width 38 height 14
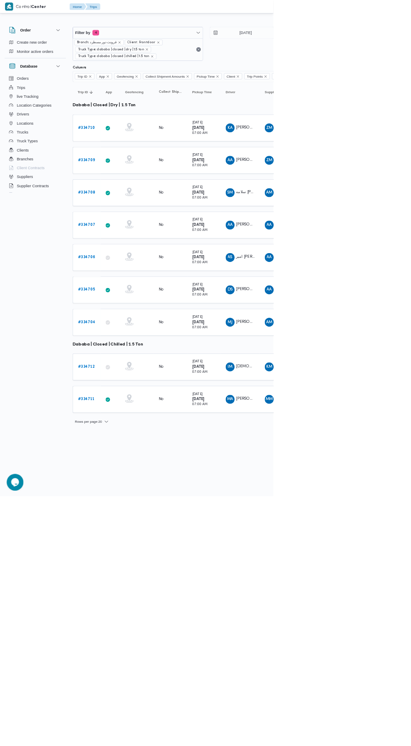
click at [364, 385] on span "امير صلاح محمد السيد" at bounding box center [385, 385] width 60 height 5
click at [136, 433] on b "# 334705" at bounding box center [130, 435] width 26 height 5
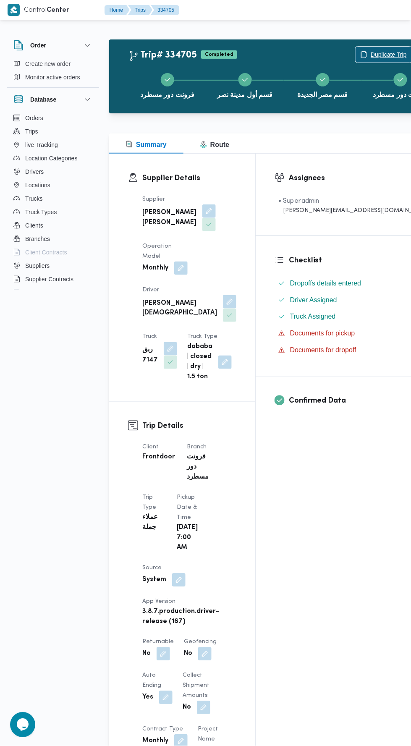
click at [370, 54] on span "Duplicate Trip" at bounding box center [388, 55] width 36 height 10
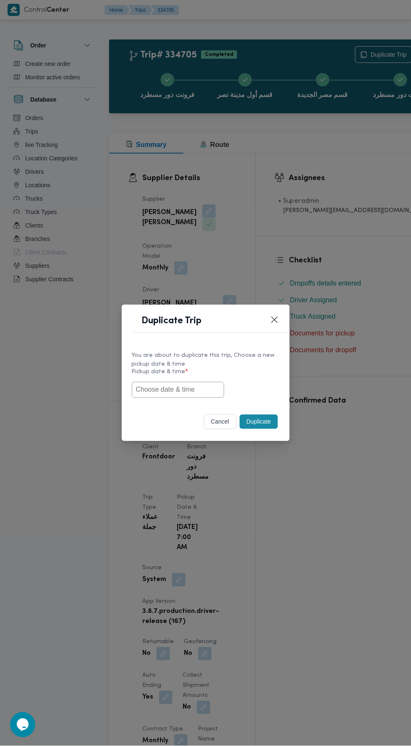
click at [192, 389] on input "text" at bounding box center [178, 390] width 92 height 16
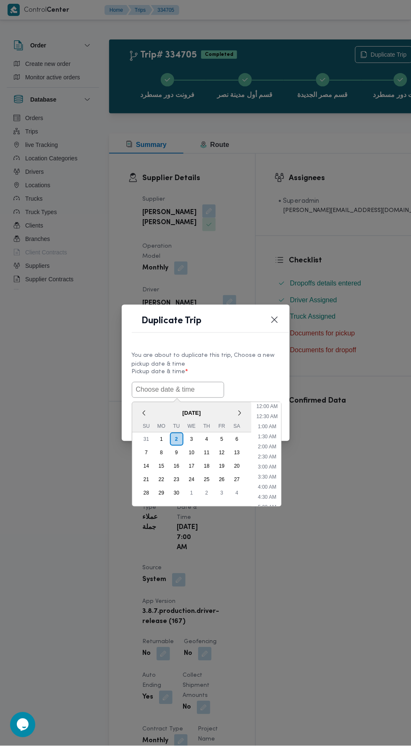
scroll to position [53, 0]
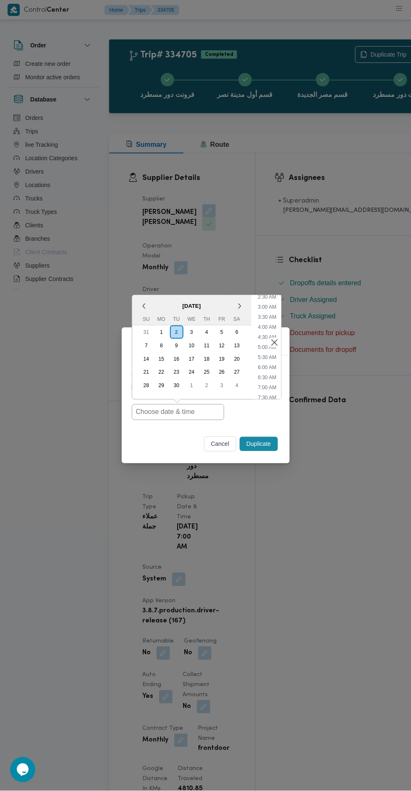
type input "02/09/2025 7:00AM"
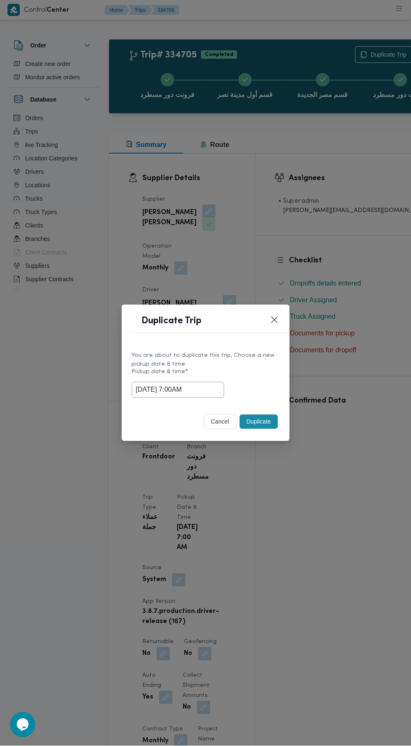
click at [318, 188] on div "Duplicate Trip You are about to duplicate this trip, Choose a new pickup date &…" at bounding box center [205, 373] width 411 height 746
click at [267, 415] on button "Duplicate" at bounding box center [259, 422] width 38 height 14
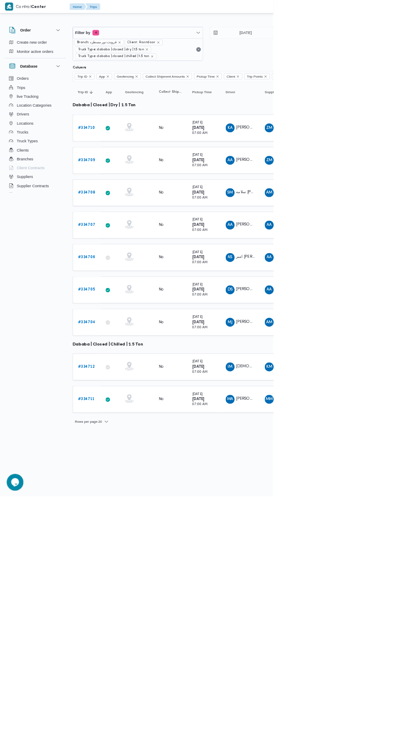
click at [361, 481] on span "محمد جميل عمر عبدالله" at bounding box center [403, 483] width 97 height 5
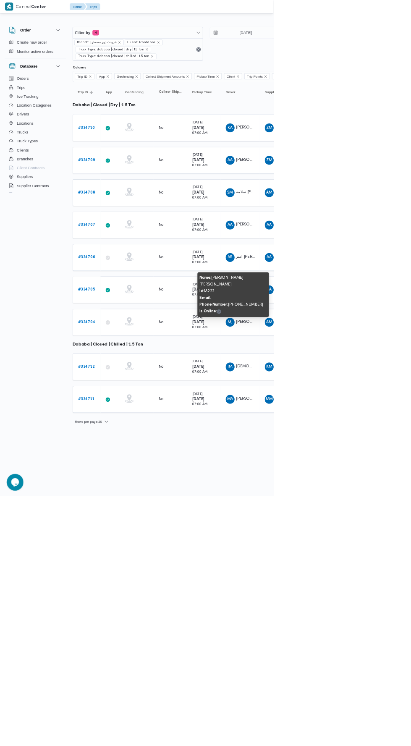
click at [130, 481] on b "# 334704" at bounding box center [130, 483] width 26 height 5
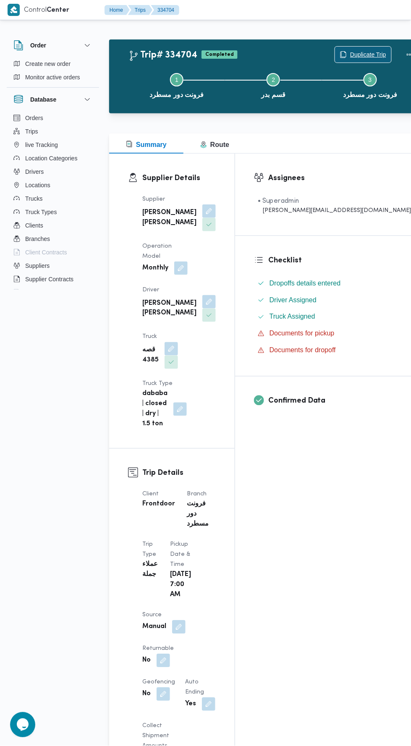
click at [350, 52] on span "Duplicate Trip" at bounding box center [368, 55] width 36 height 10
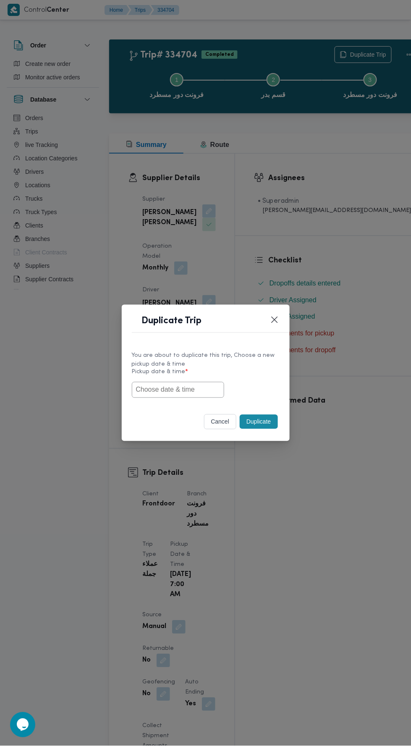
click at [196, 389] on input "text" at bounding box center [178, 390] width 92 height 16
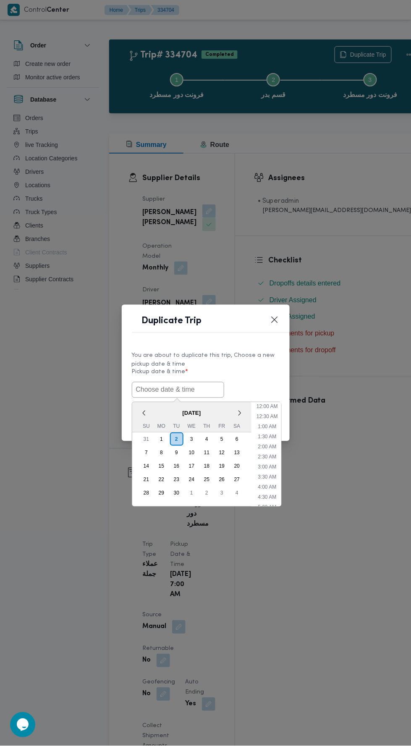
scroll to position [53, 0]
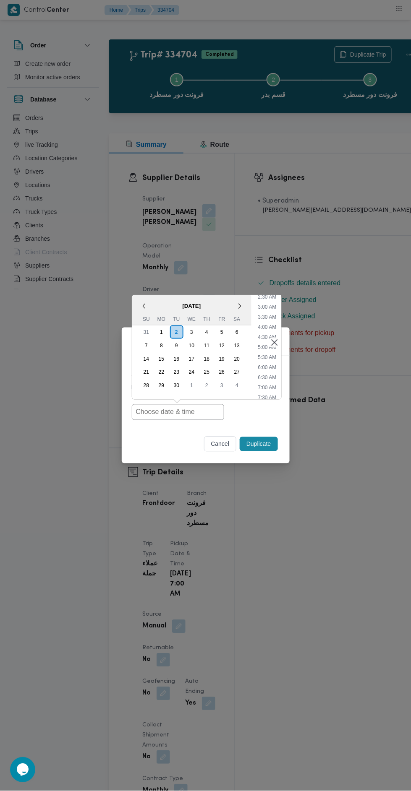
type input "02/09/2025 7:00AM"
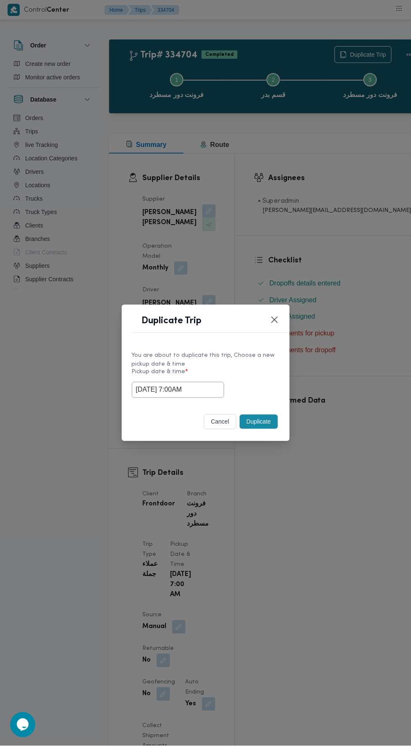
click at [328, 202] on div "Duplicate Trip You are about to duplicate this trip, Choose a new pickup date &…" at bounding box center [205, 373] width 411 height 746
click at [262, 422] on button "Duplicate" at bounding box center [259, 422] width 38 height 14
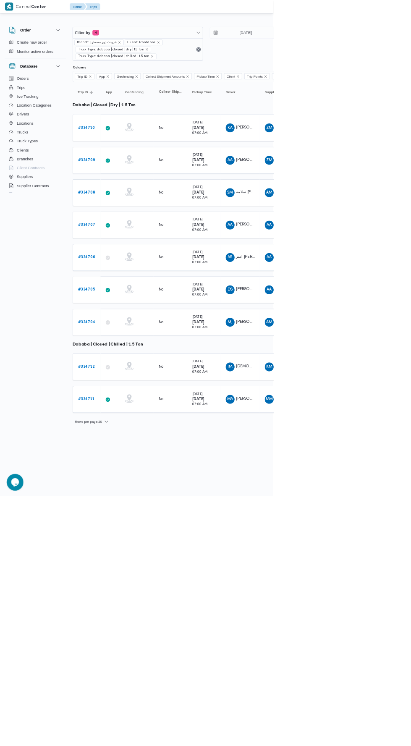
click at [132, 548] on b "# 334712" at bounding box center [129, 550] width 25 height 5
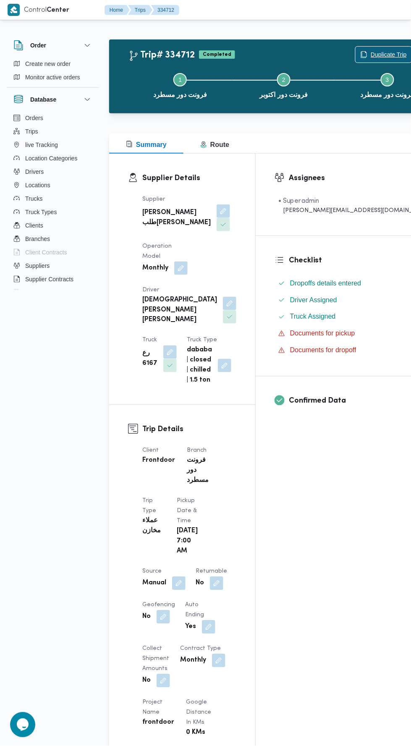
click at [370, 54] on span "Duplicate Trip" at bounding box center [388, 55] width 36 height 10
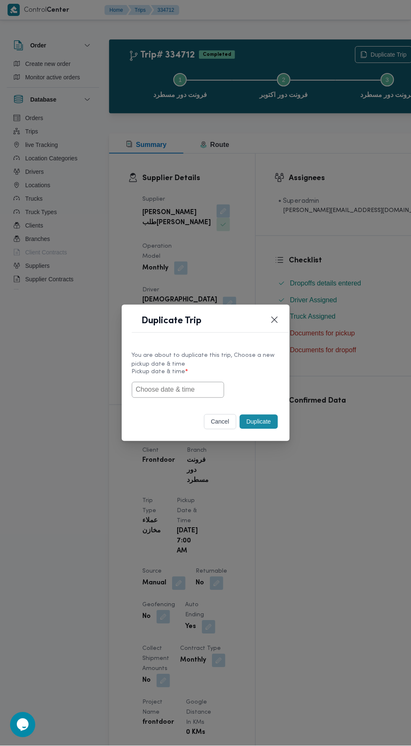
click at [205, 390] on input "text" at bounding box center [178, 390] width 92 height 16
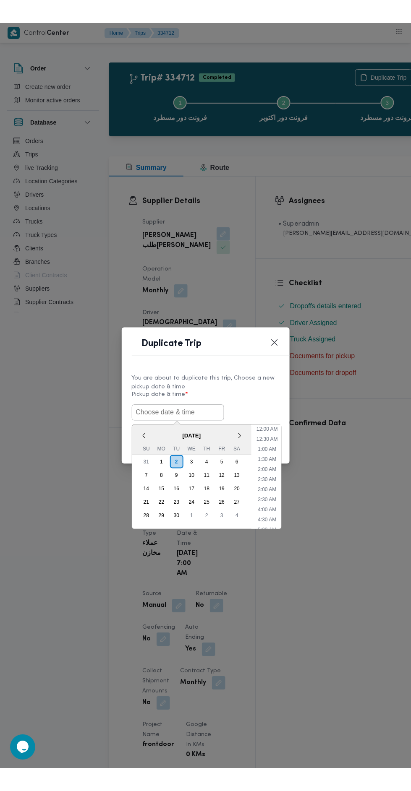
scroll to position [53, 0]
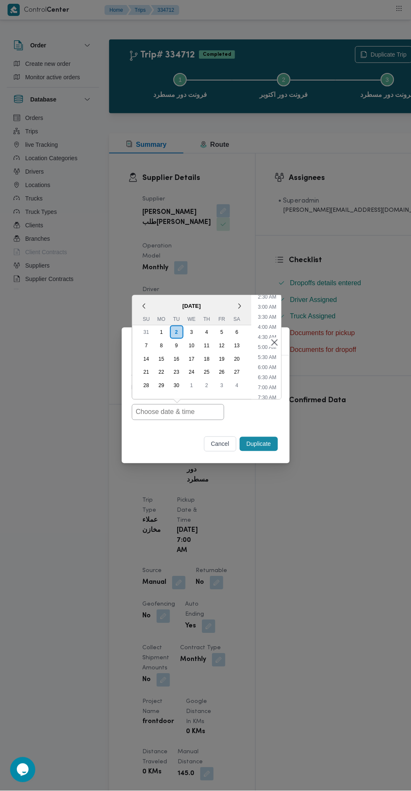
type input "02/09/2025 7:00AM"
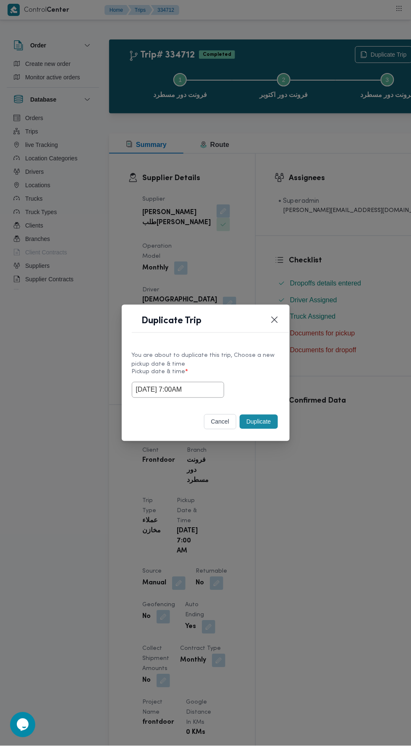
click at [279, 205] on div "Duplicate Trip You are about to duplicate this trip, Choose a new pickup date &…" at bounding box center [205, 373] width 411 height 746
click at [268, 416] on button "Duplicate" at bounding box center [259, 422] width 38 height 14
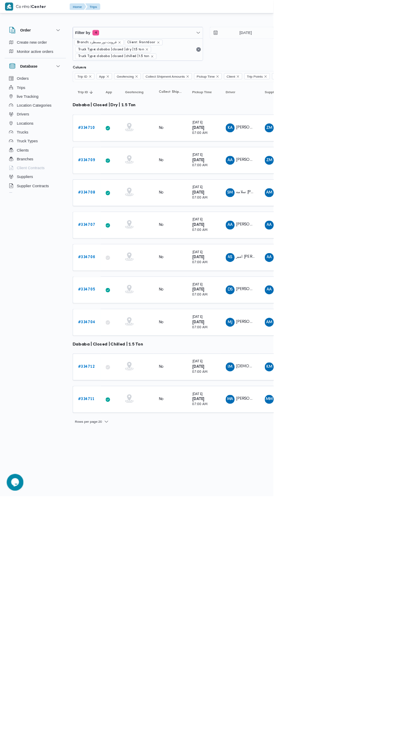
click at [134, 597] on b "# 334711" at bounding box center [129, 599] width 25 height 5
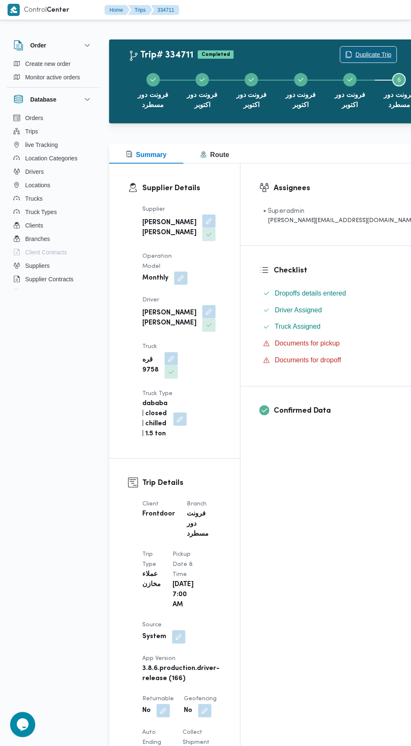
click at [355, 54] on span "Duplicate Trip" at bounding box center [373, 55] width 36 height 10
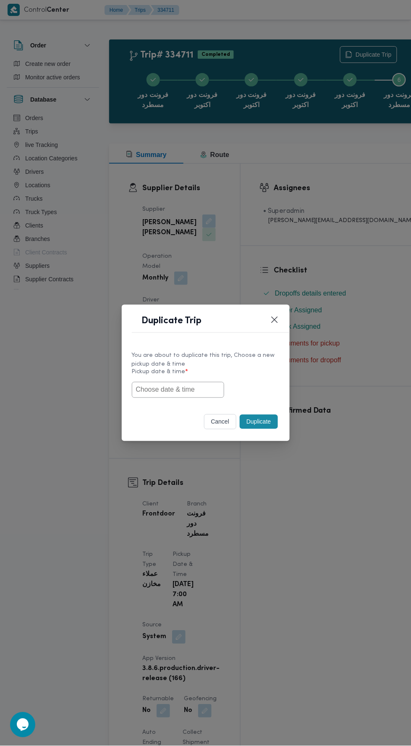
click at [188, 385] on input "text" at bounding box center [178, 390] width 92 height 16
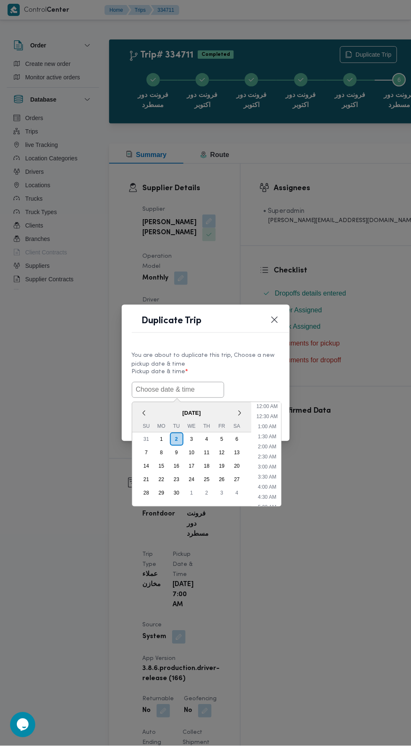
scroll to position [53, 0]
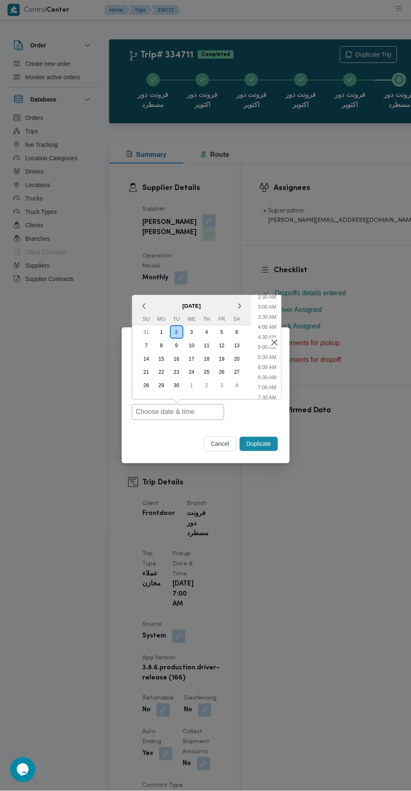
type input "02/09/2025 7:00AM"
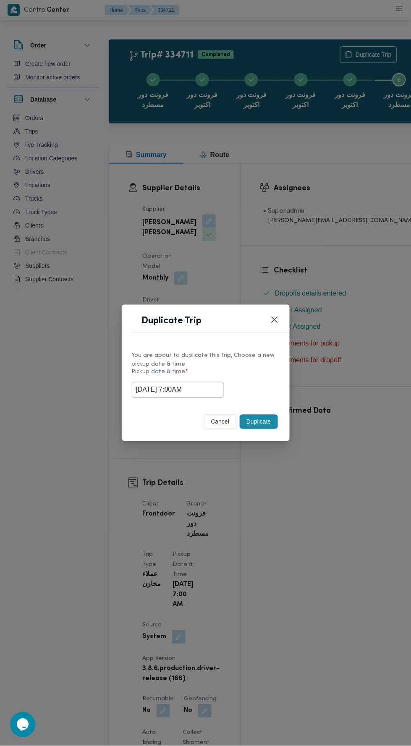
click at [329, 193] on div "Duplicate Trip You are about to duplicate this trip, Choose a new pickup date &…" at bounding box center [205, 373] width 411 height 746
click at [265, 415] on button "Duplicate" at bounding box center [259, 422] width 38 height 14
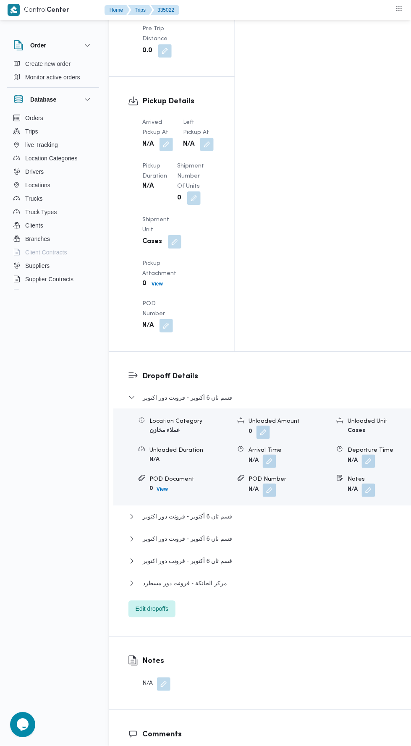
scroll to position [1111, 0]
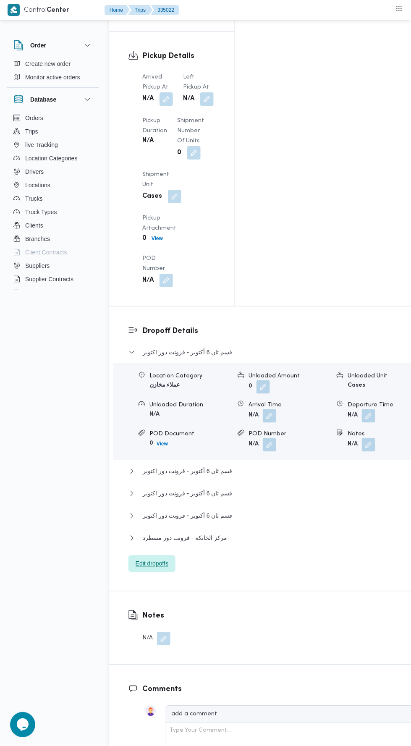
click at [174, 555] on span "Edit dropoffs" at bounding box center [151, 563] width 47 height 17
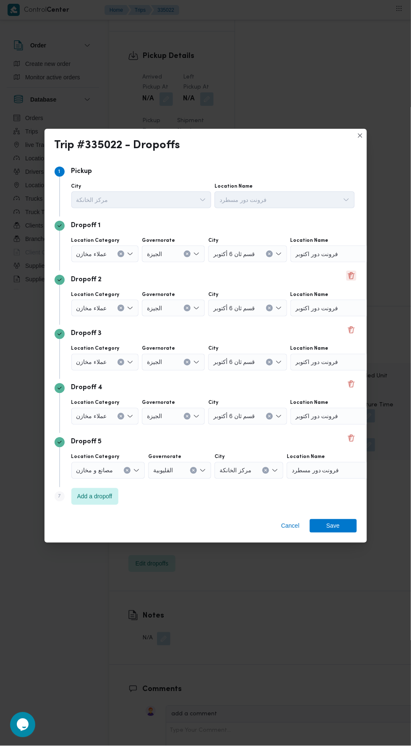
click at [351, 281] on button "Delete" at bounding box center [351, 276] width 10 height 10
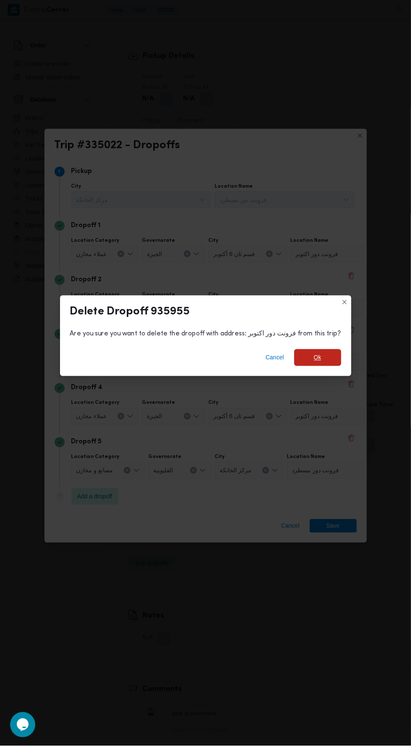
click at [303, 366] on span "Ok" at bounding box center [317, 357] width 47 height 17
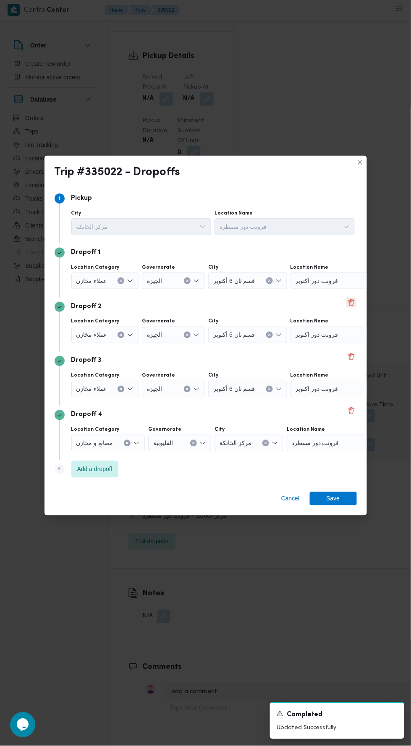
scroll to position [1089, 0]
click at [348, 308] on button "Delete" at bounding box center [351, 302] width 10 height 10
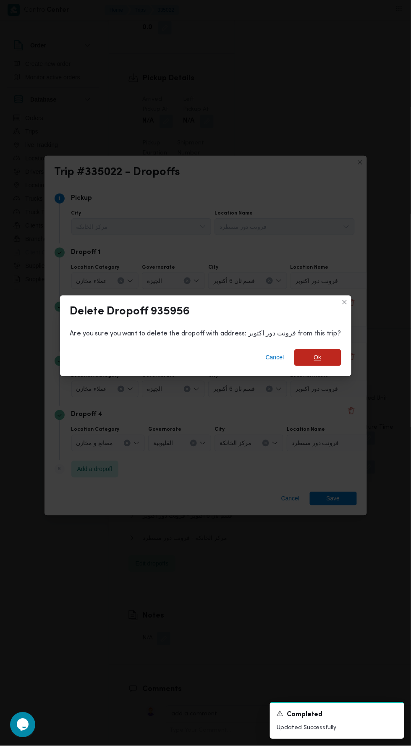
click at [303, 366] on span "Ok" at bounding box center [317, 357] width 47 height 17
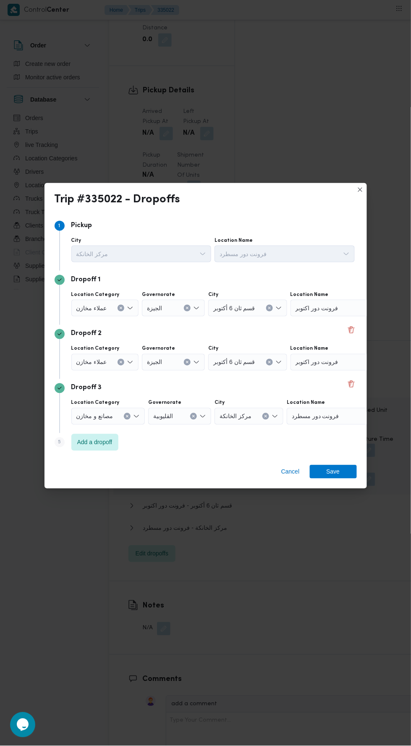
click at [349, 316] on div "فرونت دور اكتوبر" at bounding box center [342, 308] width 105 height 17
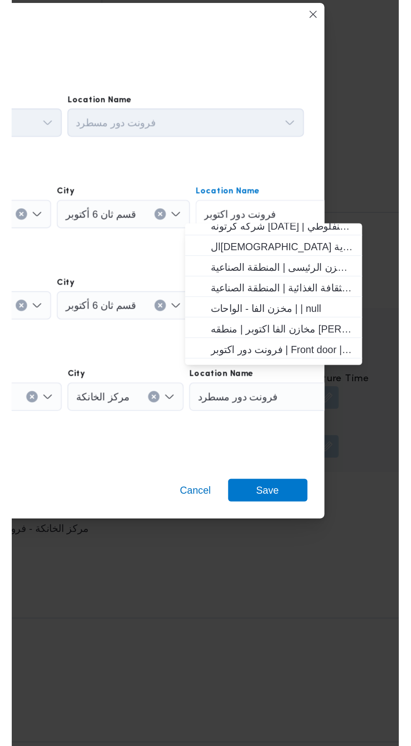
scroll to position [63, 0]
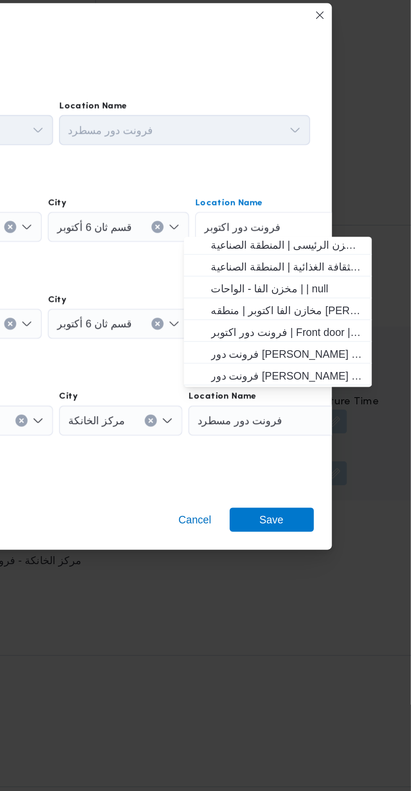
click at [255, 352] on div "Dropoff 2" at bounding box center [206, 354] width 302 height 10
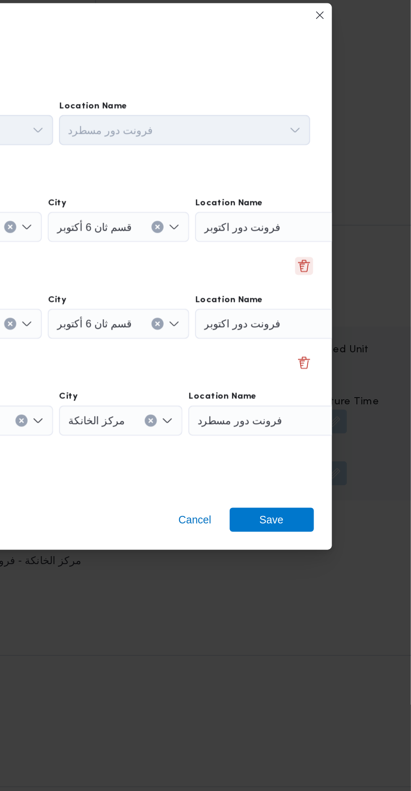
click at [350, 350] on button "Delete" at bounding box center [351, 350] width 10 height 10
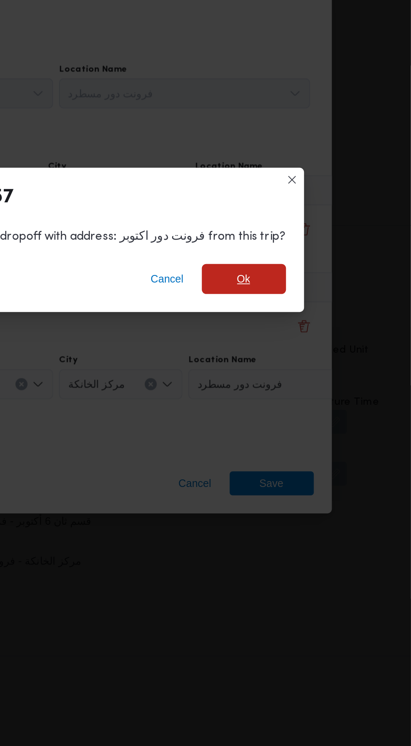
click at [318, 355] on span "Ok" at bounding box center [317, 357] width 47 height 17
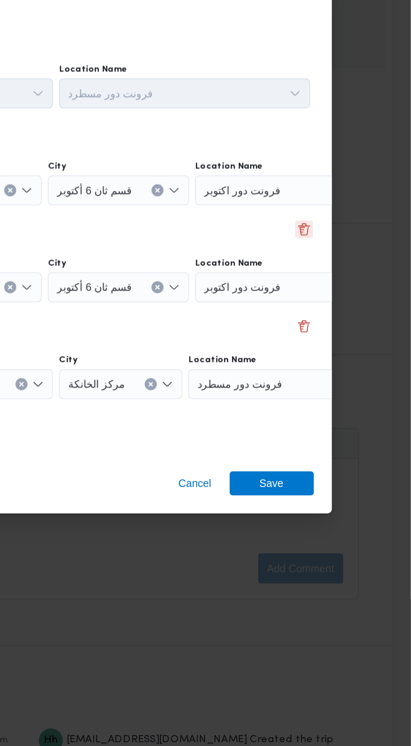
scroll to position [1070, 0]
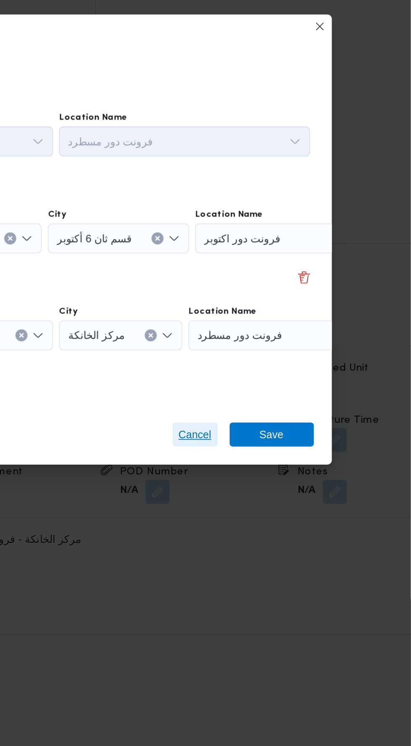
click at [291, 439] on span "Cancel" at bounding box center [290, 444] width 18 height 10
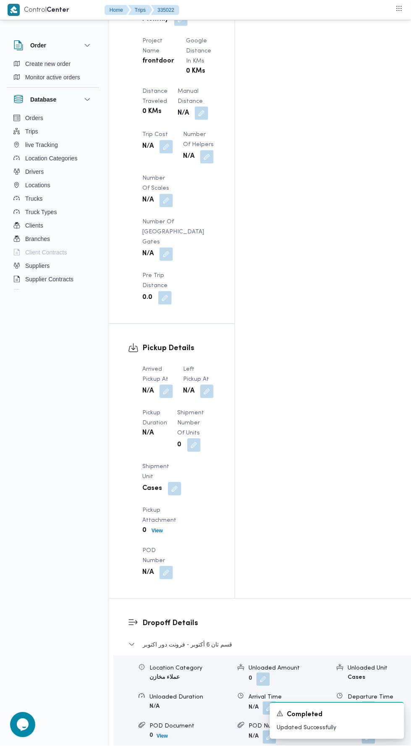
scroll to position [0, 0]
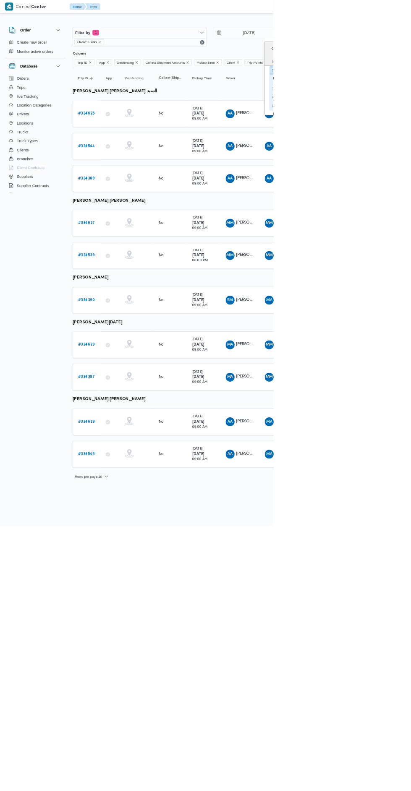
type input "[DATE]"
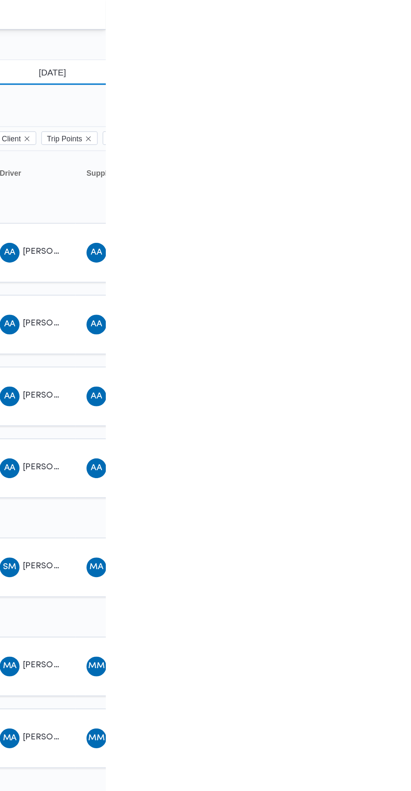
click at [386, 48] on input "30/8/2025" at bounding box center [368, 49] width 95 height 17
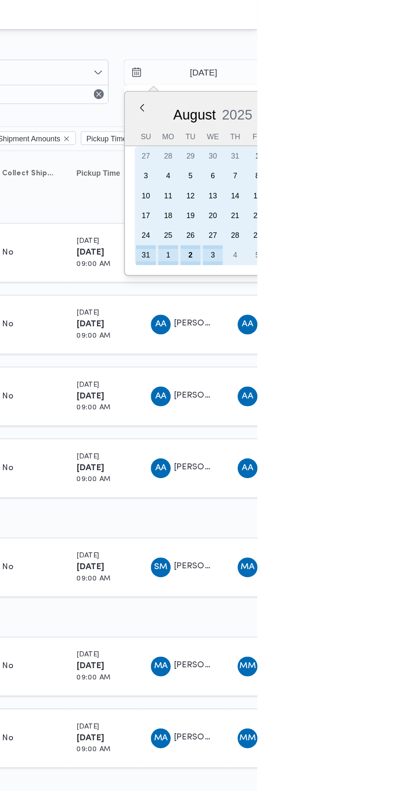
click at [365, 172] on div "2" at bounding box center [365, 172] width 13 height 13
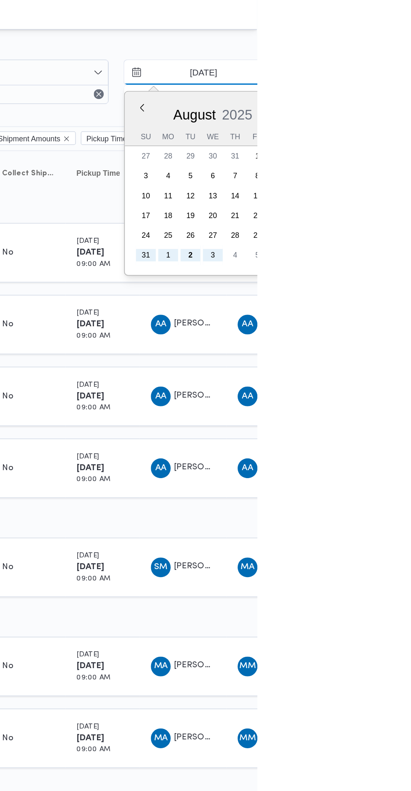
type input "[DATE]"
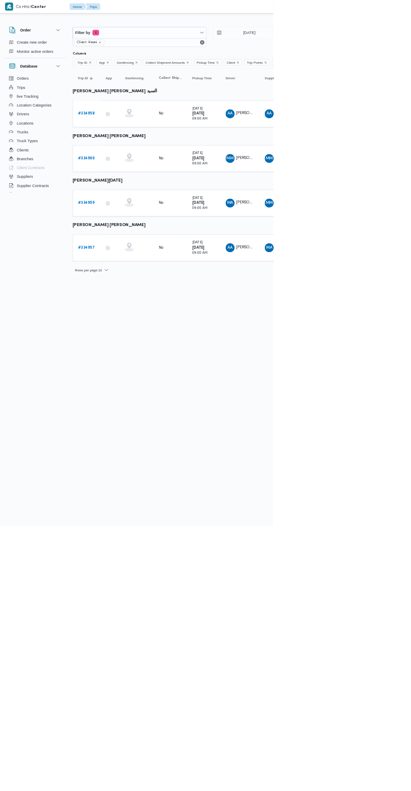
click at [292, 511] on html "Control Center Home Trips English عربي Dark mode Logout Order Create new order …" at bounding box center [205, 395] width 411 height 791
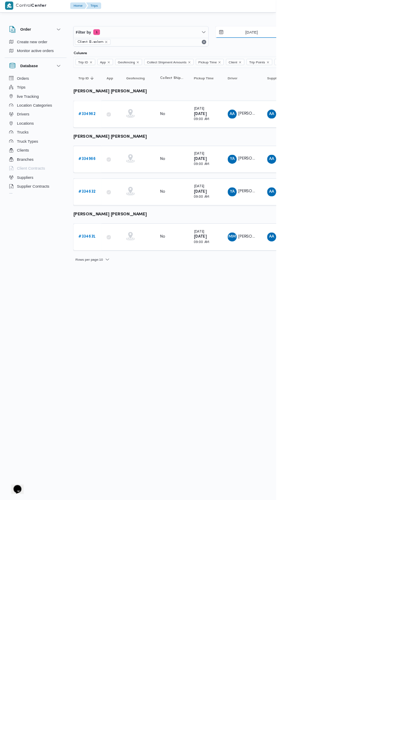
click at [370, 49] on input "[DATE]" at bounding box center [368, 49] width 95 height 17
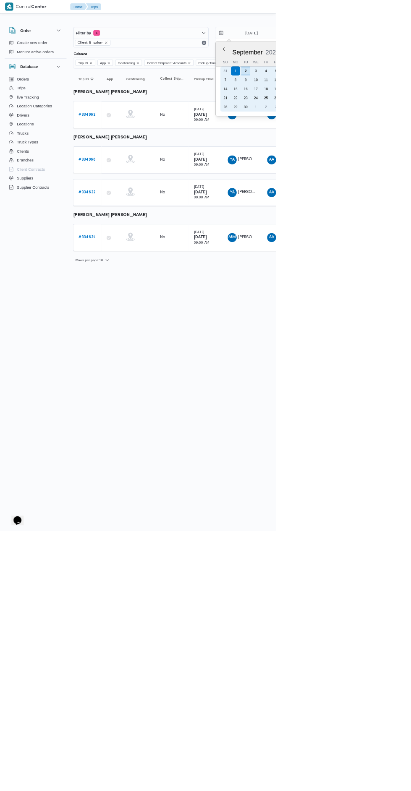
click at [370, 103] on div "2" at bounding box center [365, 105] width 13 height 13
type input "[DATE]"
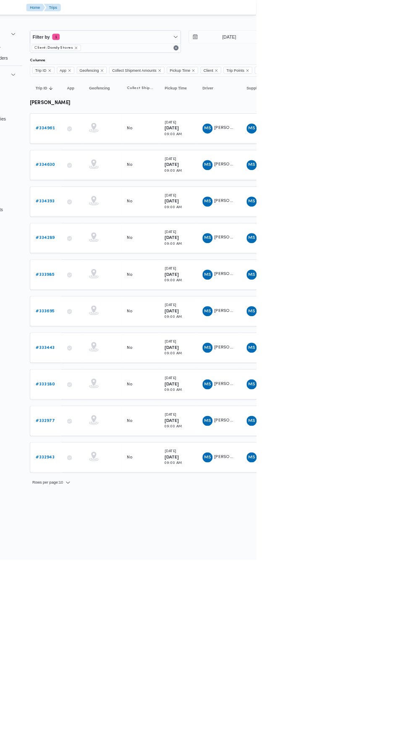
click at [131, 169] on b "# 334961" at bounding box center [129, 170] width 25 height 5
